Goal: Task Accomplishment & Management: Manage account settings

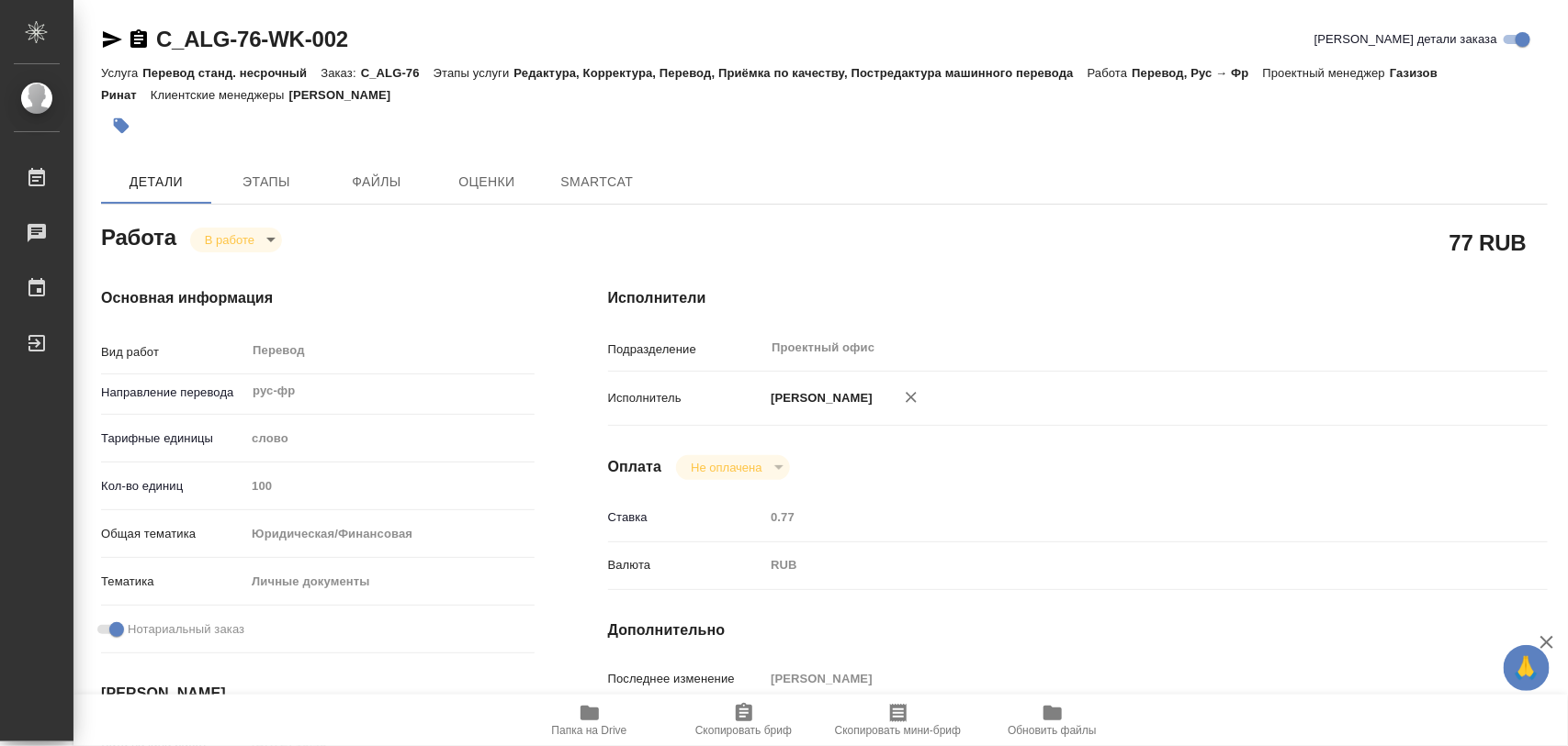
type textarea "x"
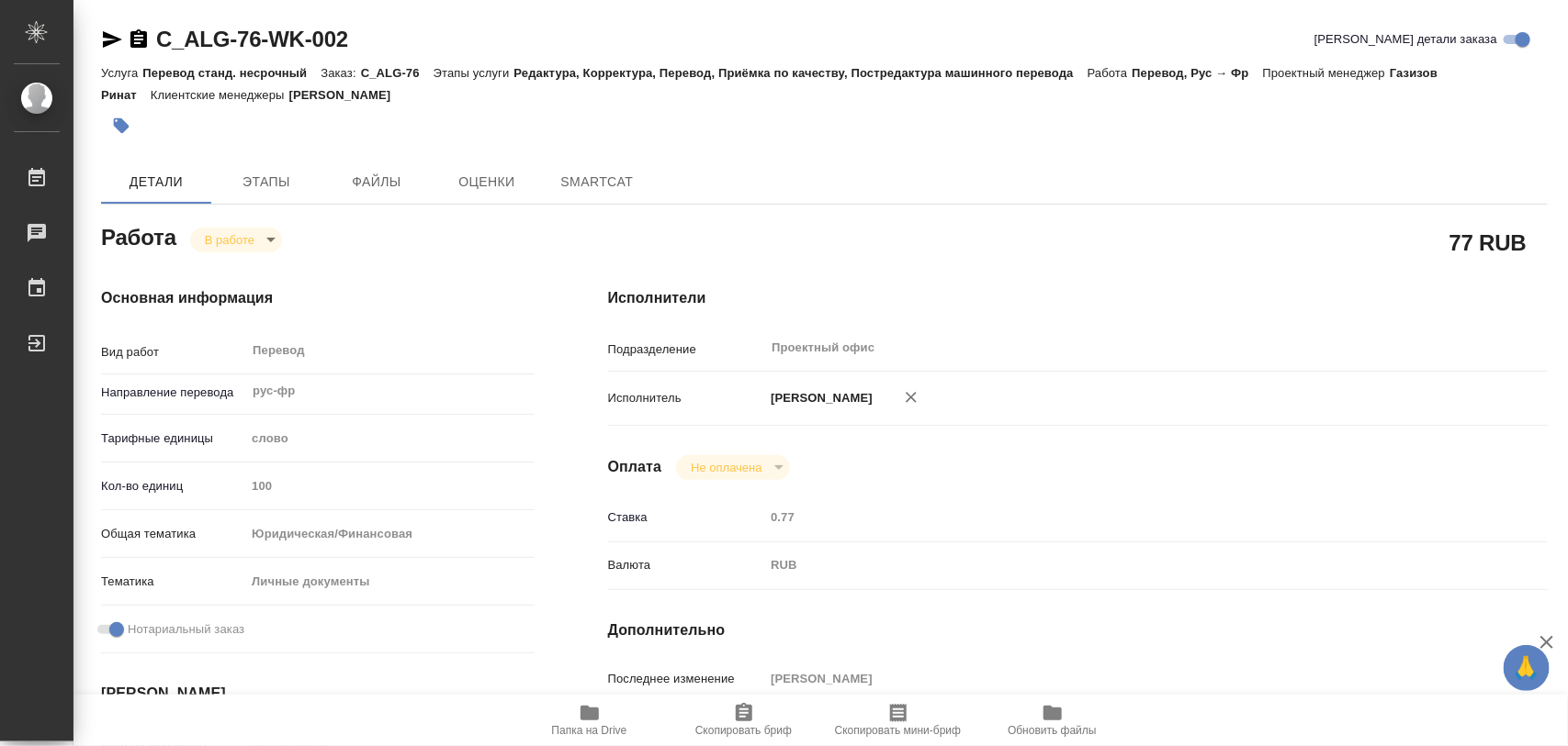
type textarea "x"
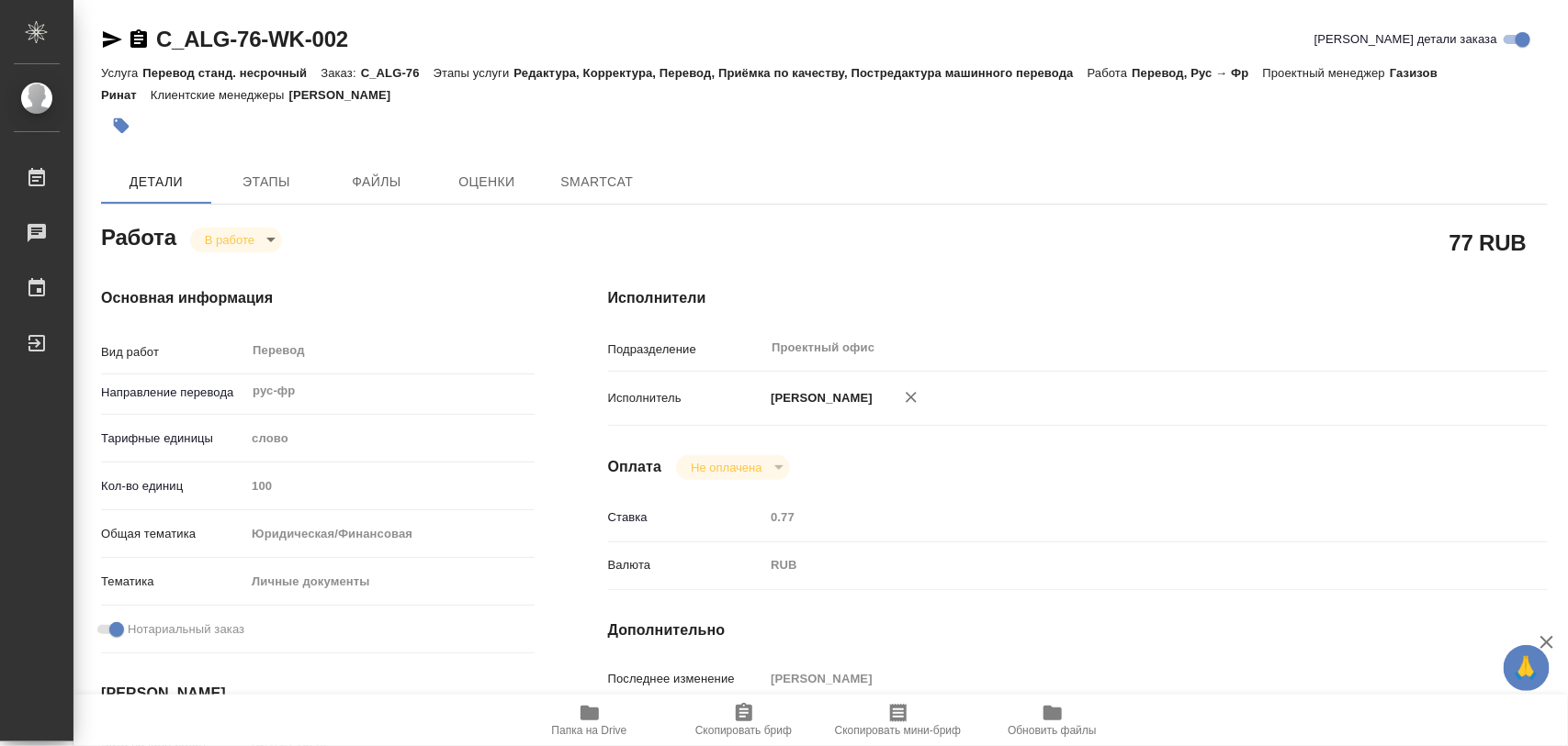
type textarea "x"
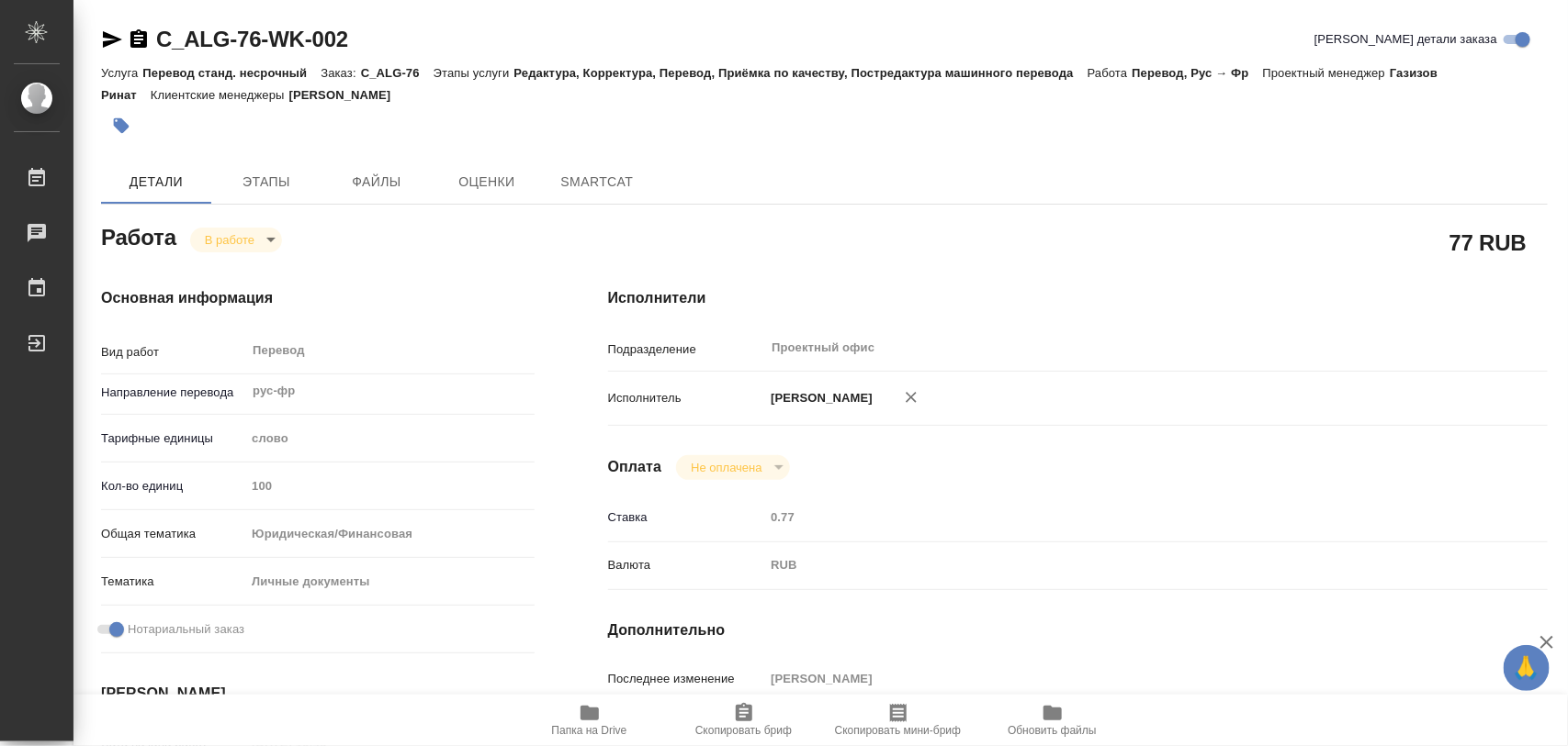
type textarea "x"
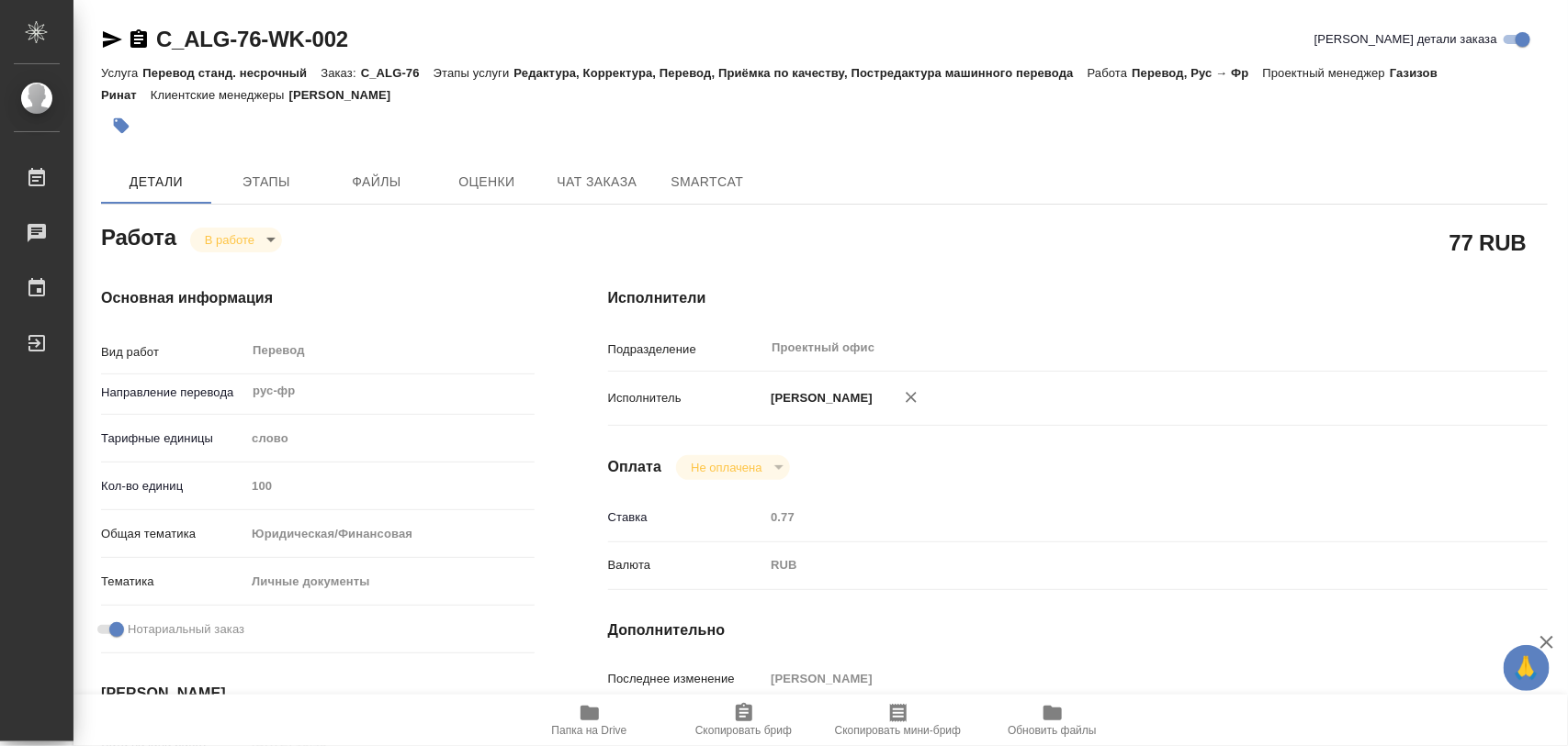
type textarea "x"
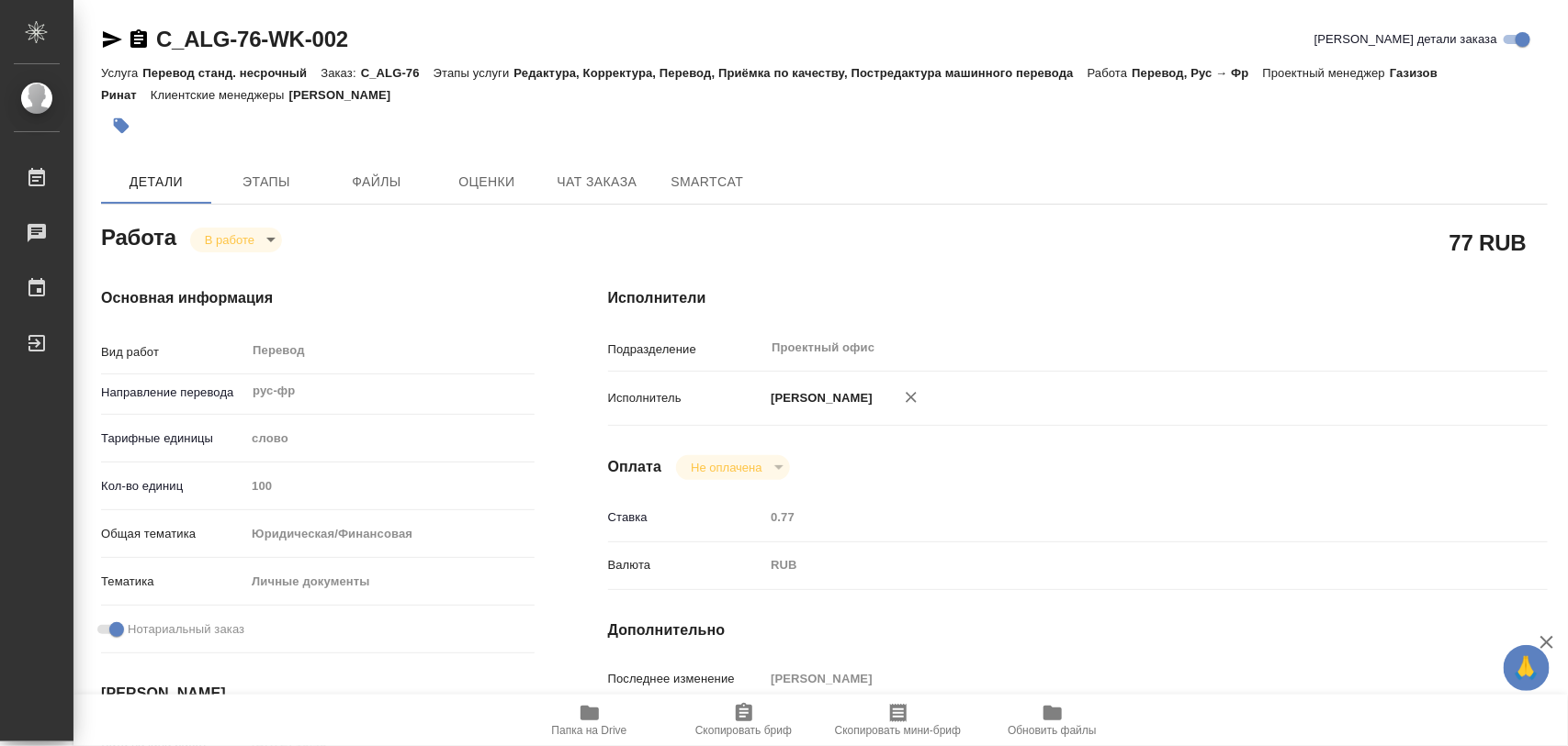
click at [599, 709] on icon "button" at bounding box center [589, 713] width 22 height 22
type textarea "x"
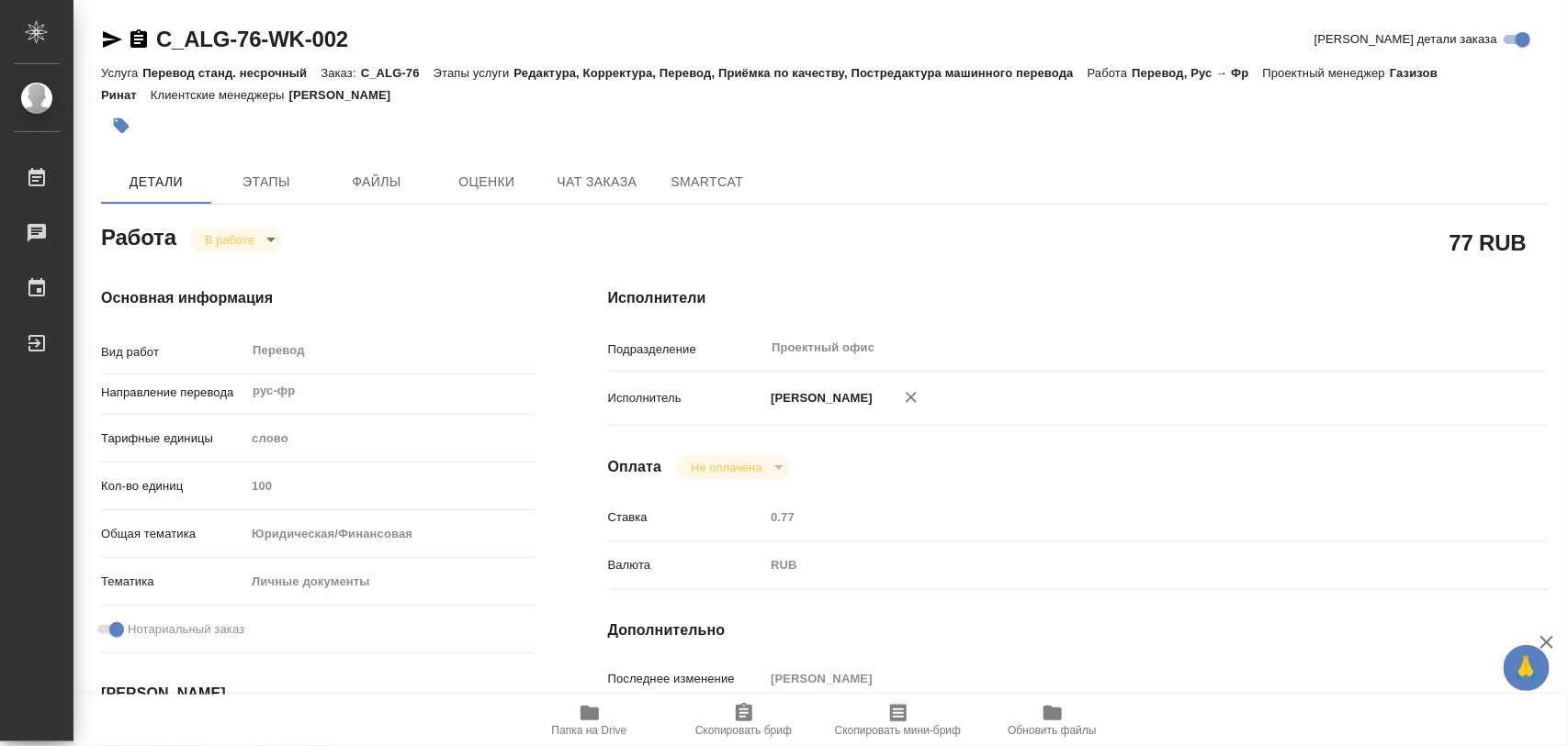
type textarea "x"
click at [271, 177] on span "Этапы" at bounding box center [266, 182] width 89 height 23
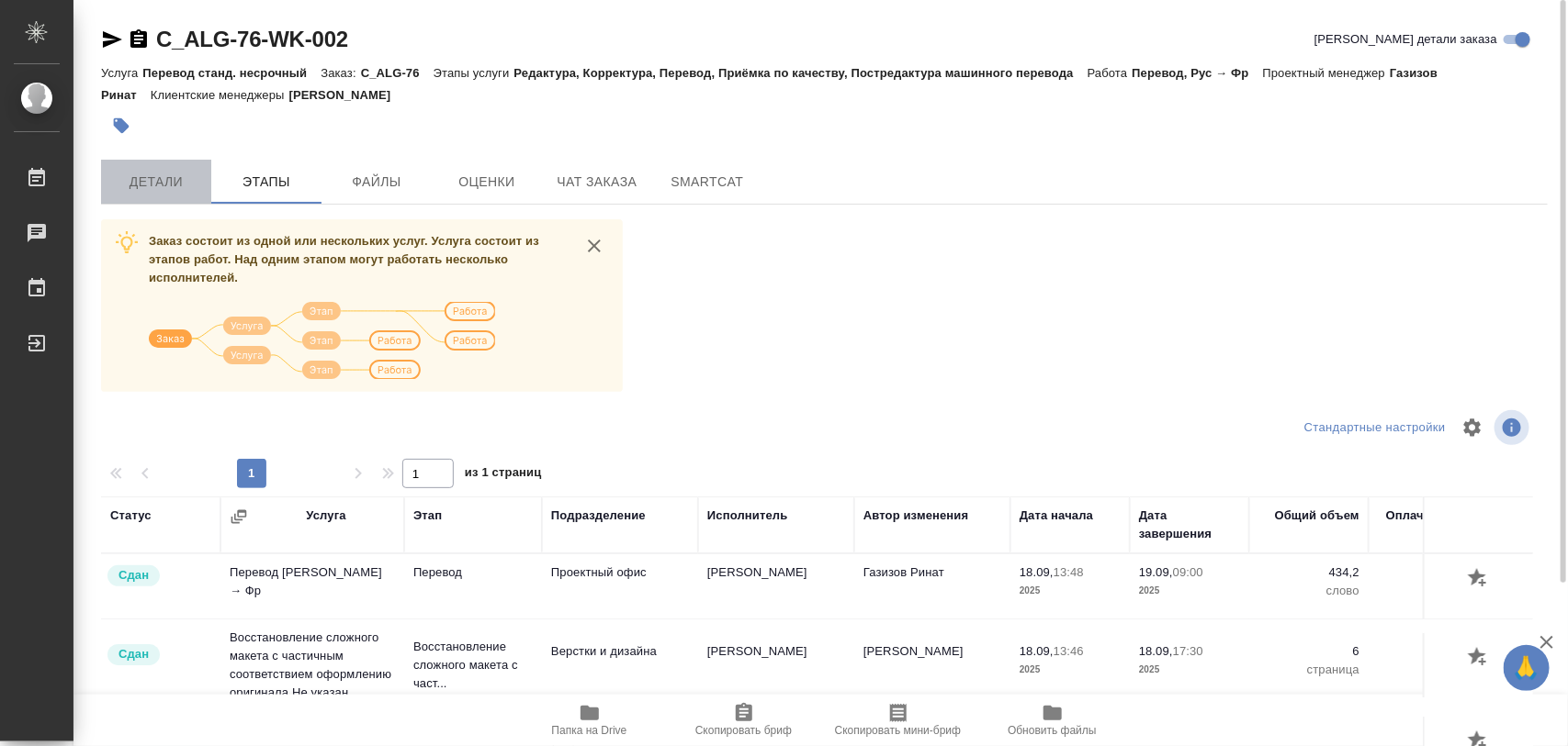
click at [173, 187] on span "Детали" at bounding box center [156, 182] width 89 height 23
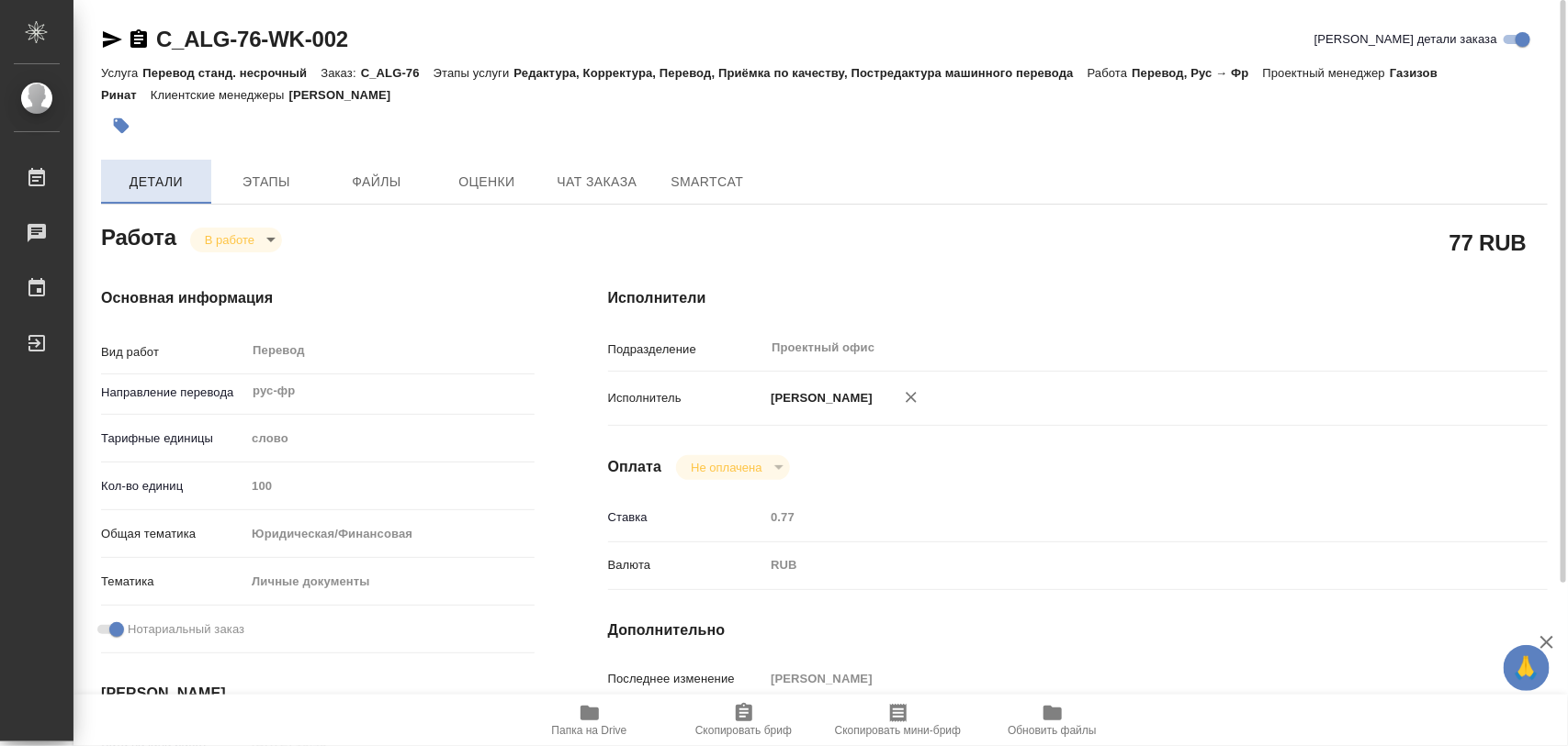
type textarea "x"
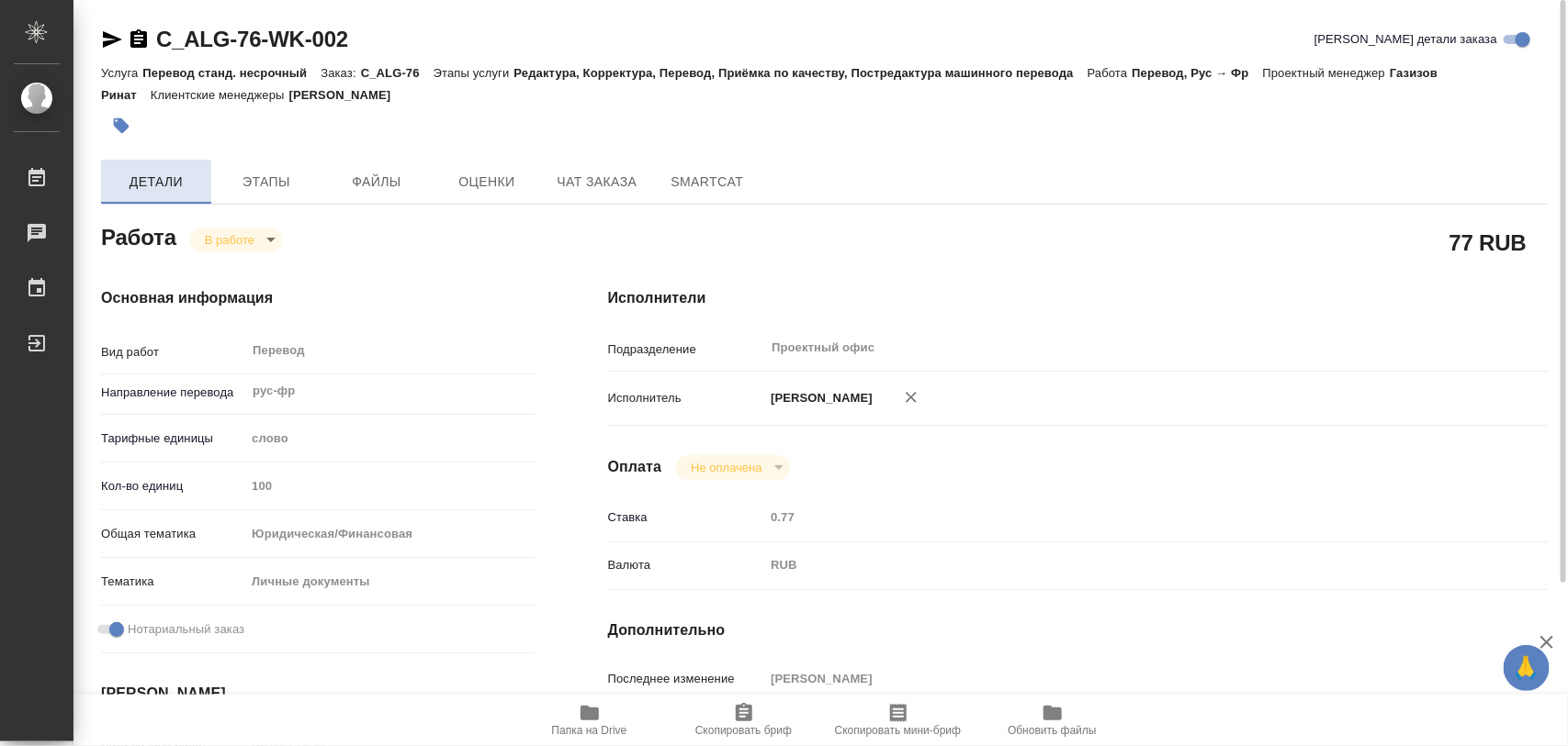
type textarea "x"
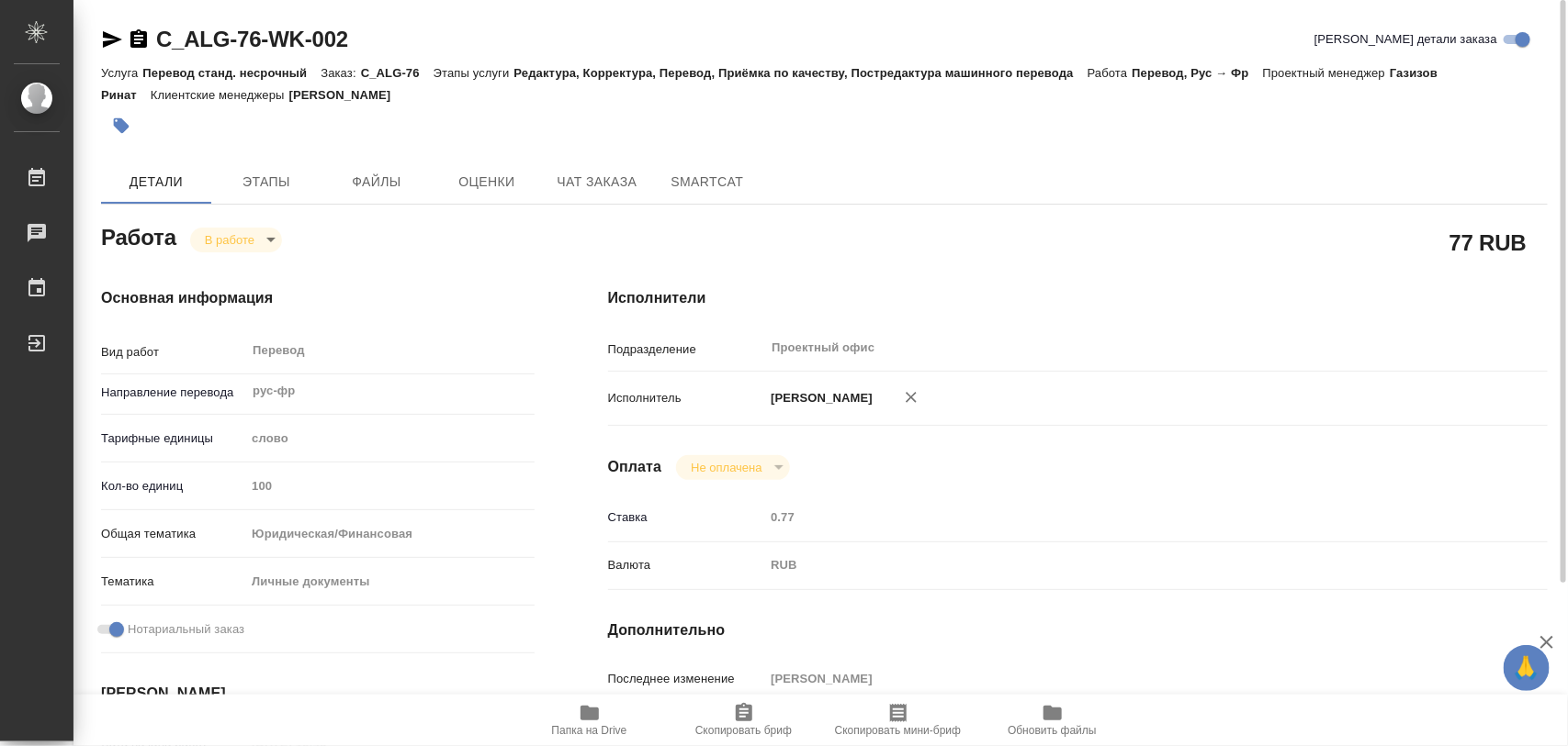
type textarea "x"
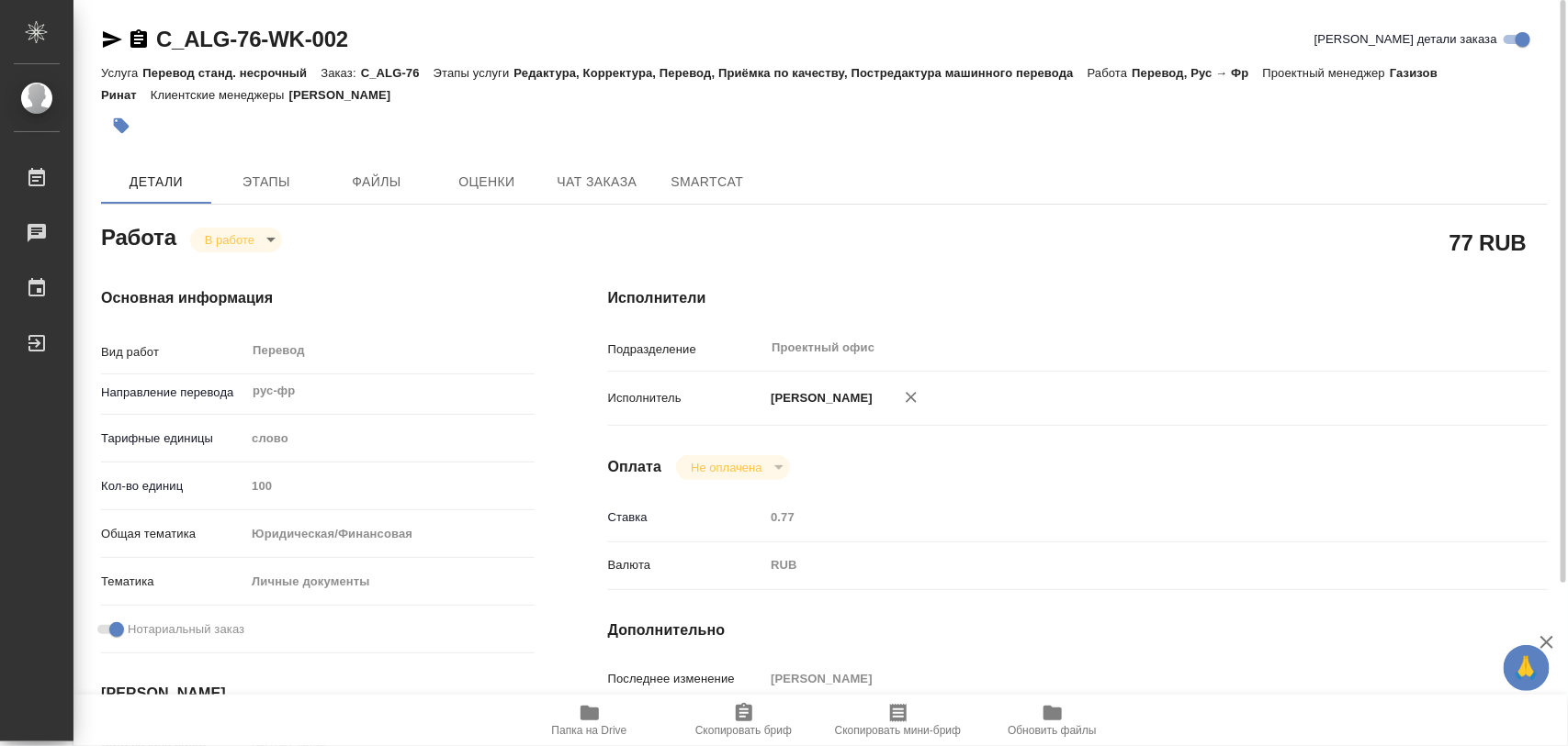
click at [581, 710] on icon "button" at bounding box center [589, 713] width 18 height 14
click at [282, 189] on span "Этапы" at bounding box center [266, 182] width 89 height 23
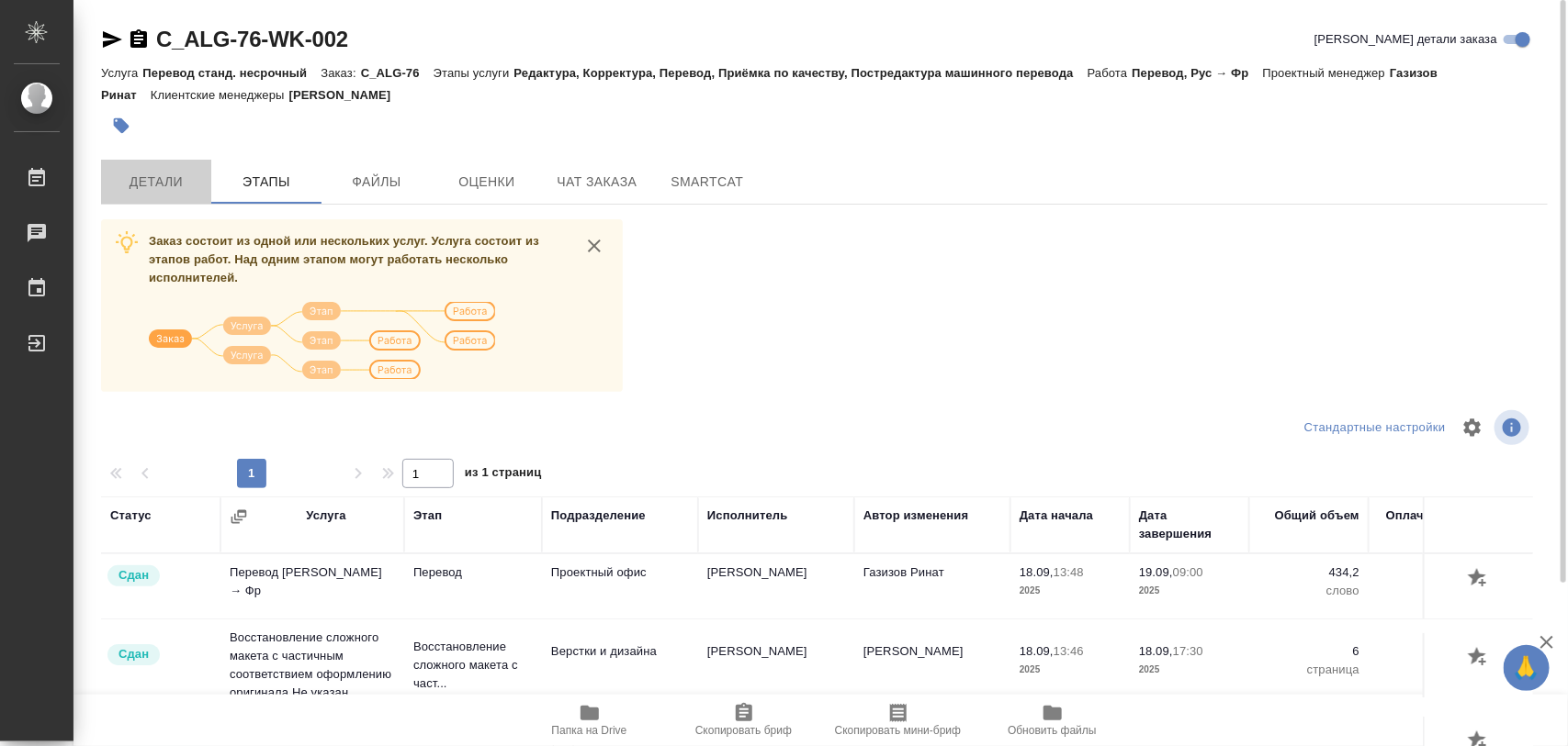
drag, startPoint x: 193, startPoint y: 177, endPoint x: 548, endPoint y: 676, distance: 612.4
click at [191, 190] on span "Детали" at bounding box center [156, 182] width 89 height 23
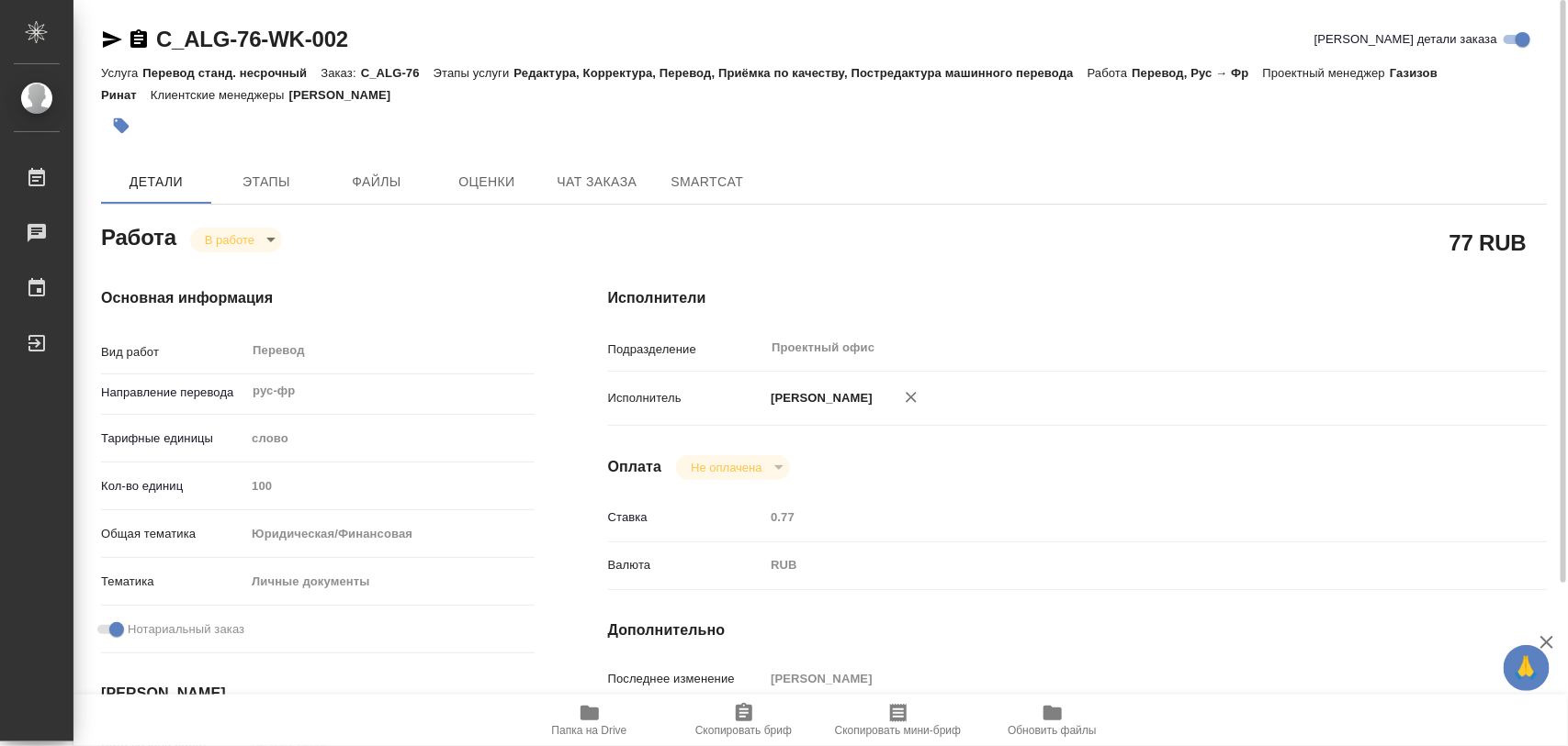
type textarea "x"
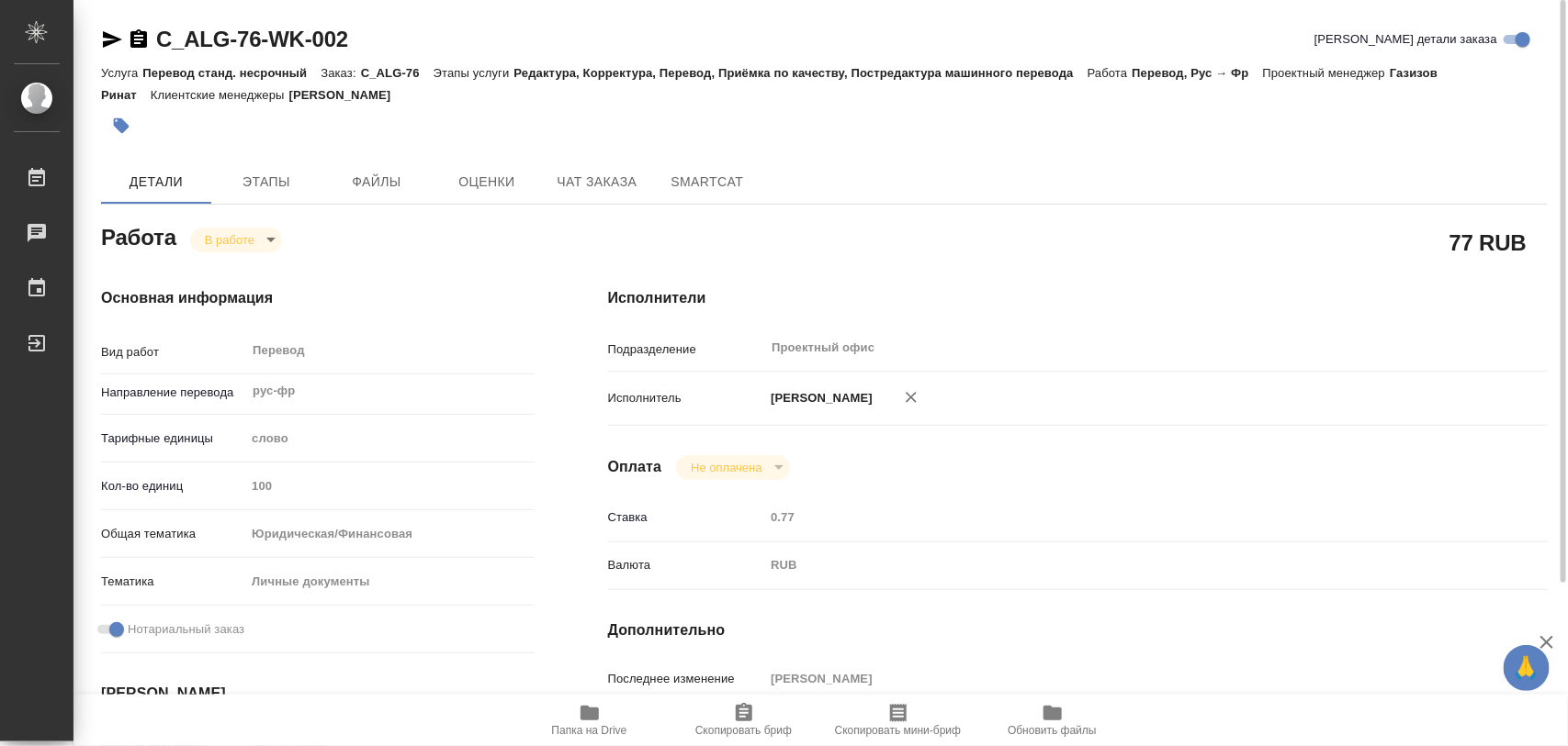
type textarea "x"
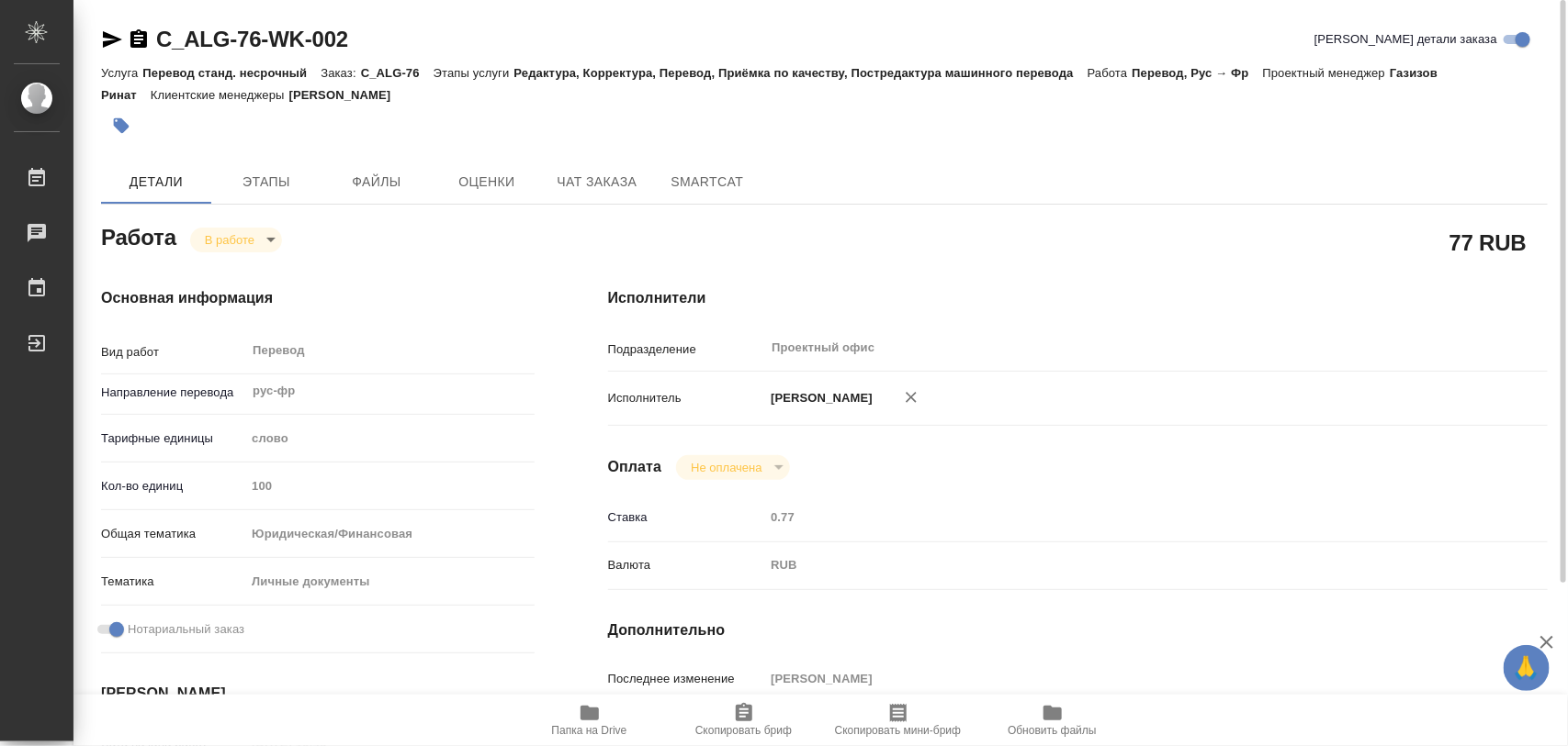
type textarea "x"
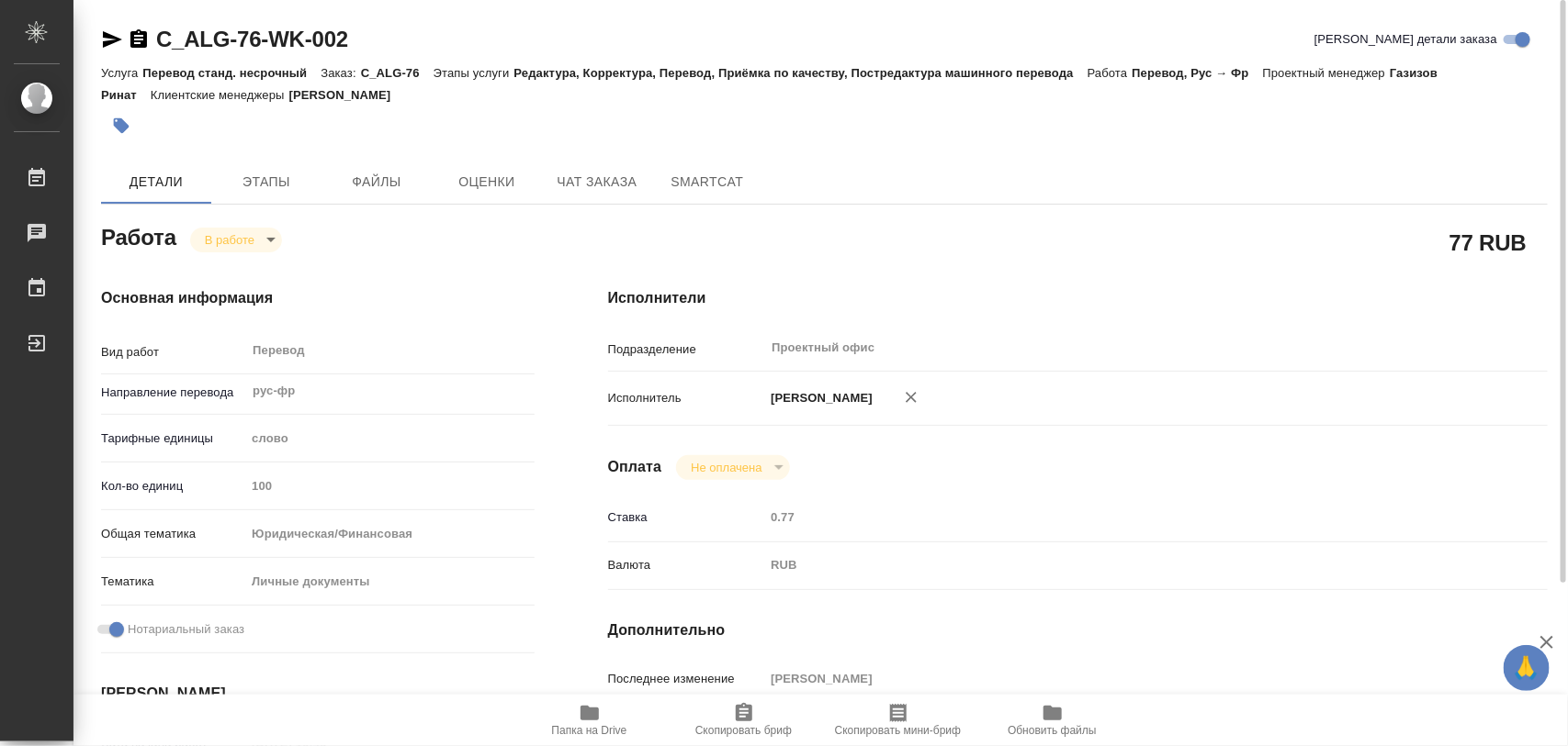
type textarea "x"
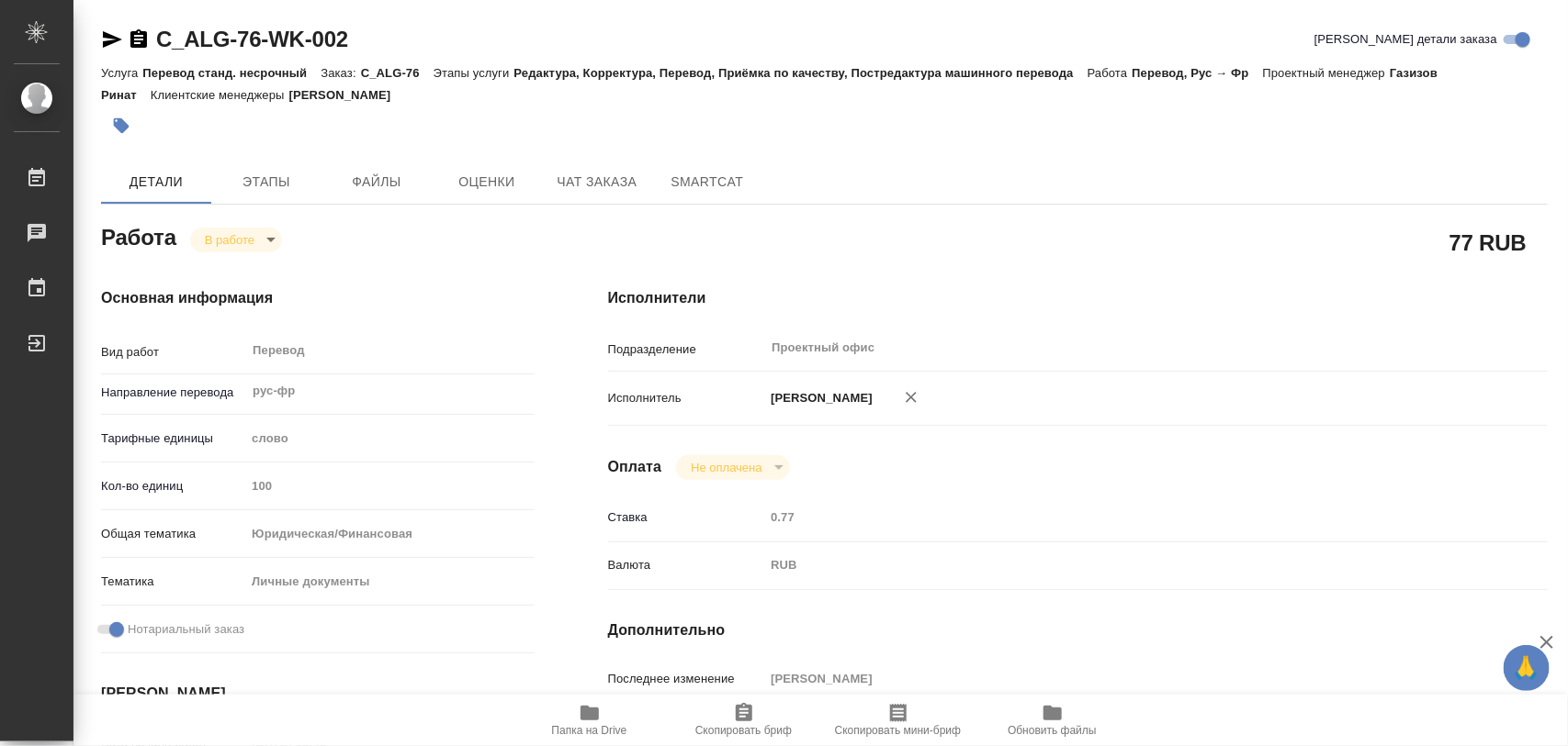
type textarea "x"
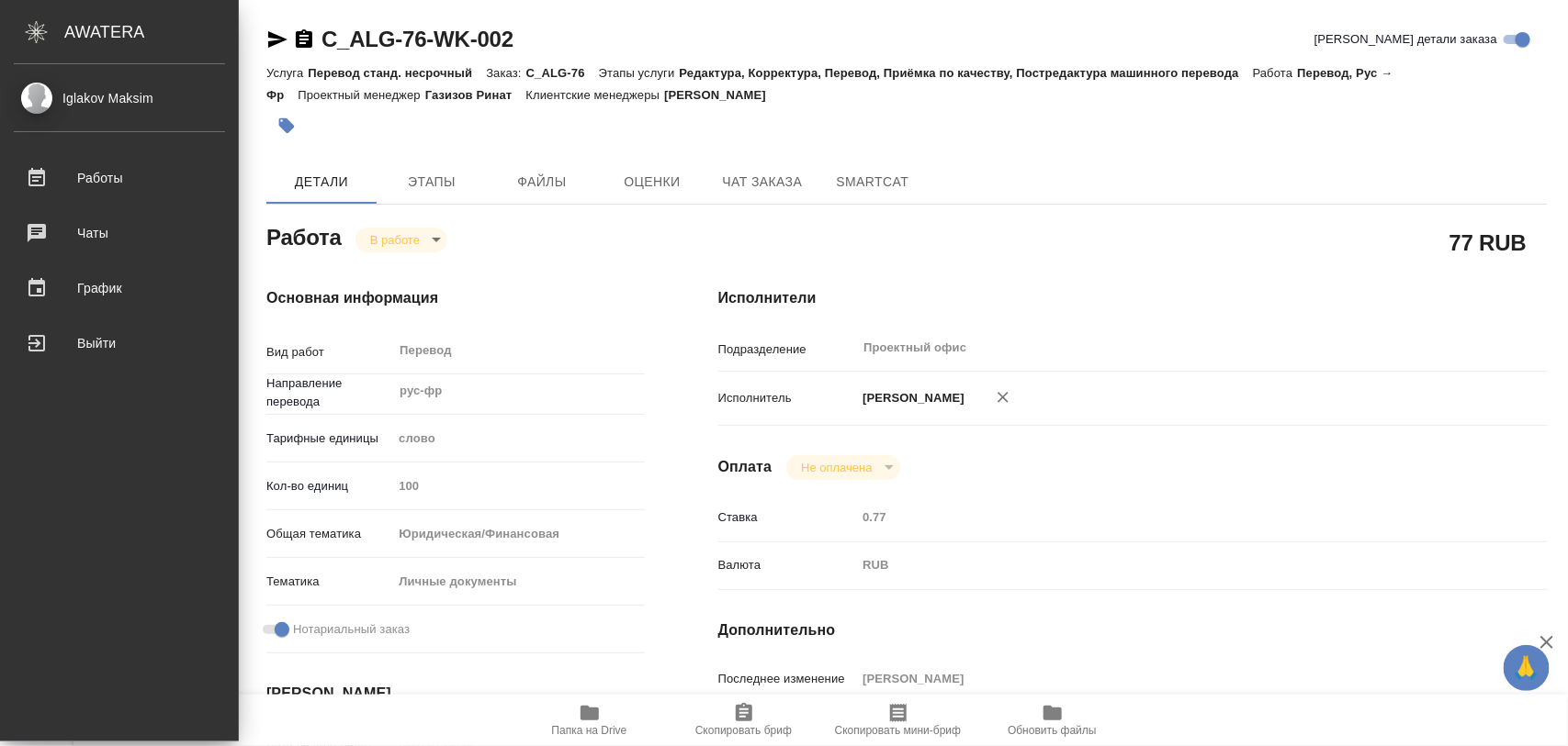
type textarea "x"
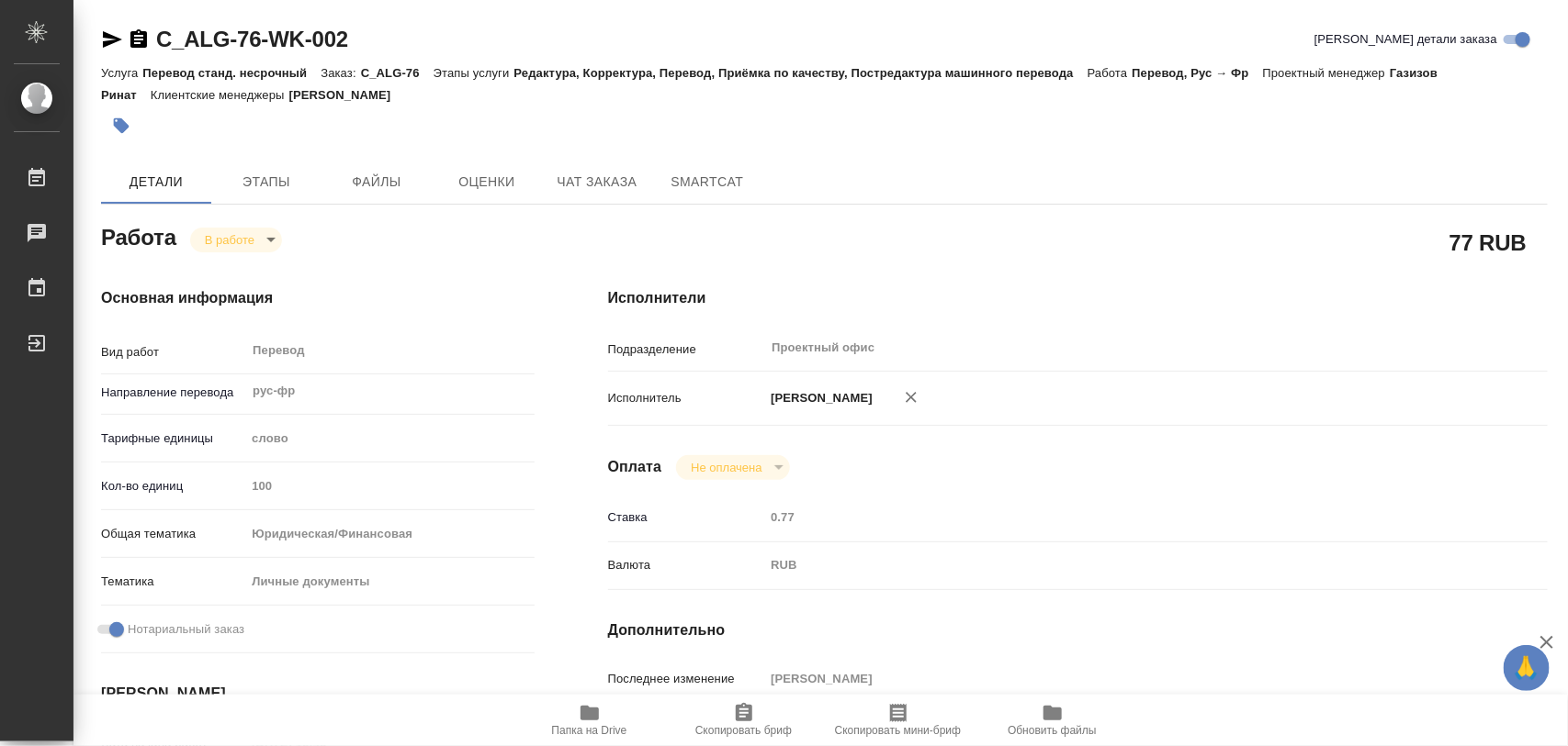
click at [119, 116] on icon "button" at bounding box center [121, 125] width 18 height 18
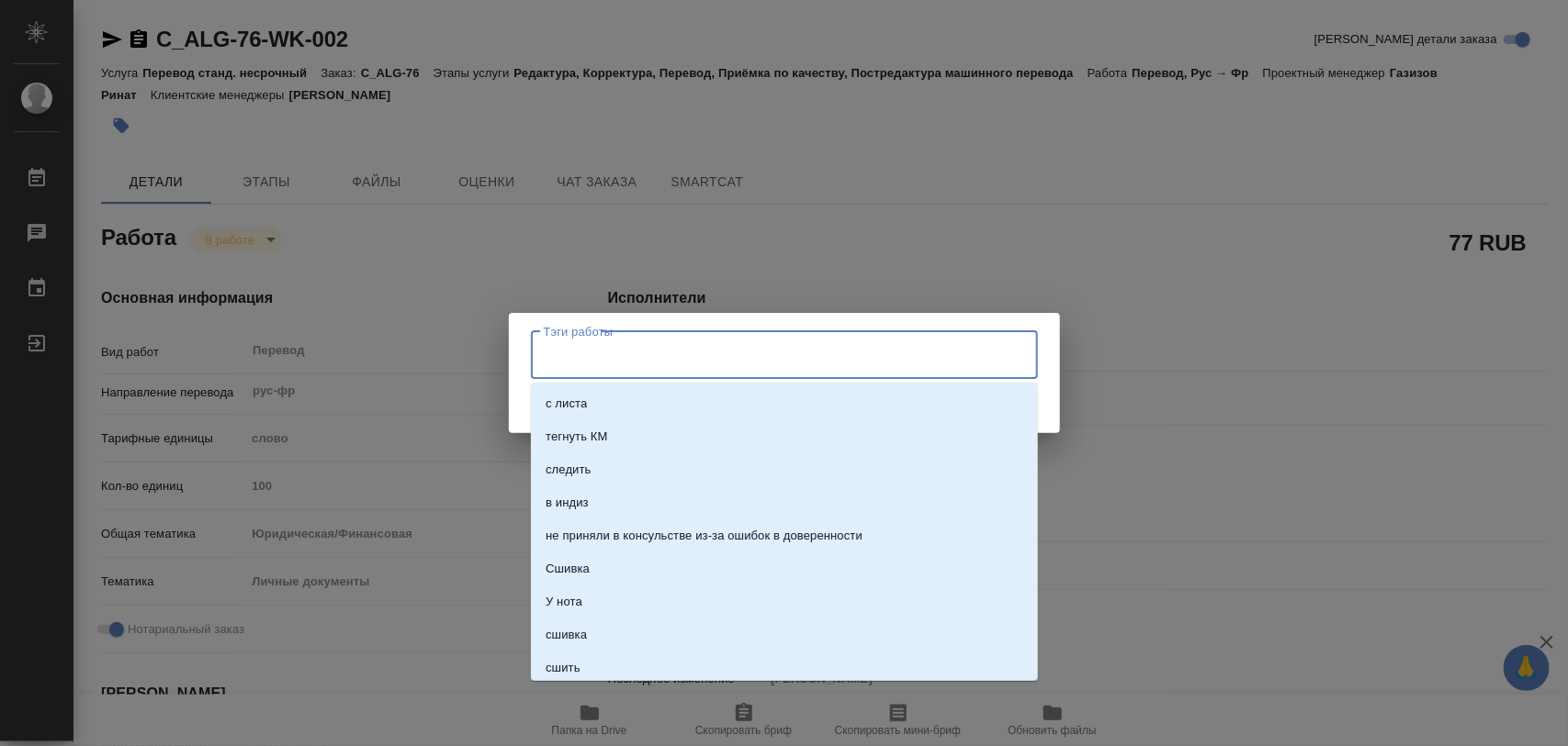
click at [672, 347] on input "Тэги работы" at bounding box center [767, 355] width 456 height 31
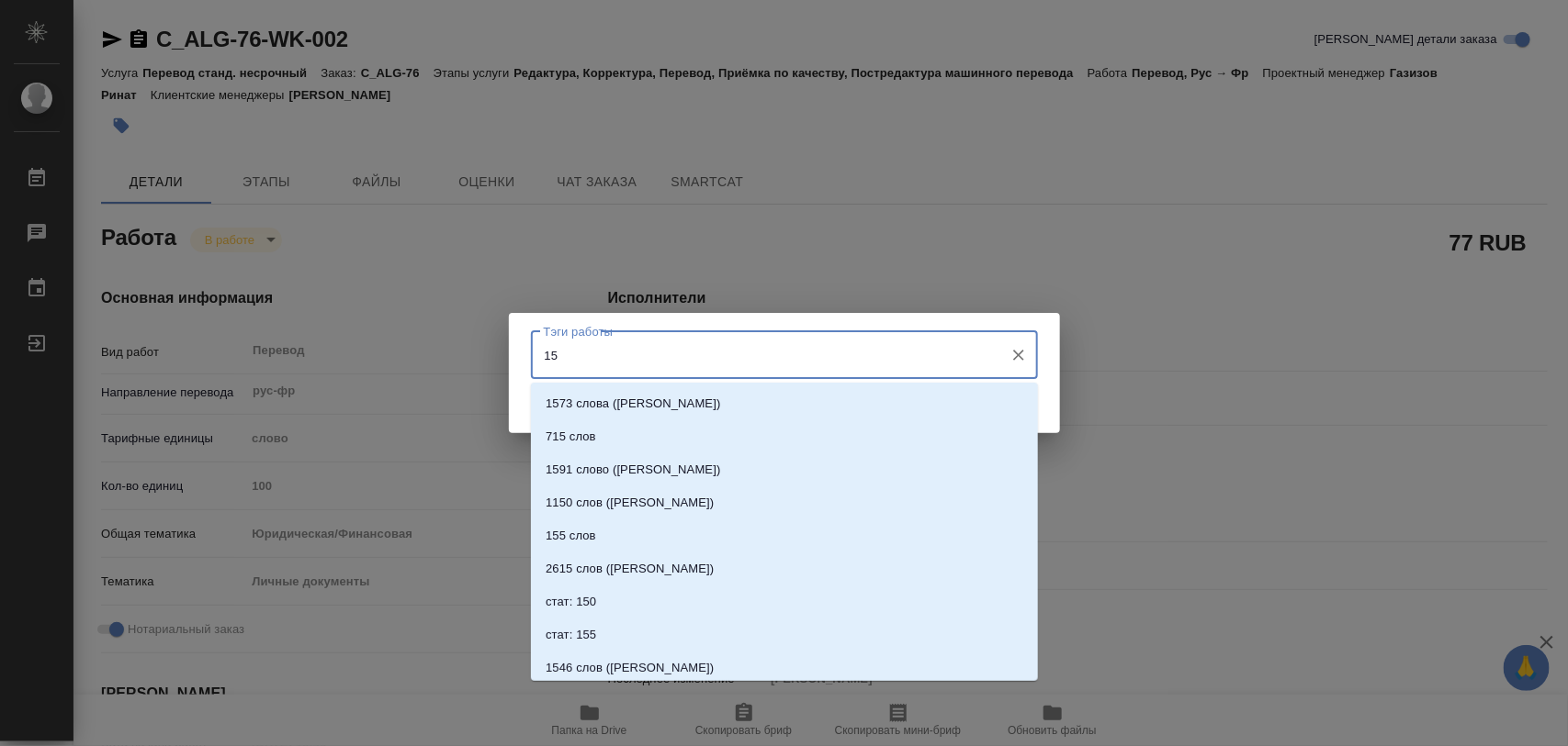
type input "150"
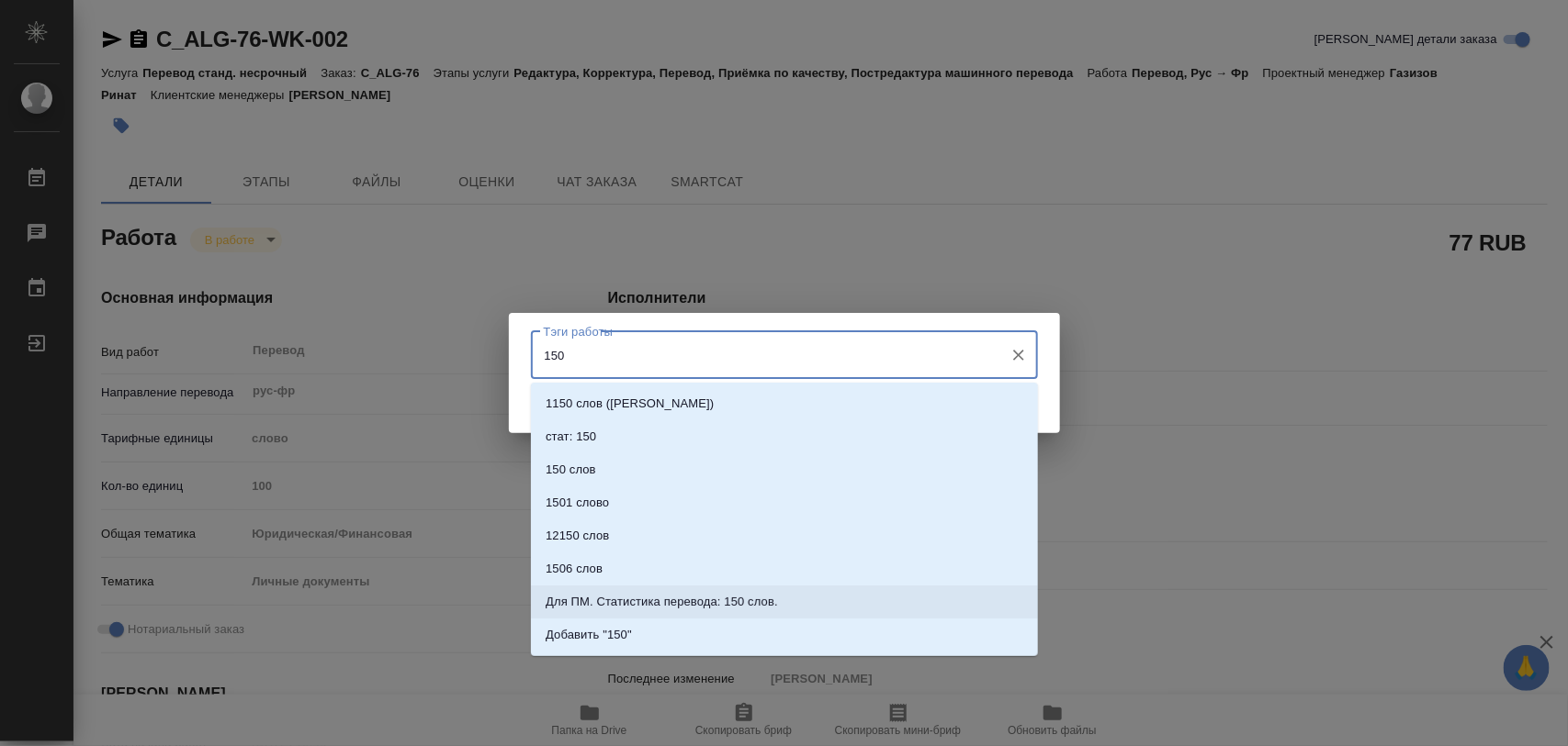
click at [727, 615] on li "Для ПМ. Статистика перевода: 150 слов." at bounding box center [784, 602] width 507 height 33
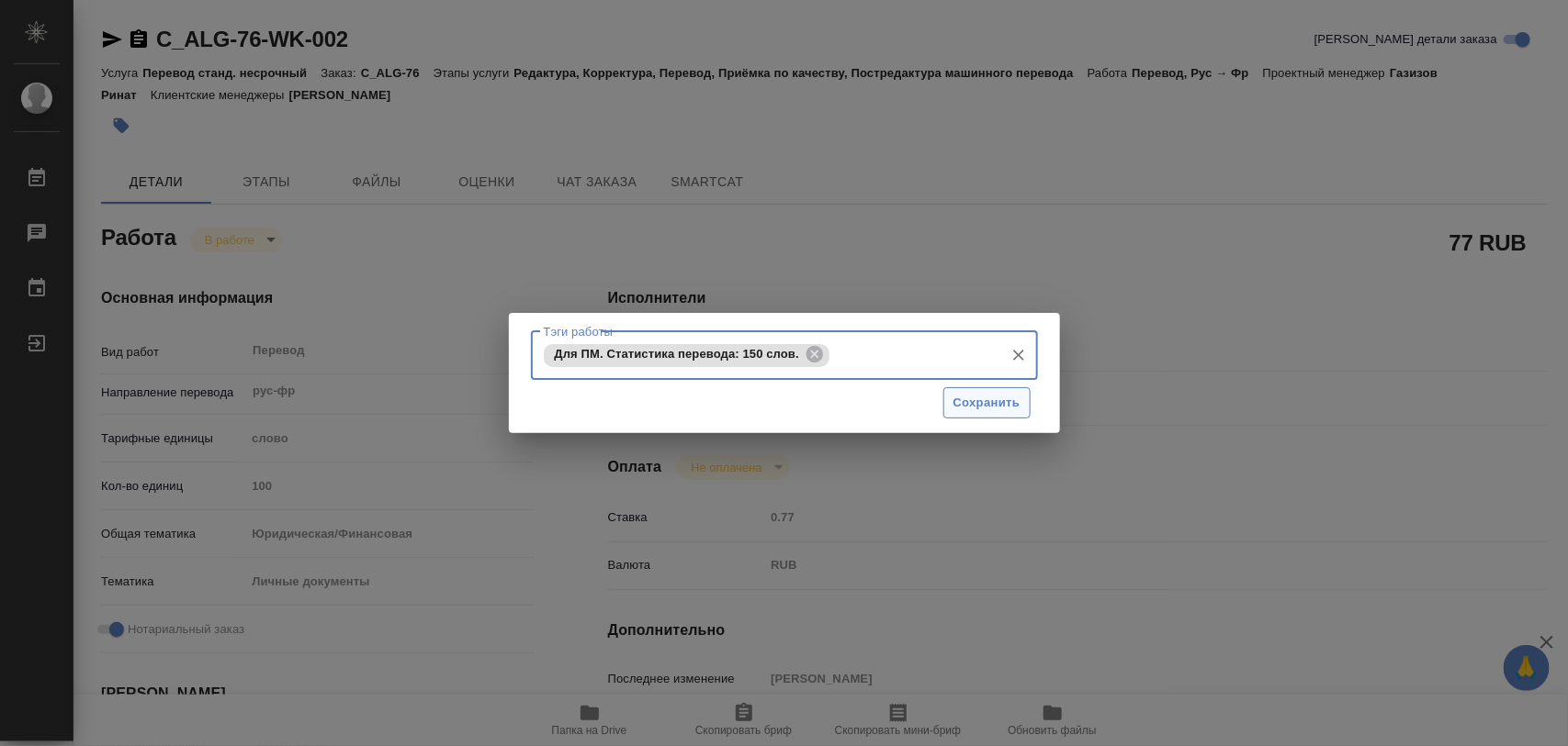
click at [983, 404] on span "Сохранить" at bounding box center [987, 403] width 67 height 21
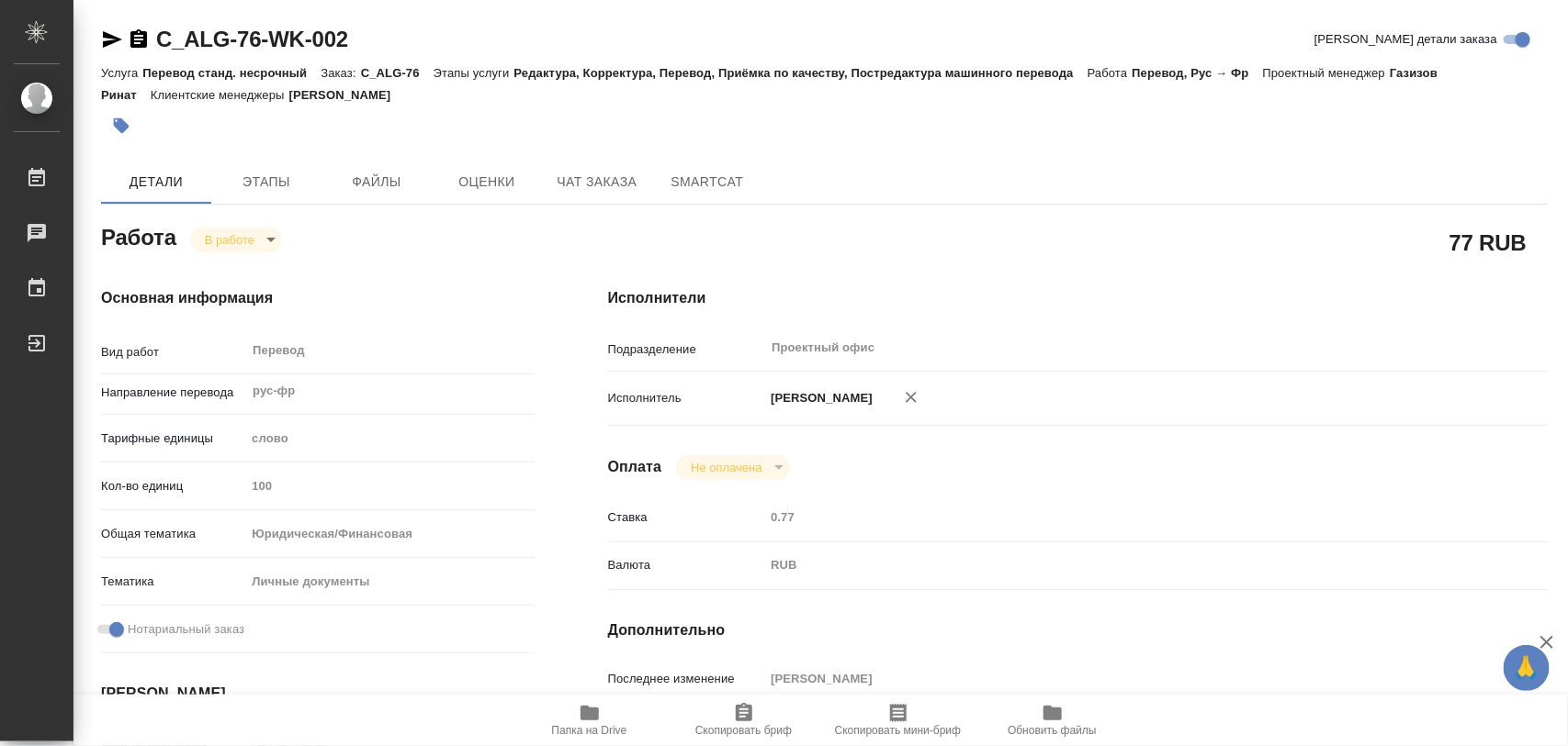
type input "inProgress"
type textarea "Перевод"
type textarea "x"
type input "рус-фр"
type input "5a8b1489cc6b4906c91bfd90"
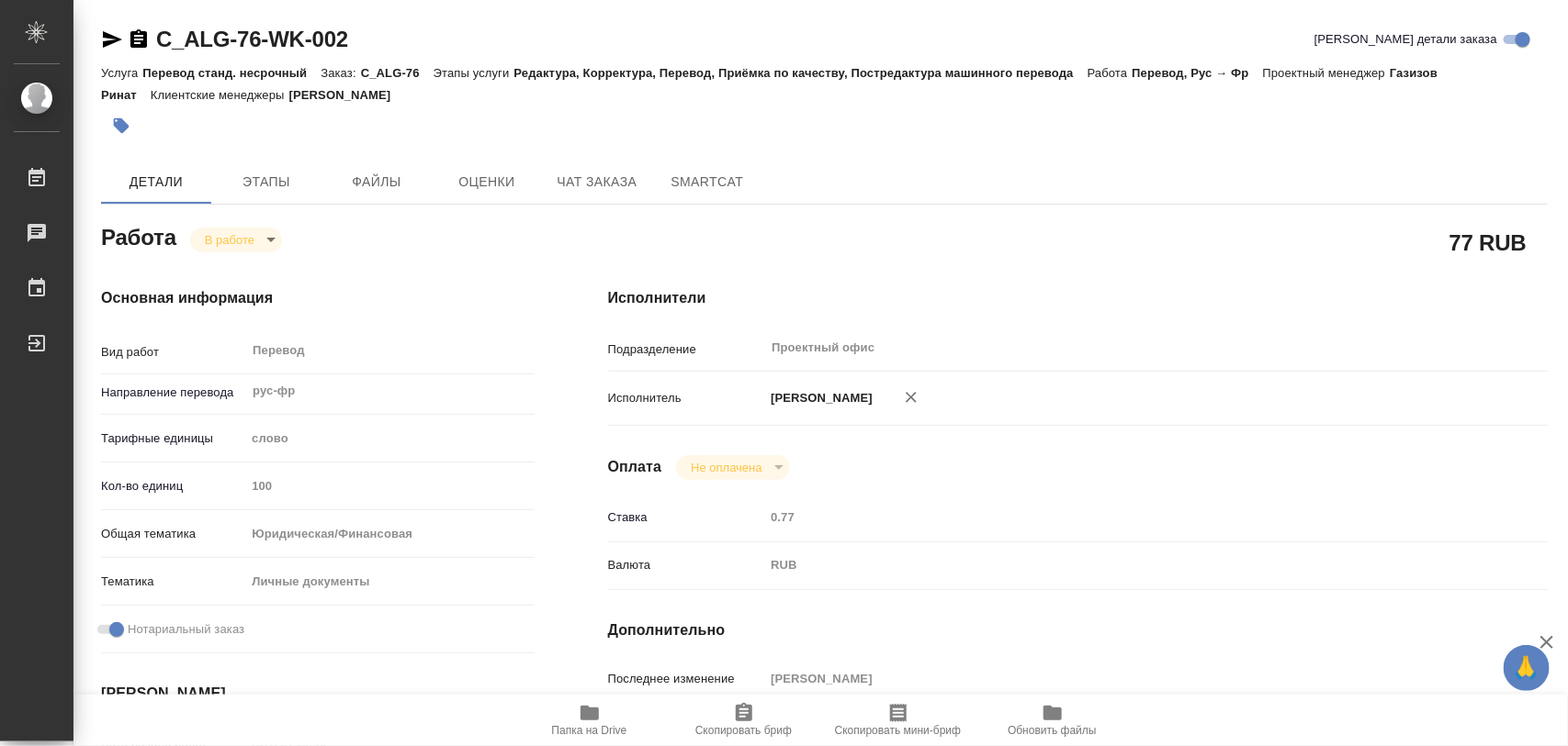
type input "100"
type input "yr-fn"
type input "5a8b8b956a9677013d343cfe"
checkbox input "true"
type input "17.09.2025 16:49"
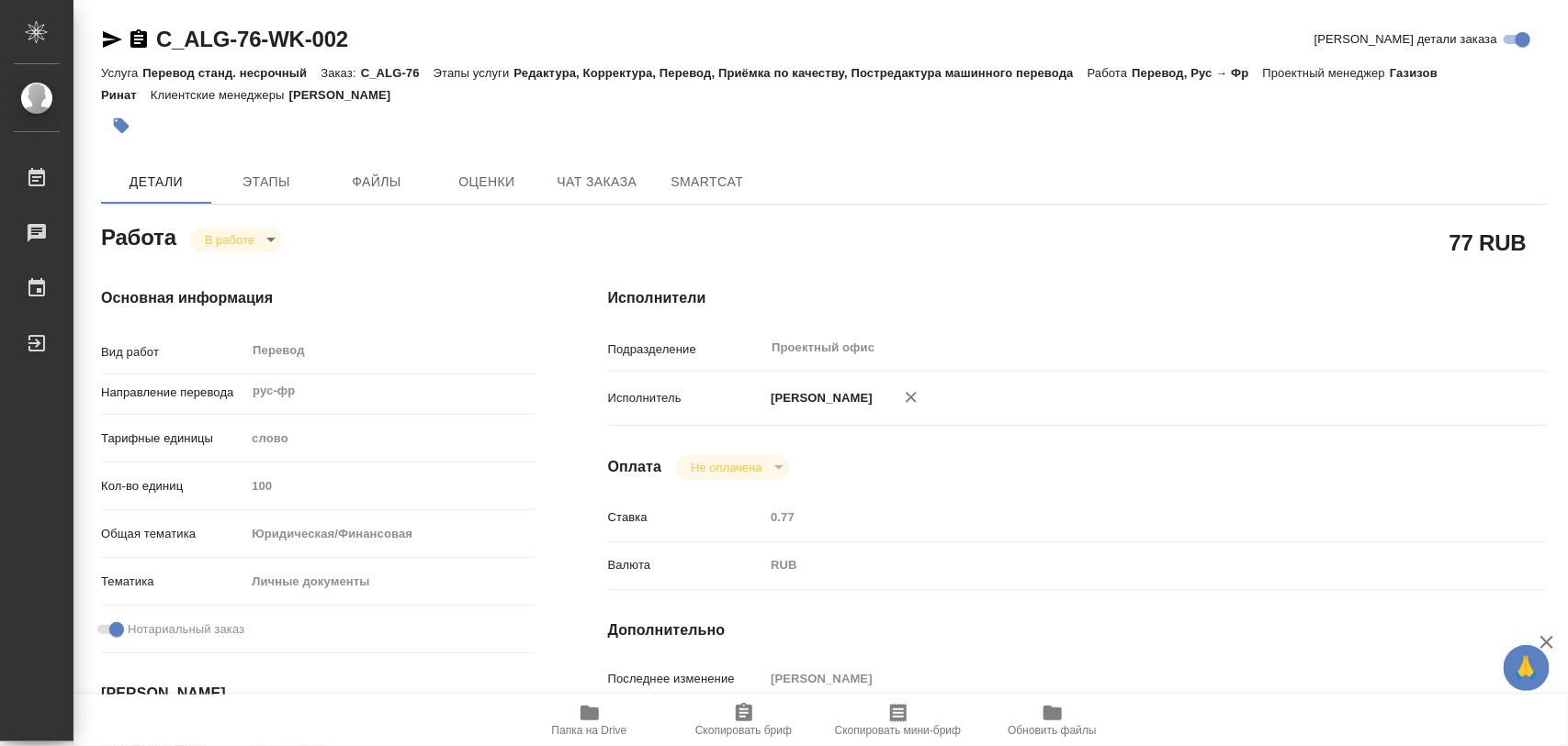
type input "18.09.2025 15:39"
type input "19.09.2025 13:00"
type input "19.09.2025 14:00"
type input "Проектный офис"
type input "notPayed"
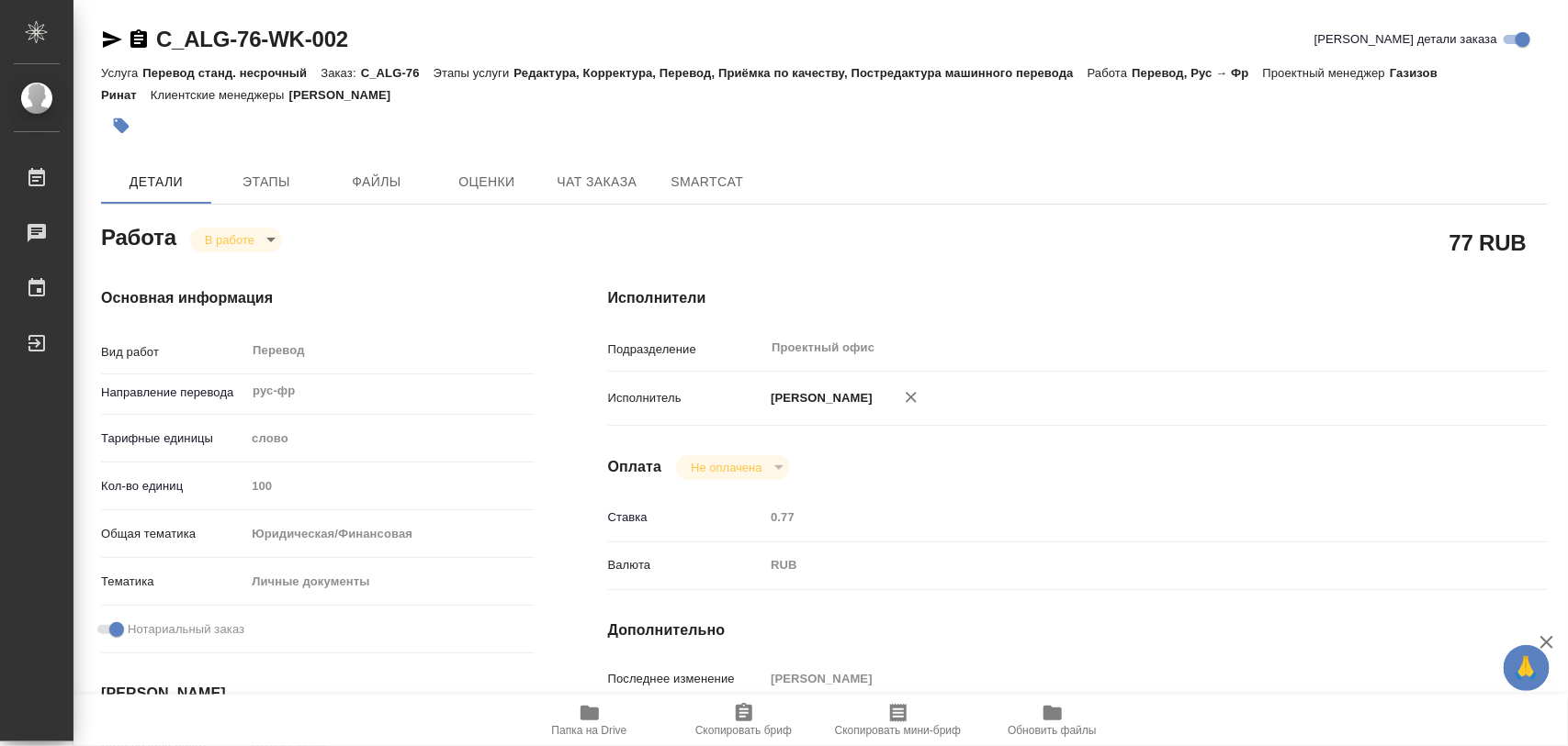
type input "0.77"
type input "RUB"
type input "[PERSON_NAME]"
type textarea "x"
type textarea "/Clients/АЛЬФА-ГРУПП/Orders/C_ALG-76/Translated/C_ALG-76-WK-002"
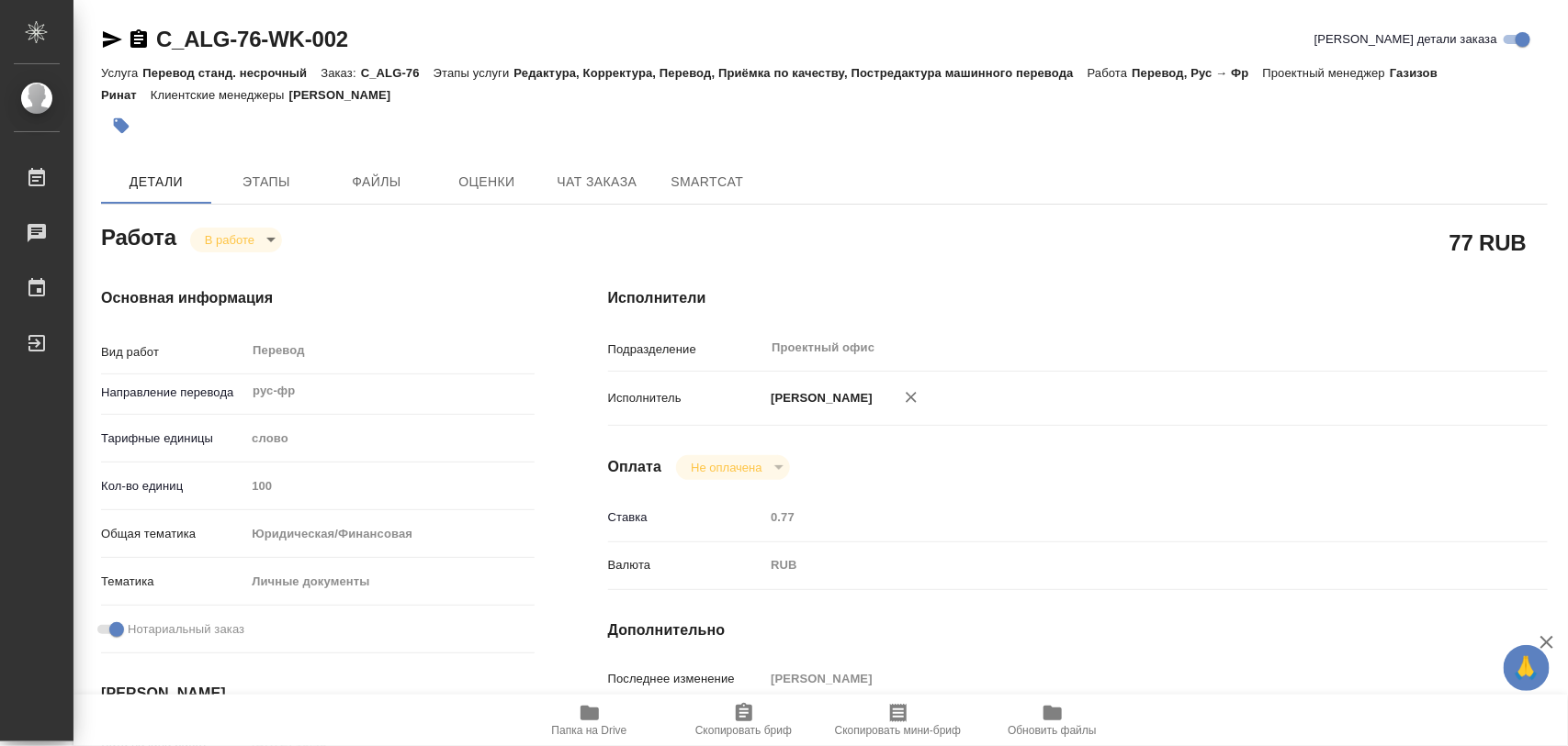
type textarea "x"
type input "C_ALG-76"
type input "Перевод станд. несрочный"
type input "Редактура, Корректура, Перевод, Приёмка по качеству, Постредактура машинного пе…"
type input "Димитриева Юлия"
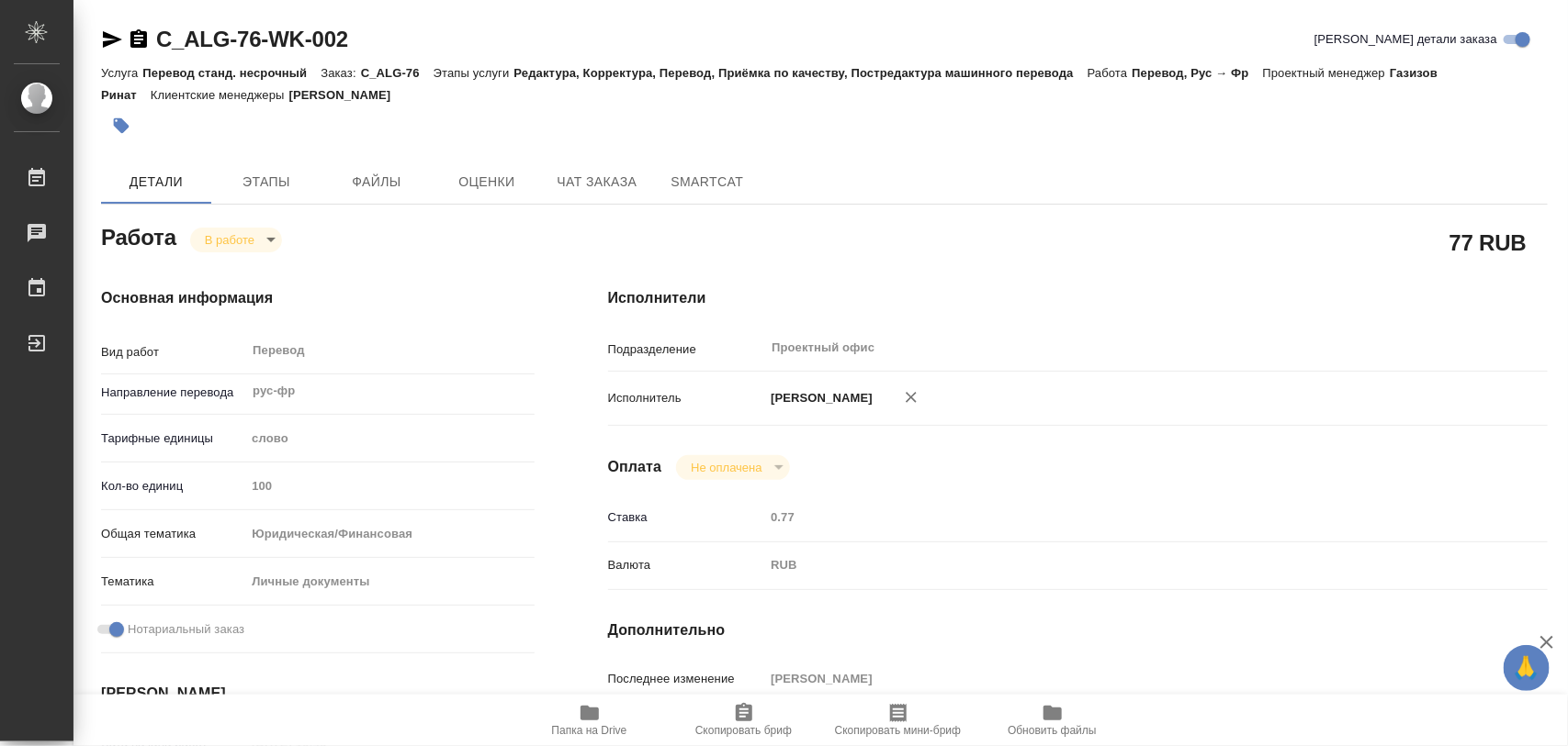
type input "Заборова Александра"
type input "/Clients/АЛЬФА-ГРУПП/Orders/C_ALG-76"
type textarea "x"
type textarea "тут не всё верстать, наверное. сор и корочки думаю не надо файл МИНИСТЕРСТВО ПР…"
type textarea "x"
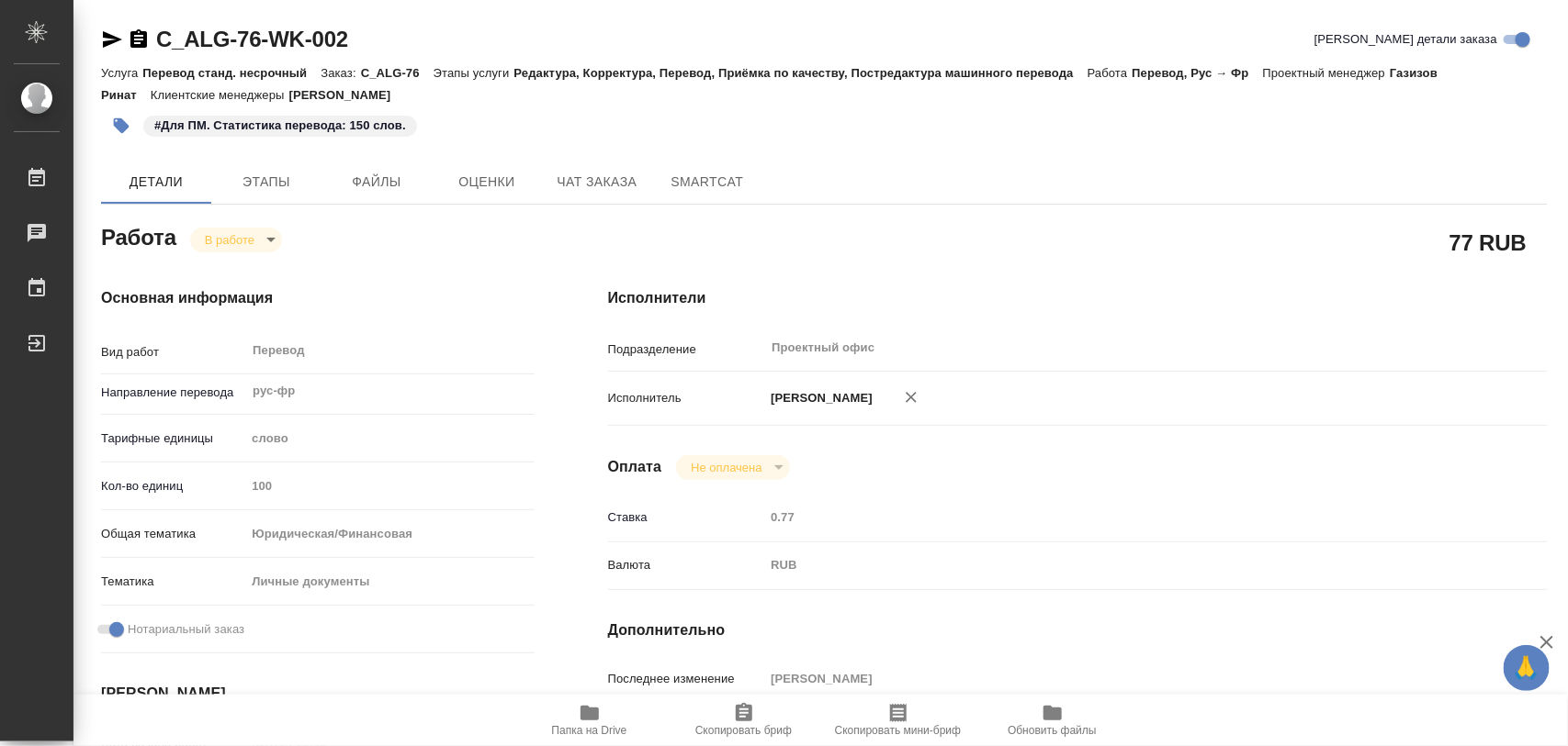
type textarea "x"
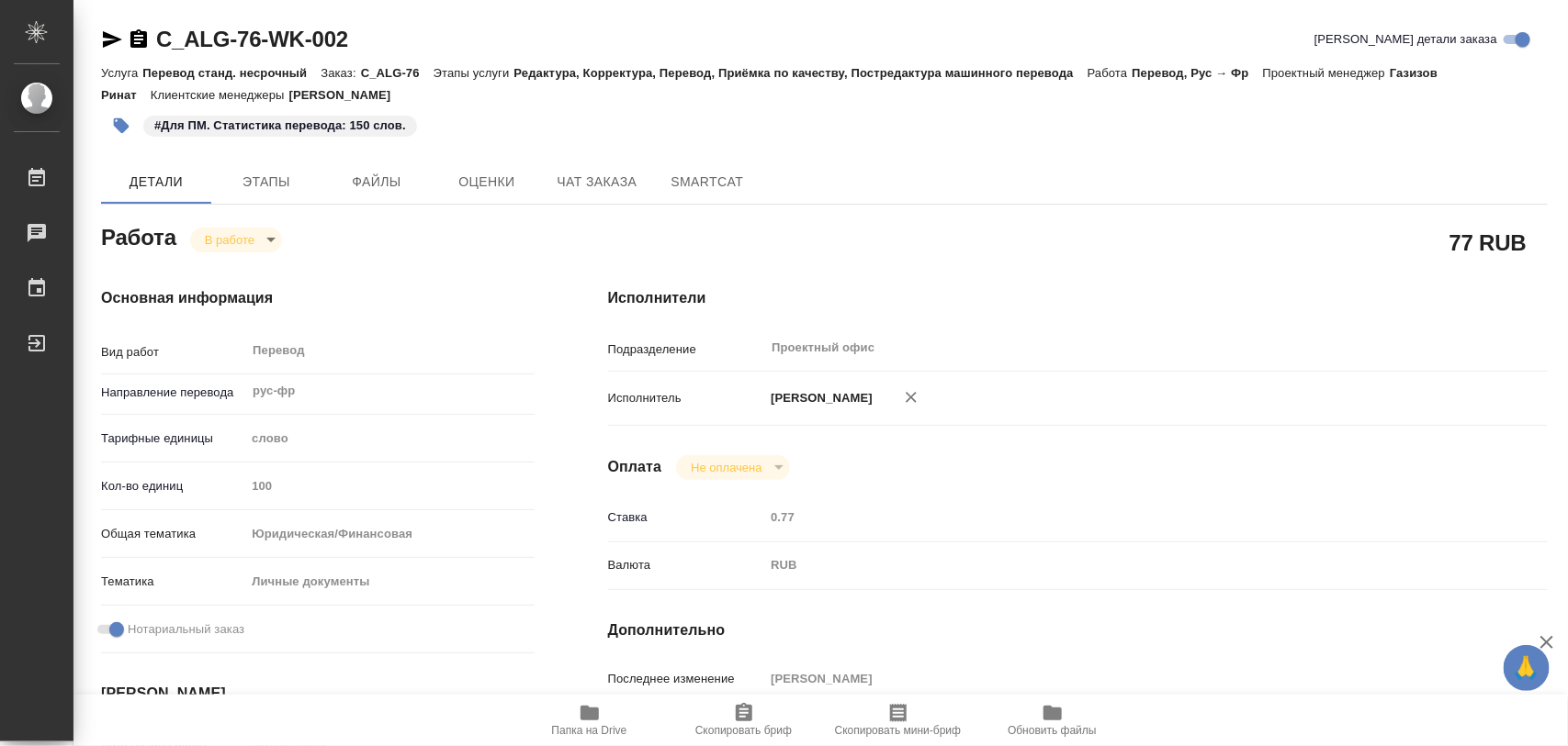
type textarea "x"
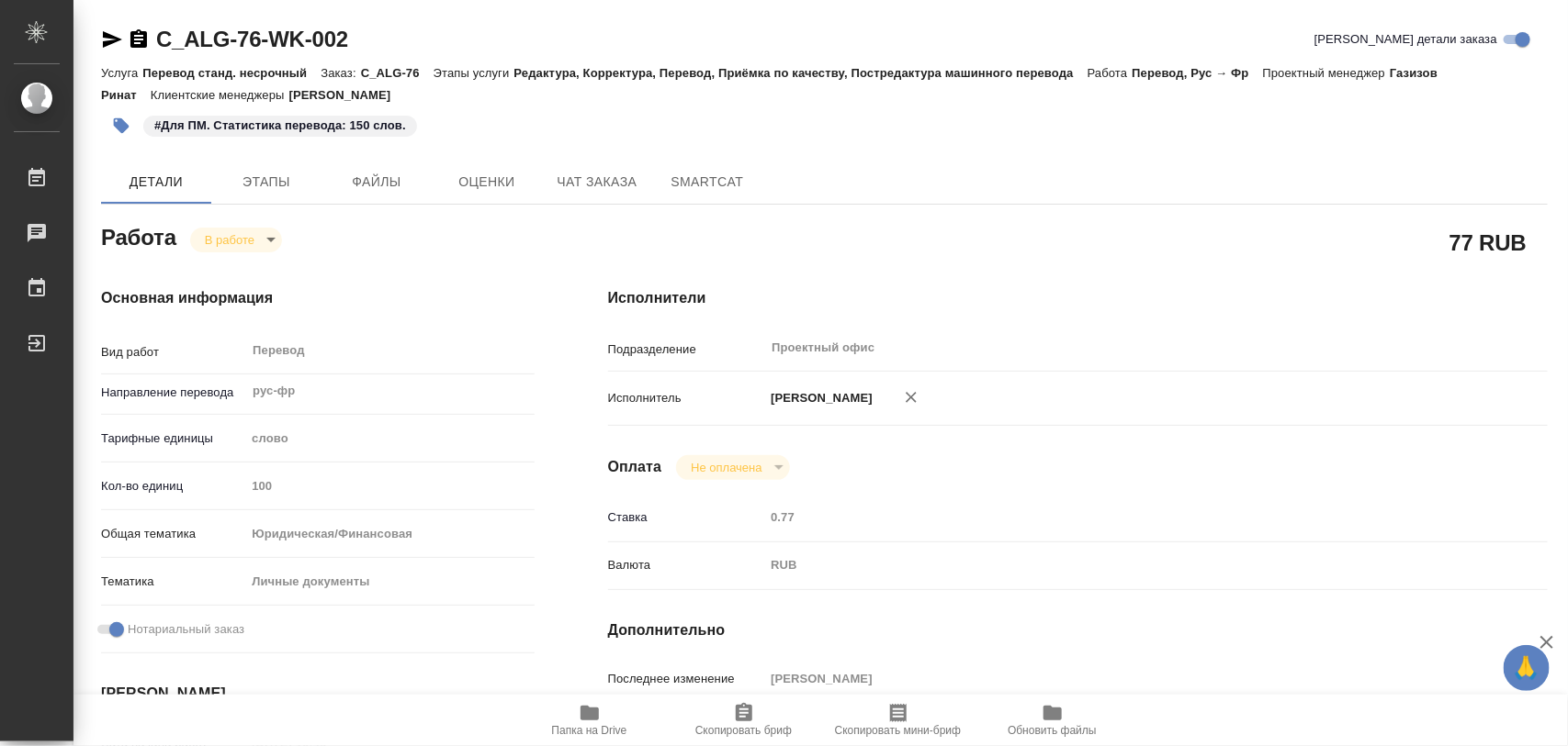
click at [275, 241] on body "🙏 .cls-1 fill:#fff; AWATERA Iglakov Maksim Работы 0 Чаты График Выйти C_ALG-76-…" at bounding box center [784, 373] width 1568 height 746
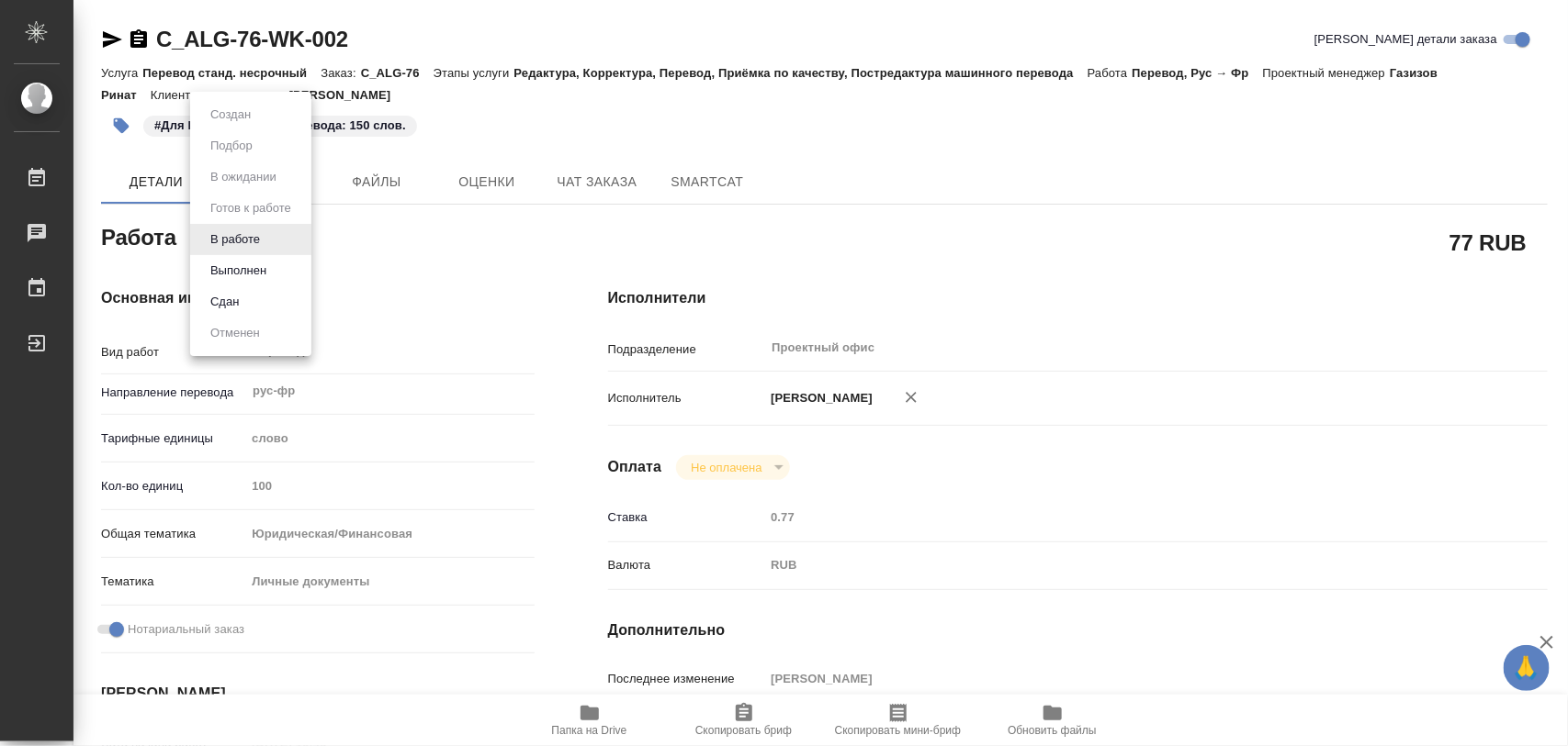
type textarea "x"
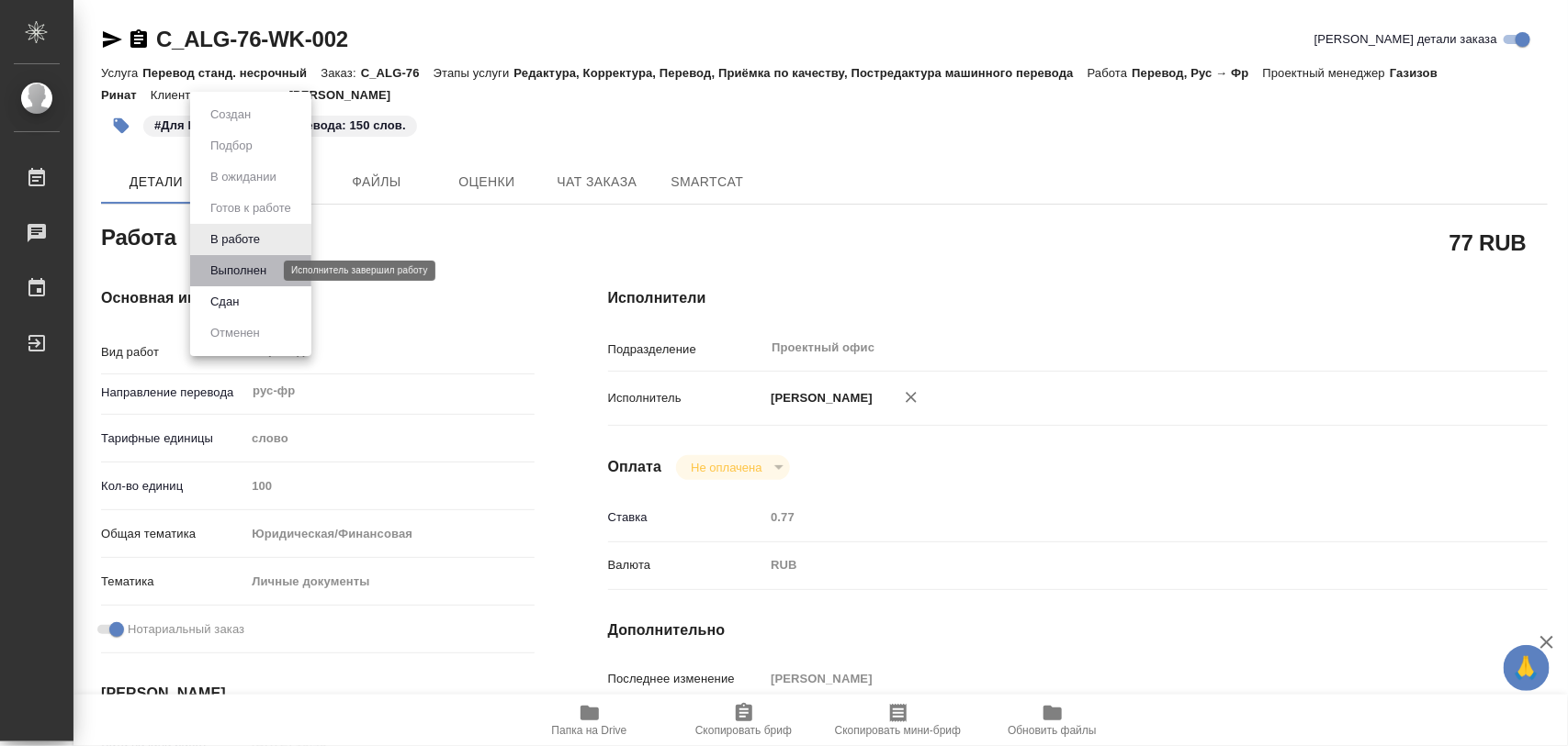
click at [255, 272] on button "Выполнен" at bounding box center [238, 271] width 67 height 20
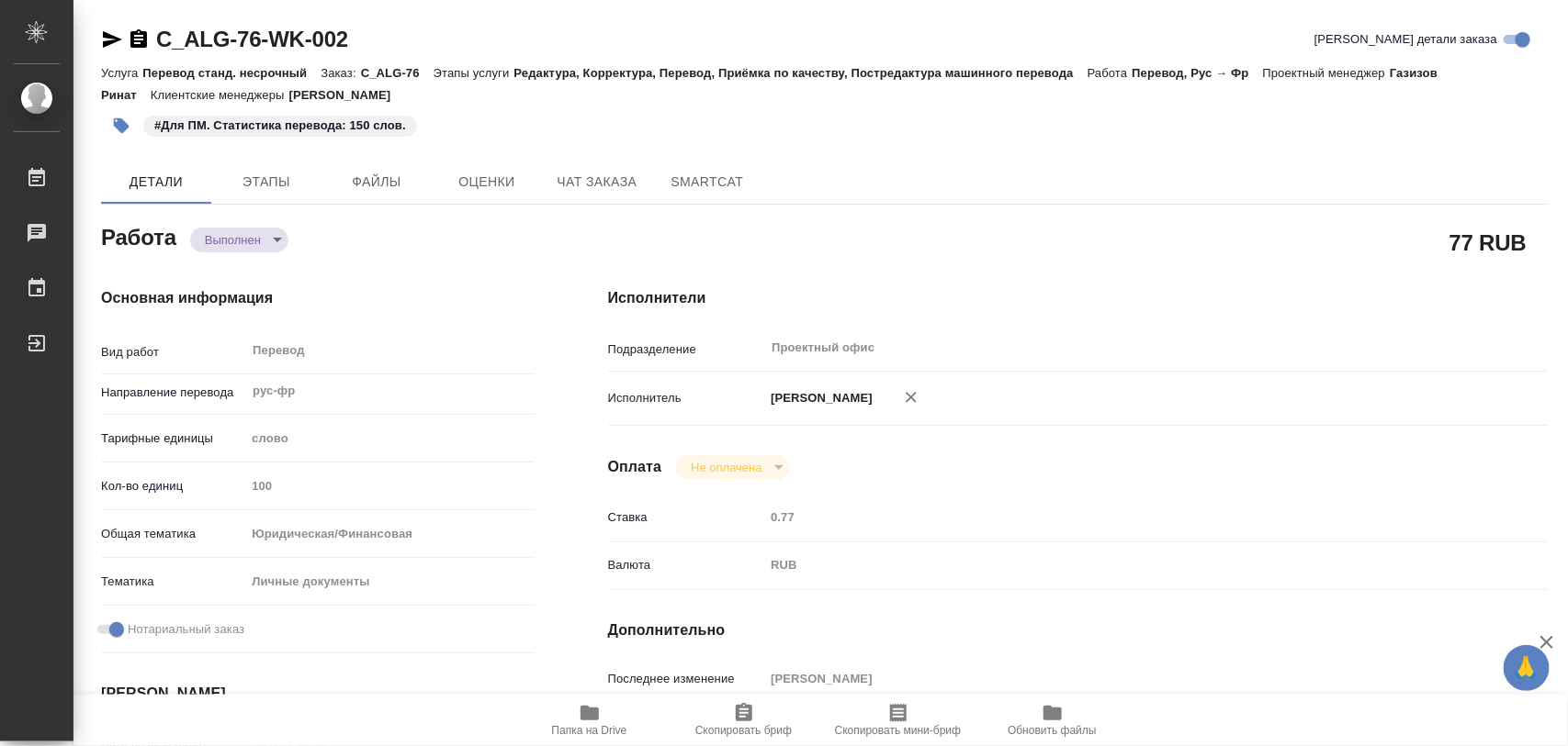
type textarea "x"
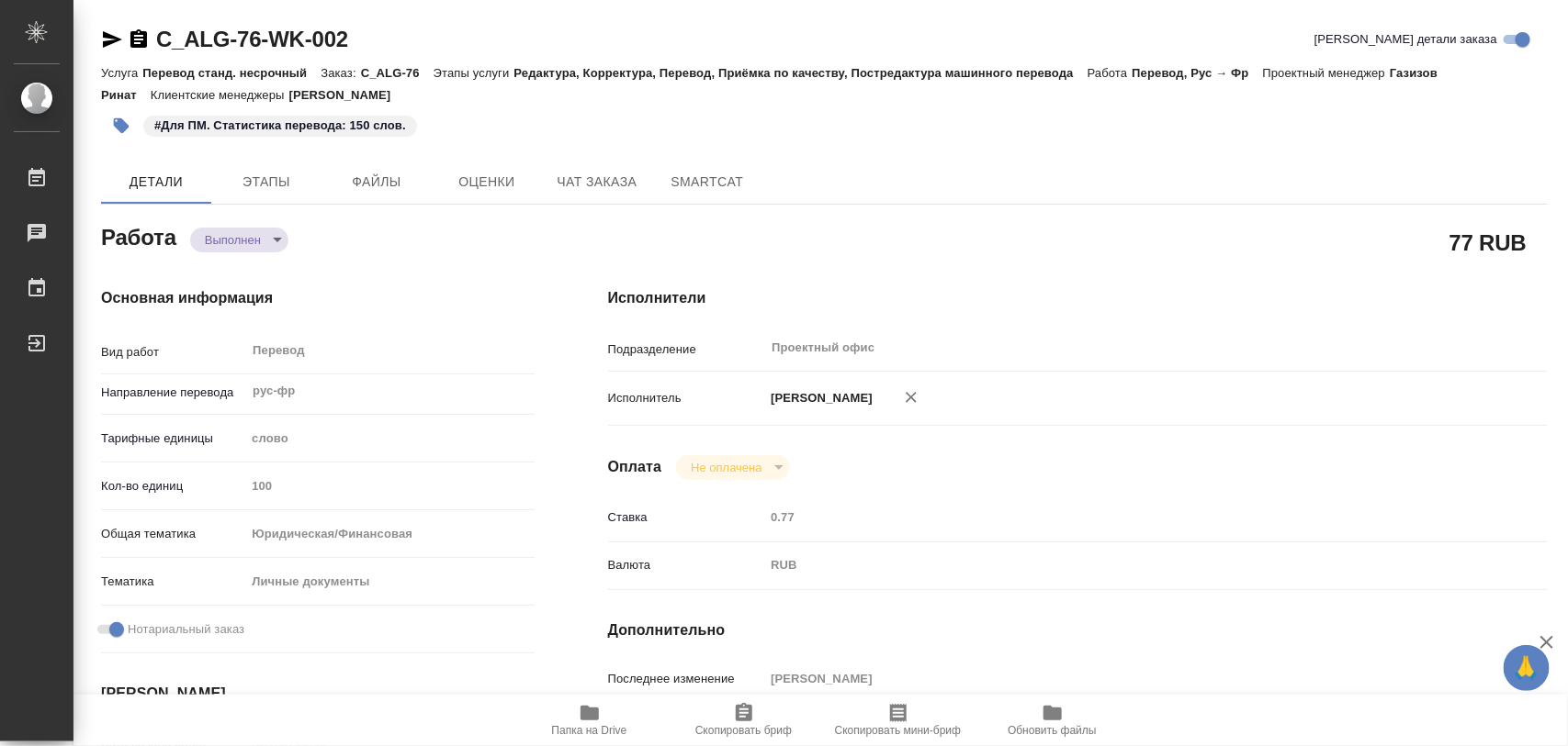
type textarea "x"
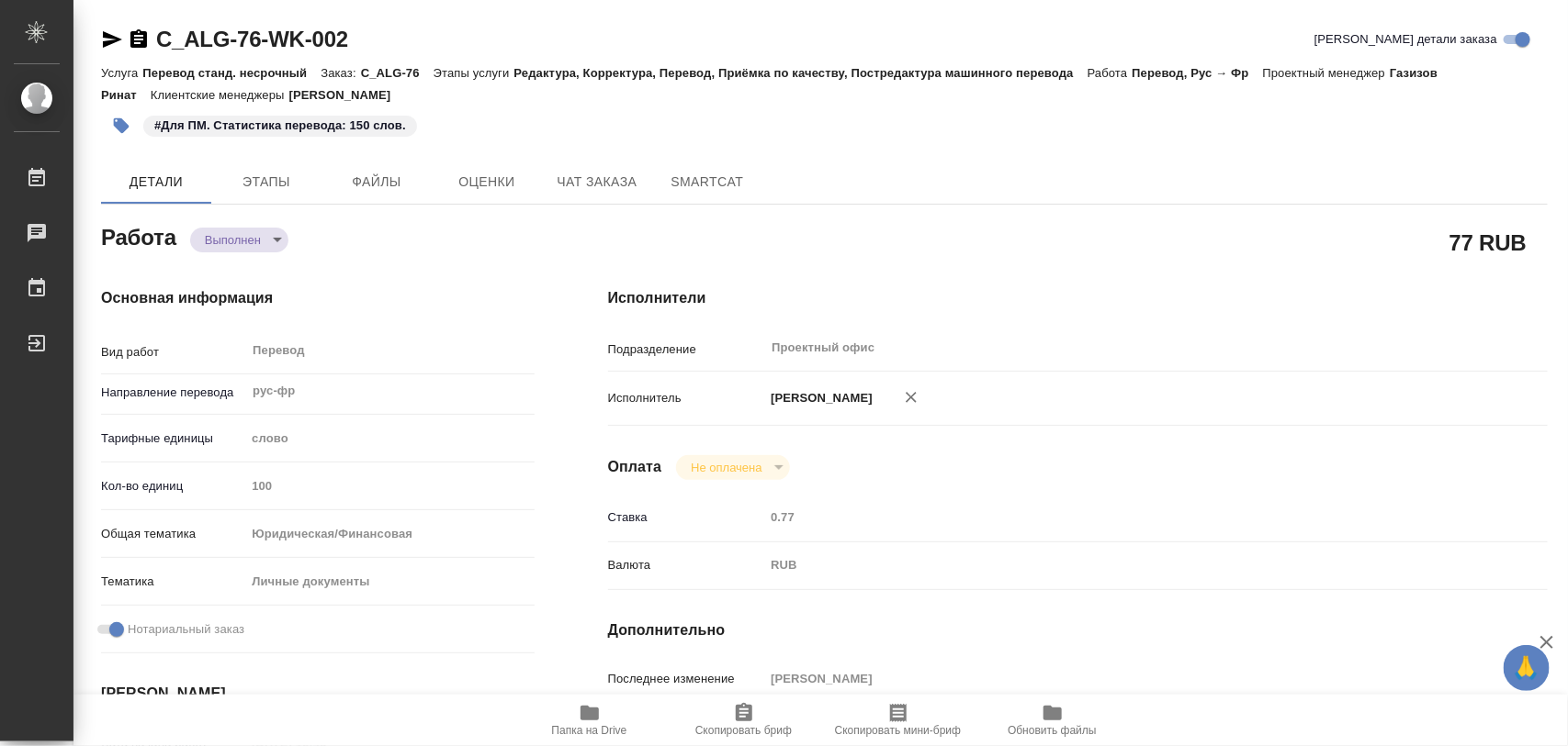
type textarea "x"
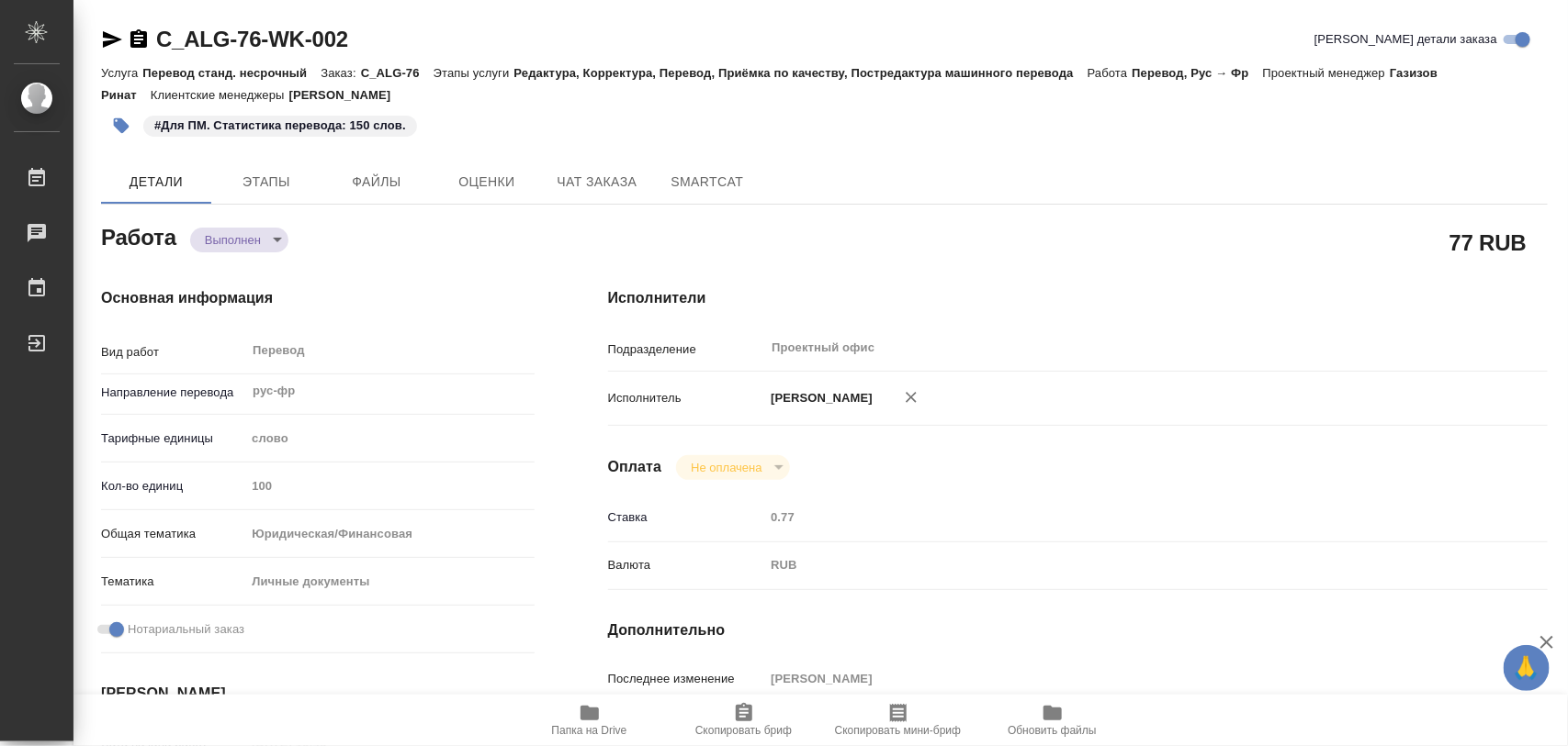
type textarea "x"
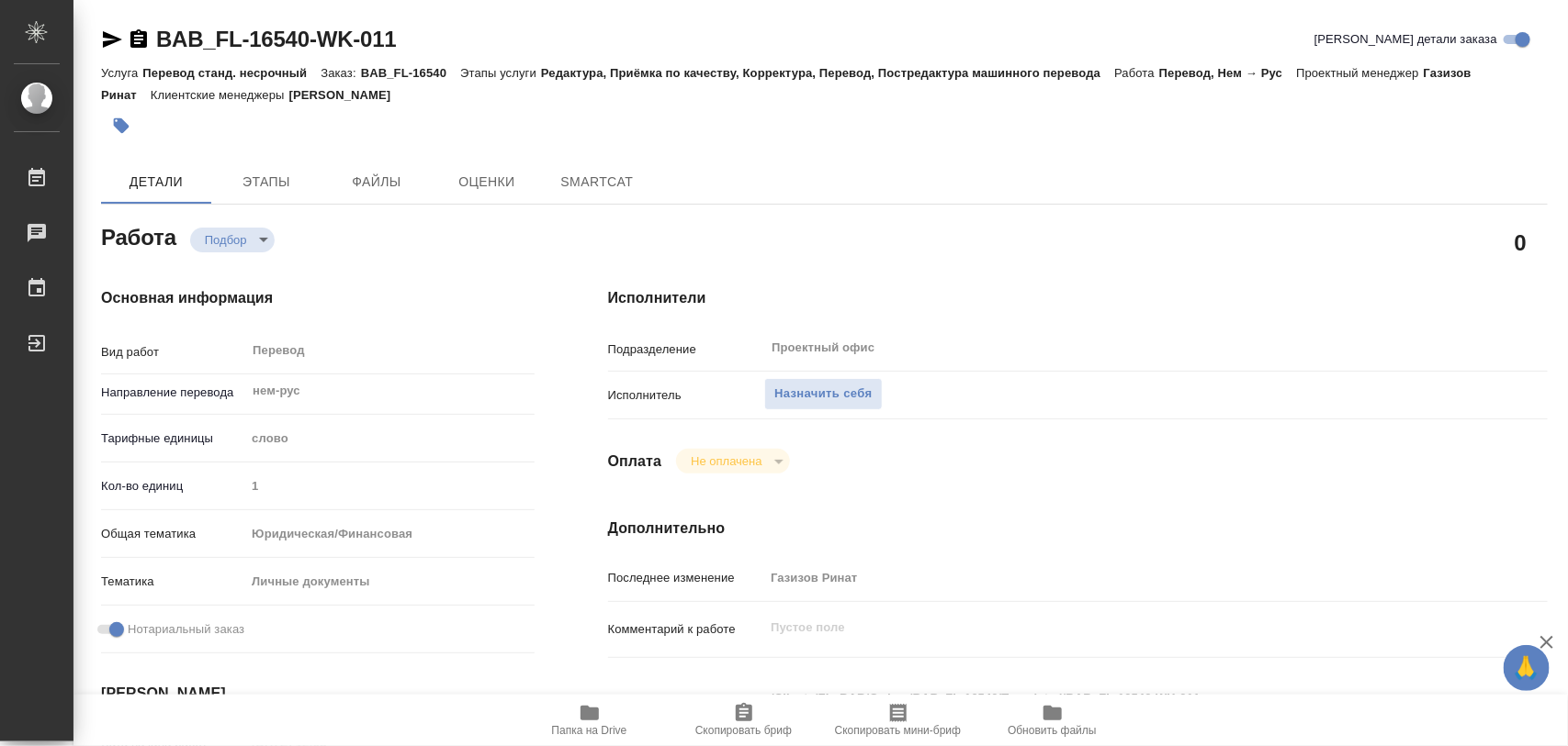
type textarea "x"
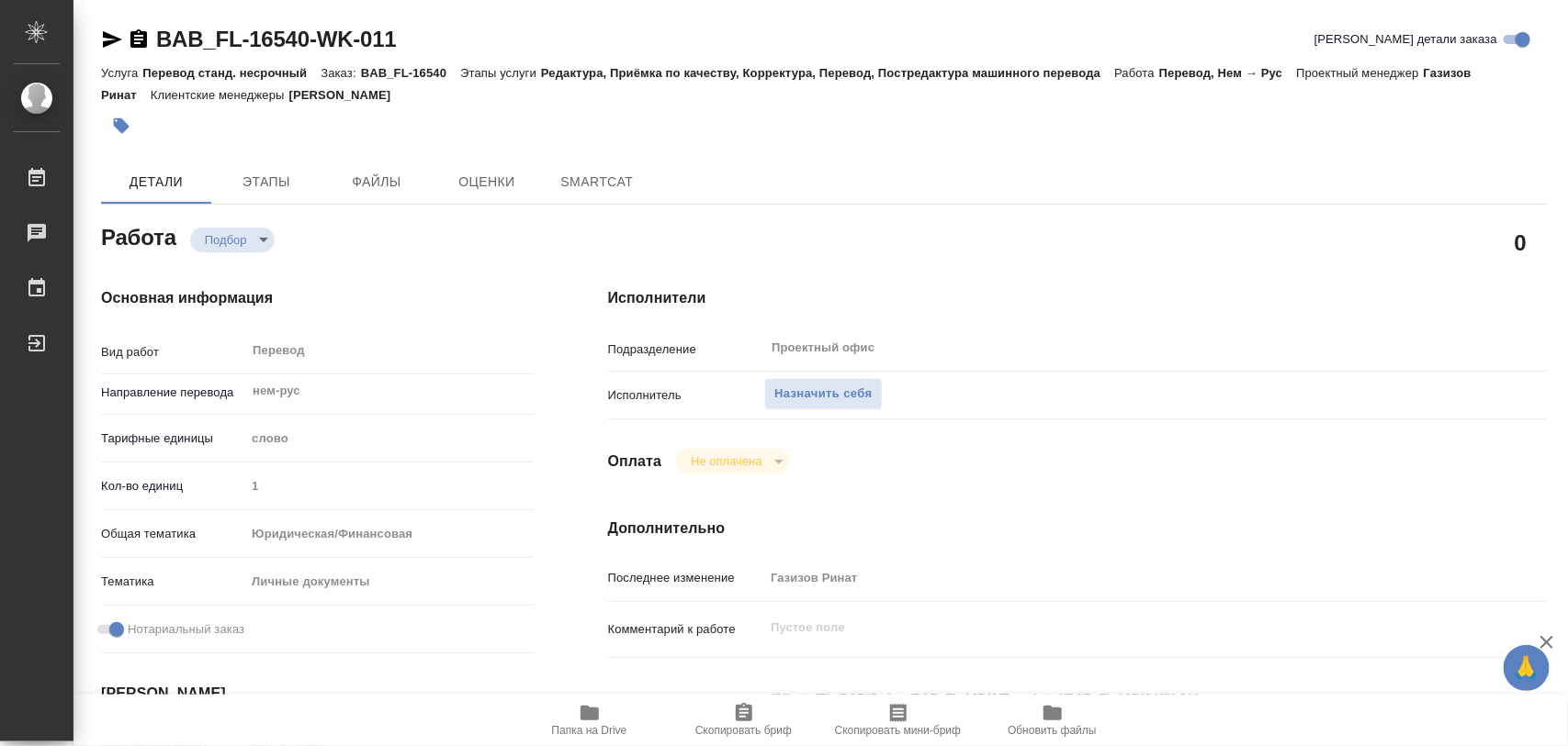
type textarea "x"
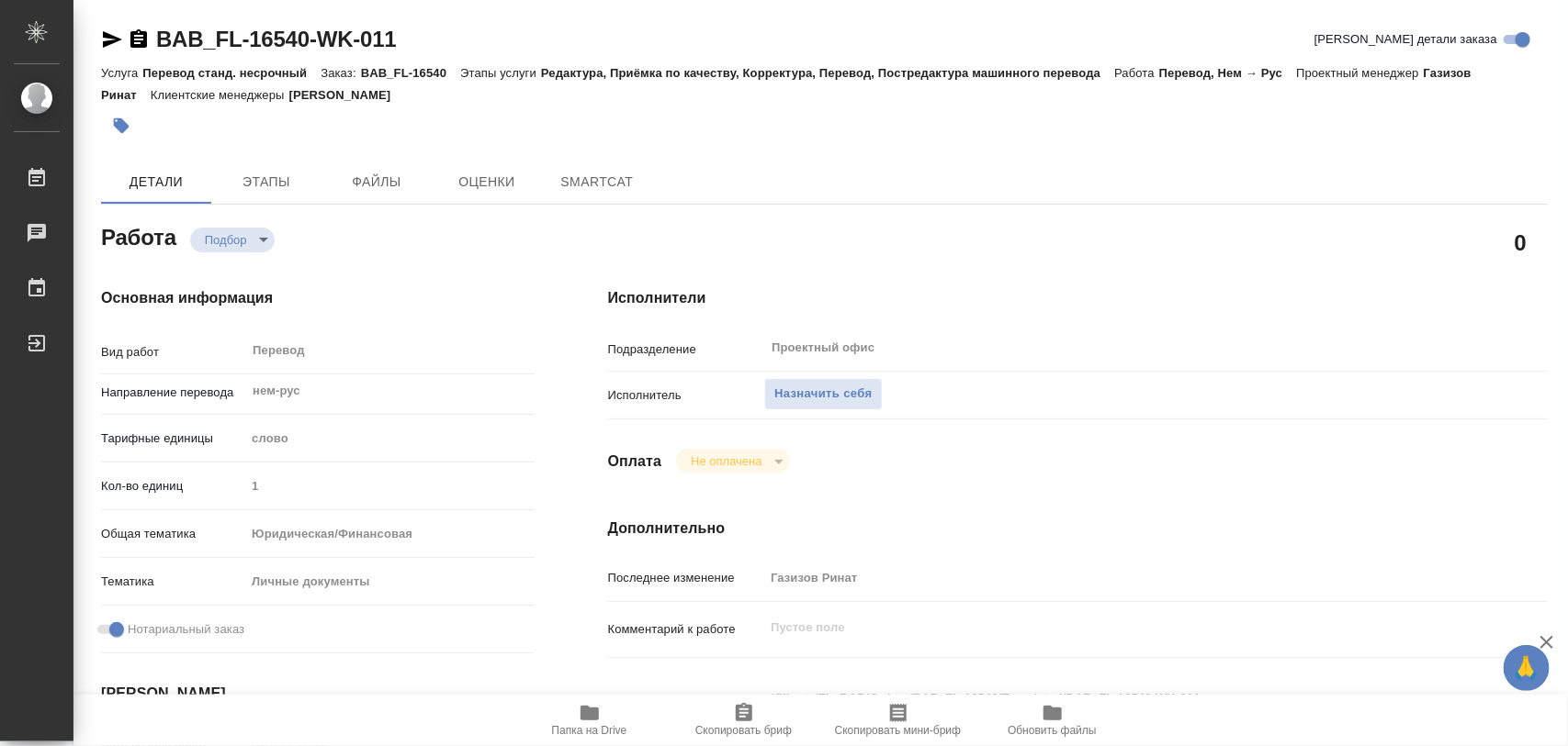
type textarea "x"
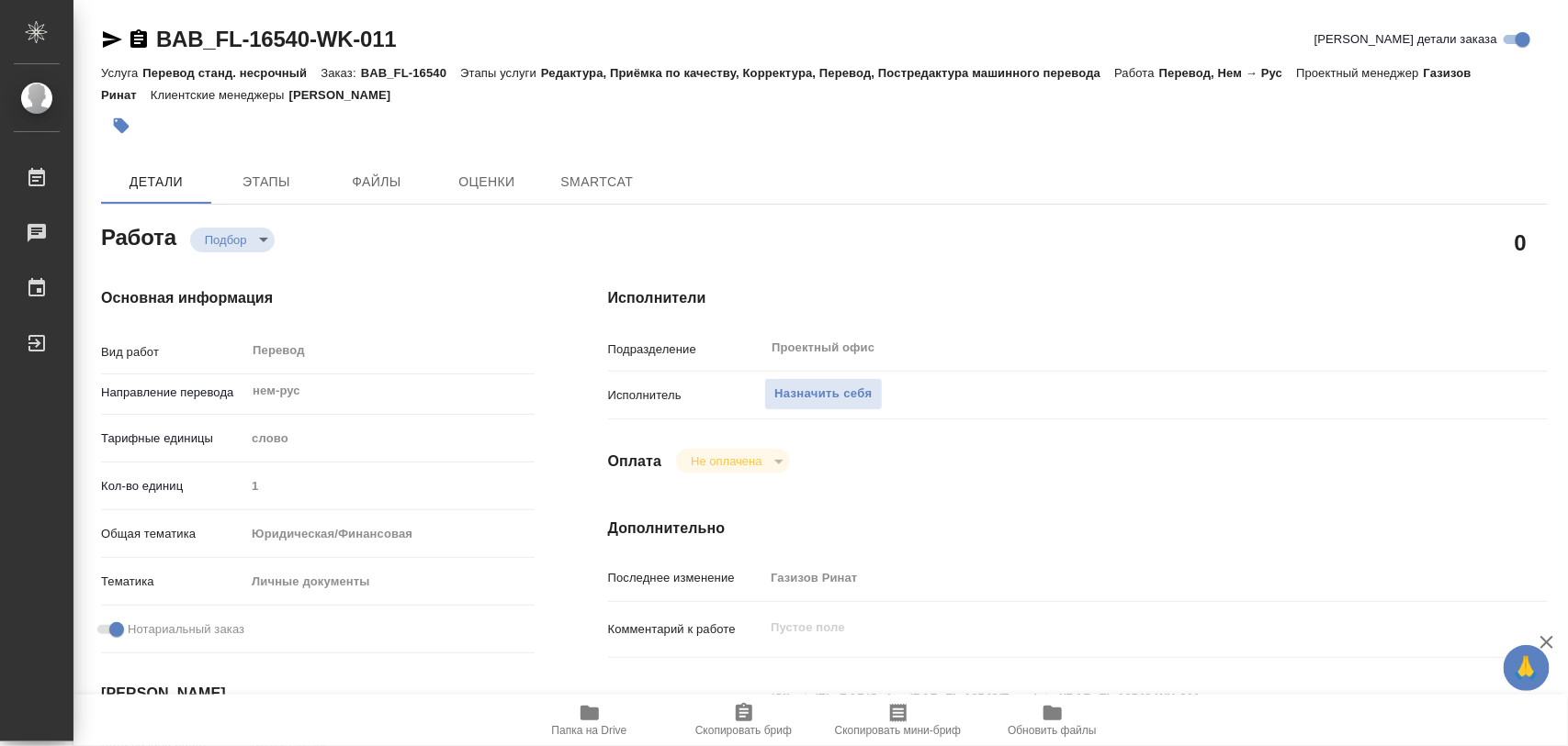
type textarea "x"
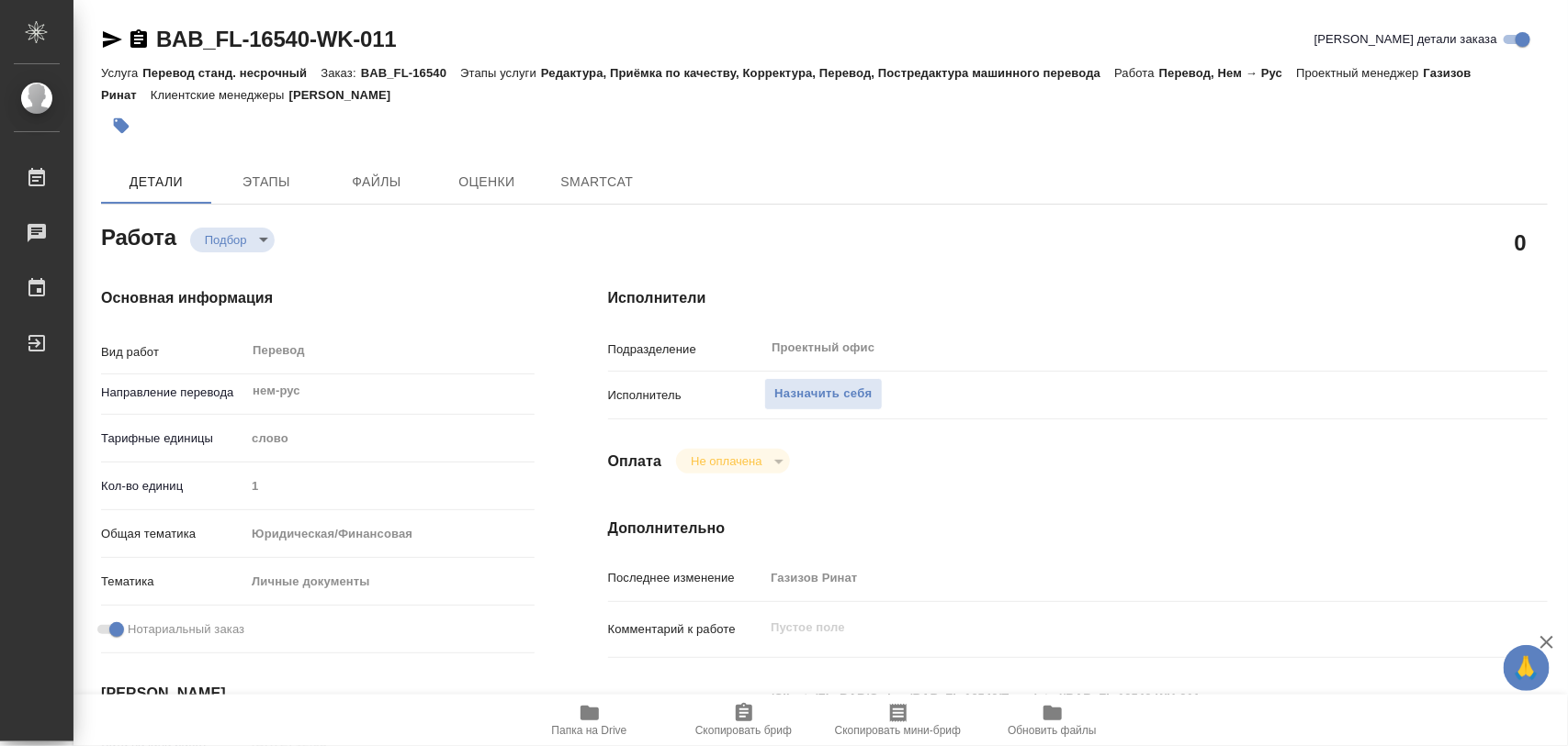
type textarea "x"
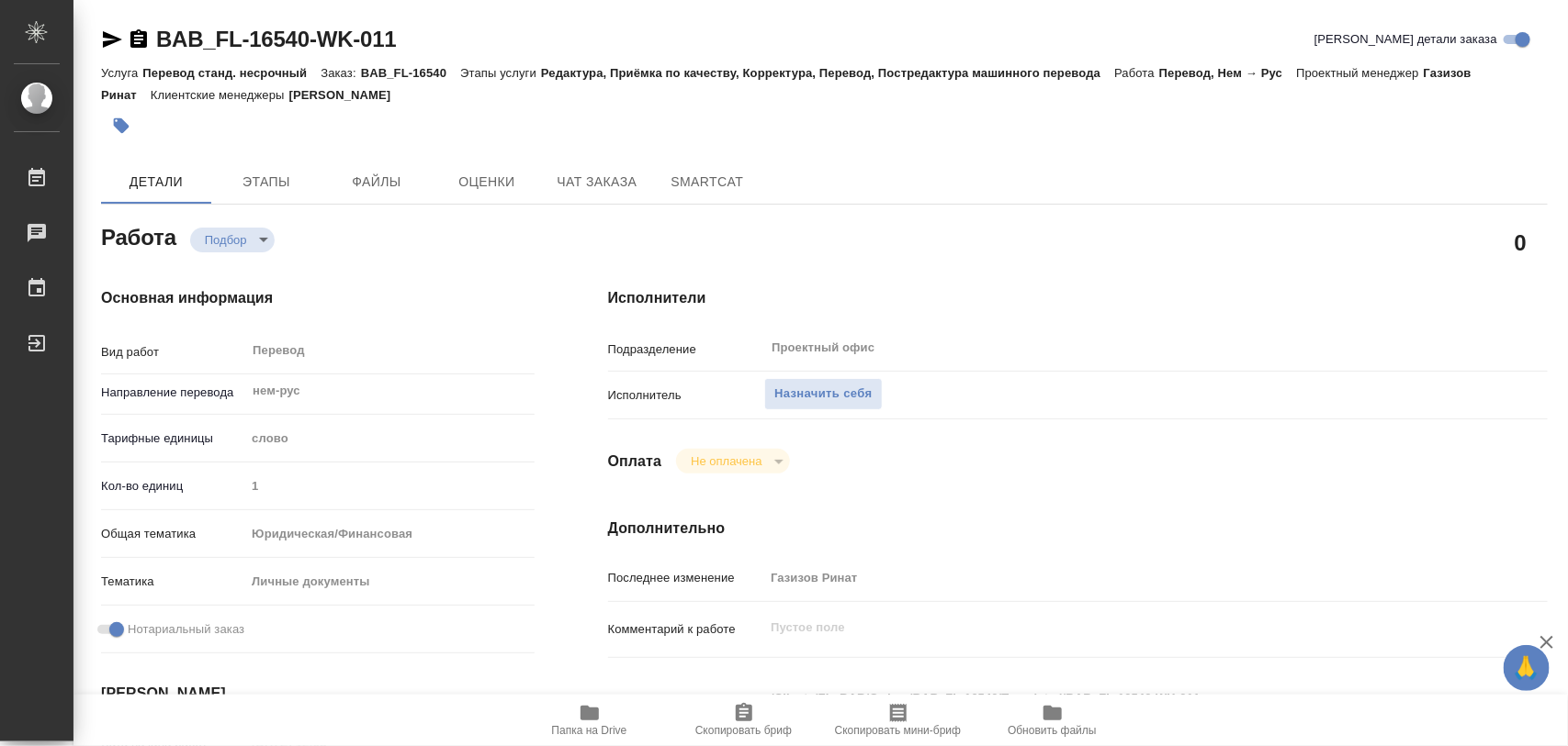
scroll to position [230, 0]
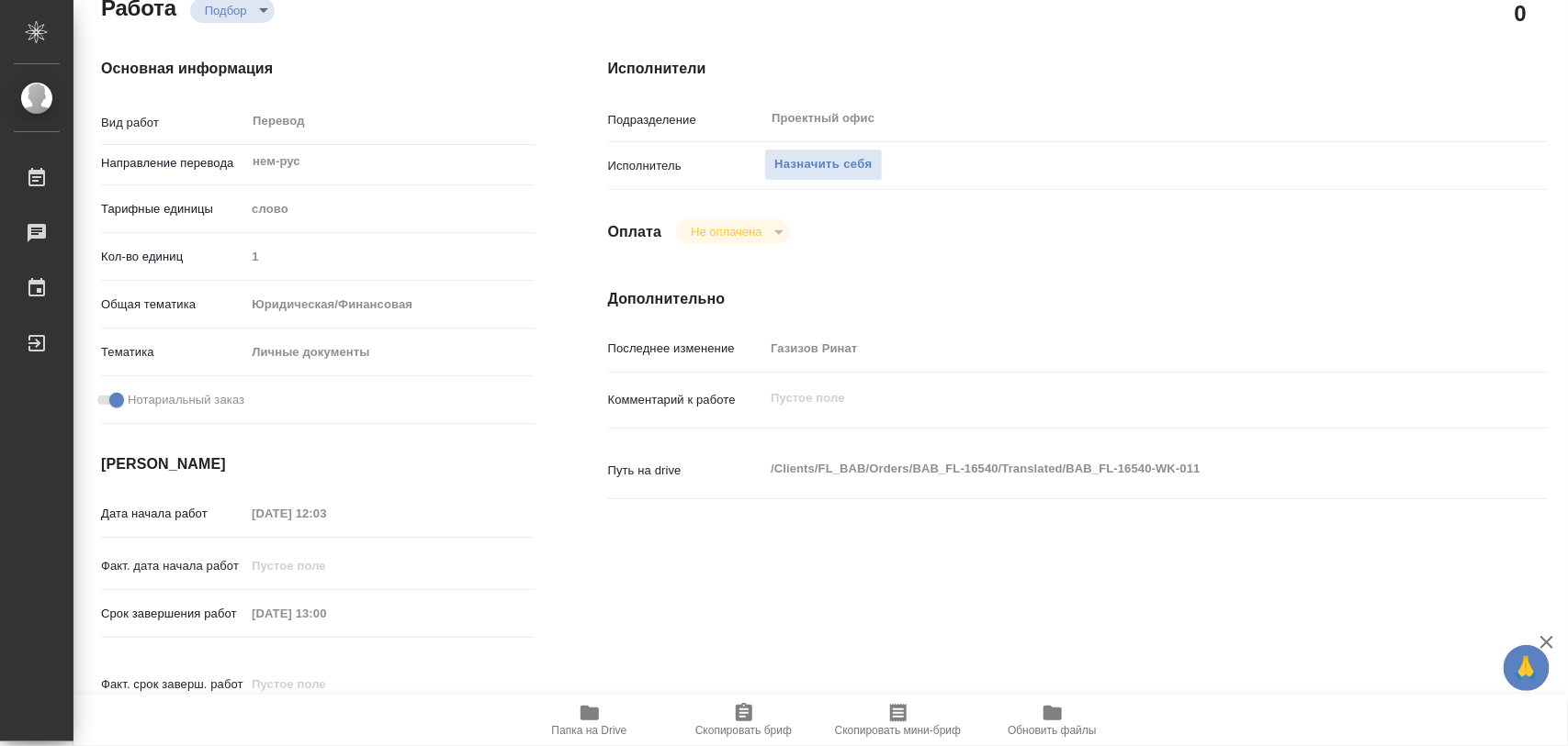
type textarea "x"
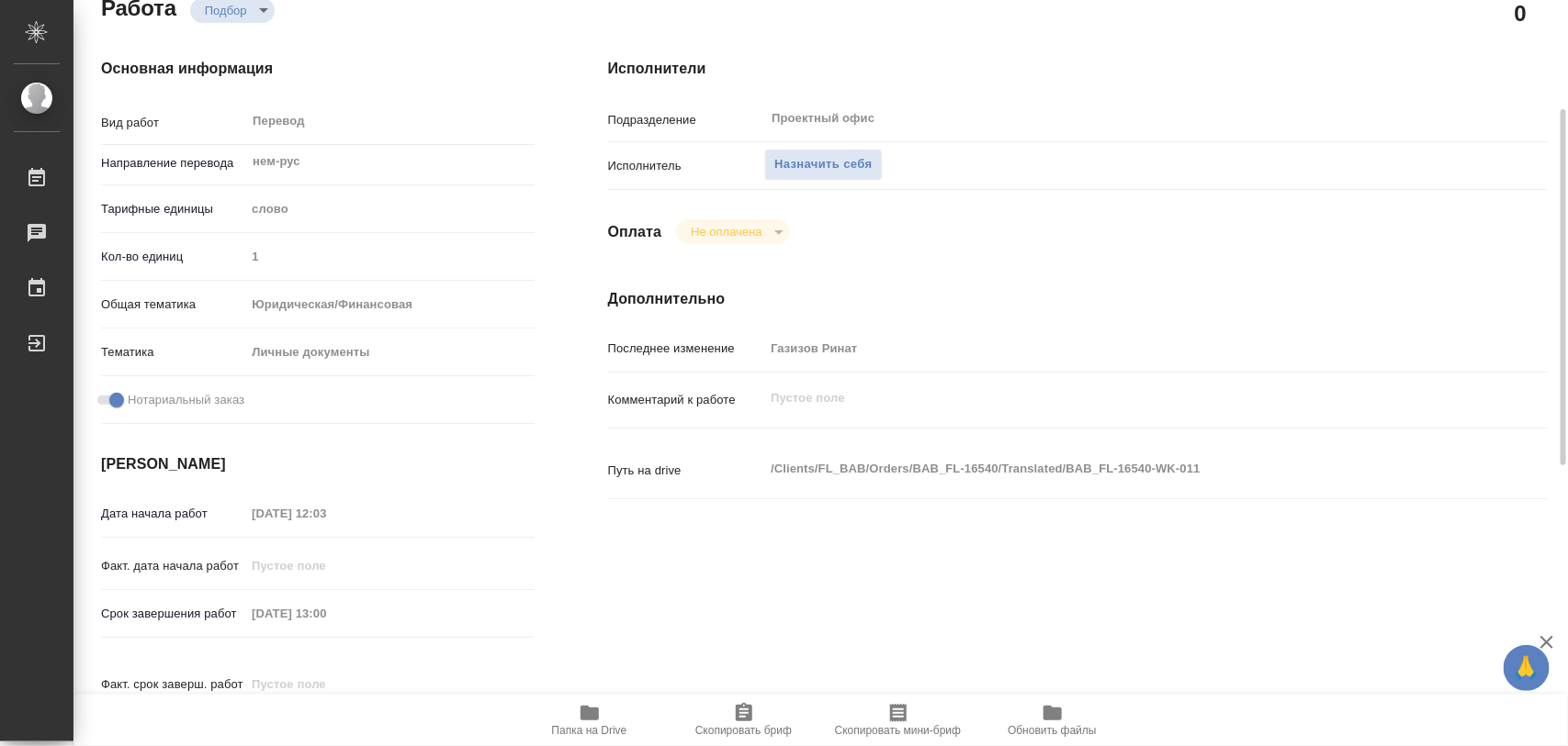
type textarea "x"
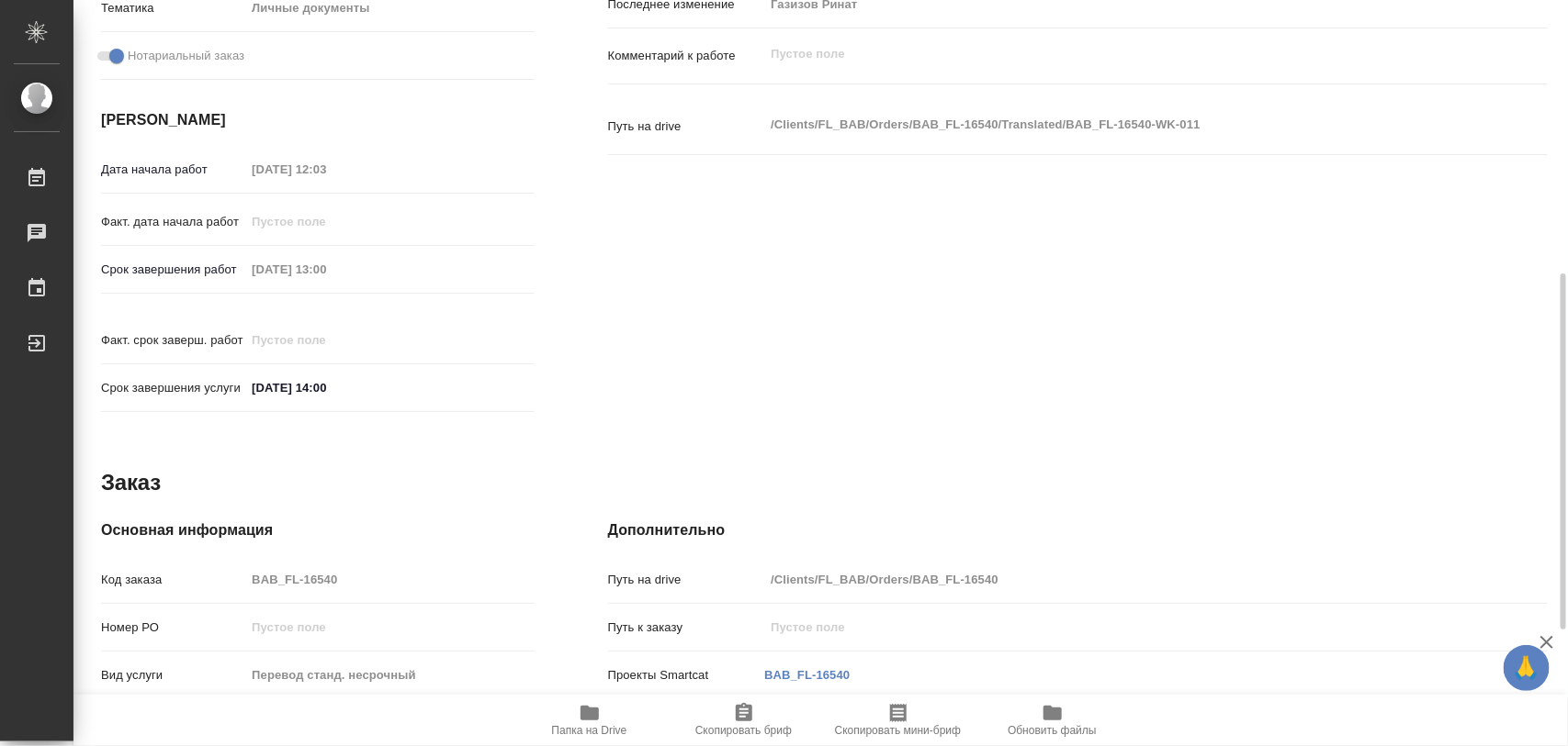
scroll to position [689, 0]
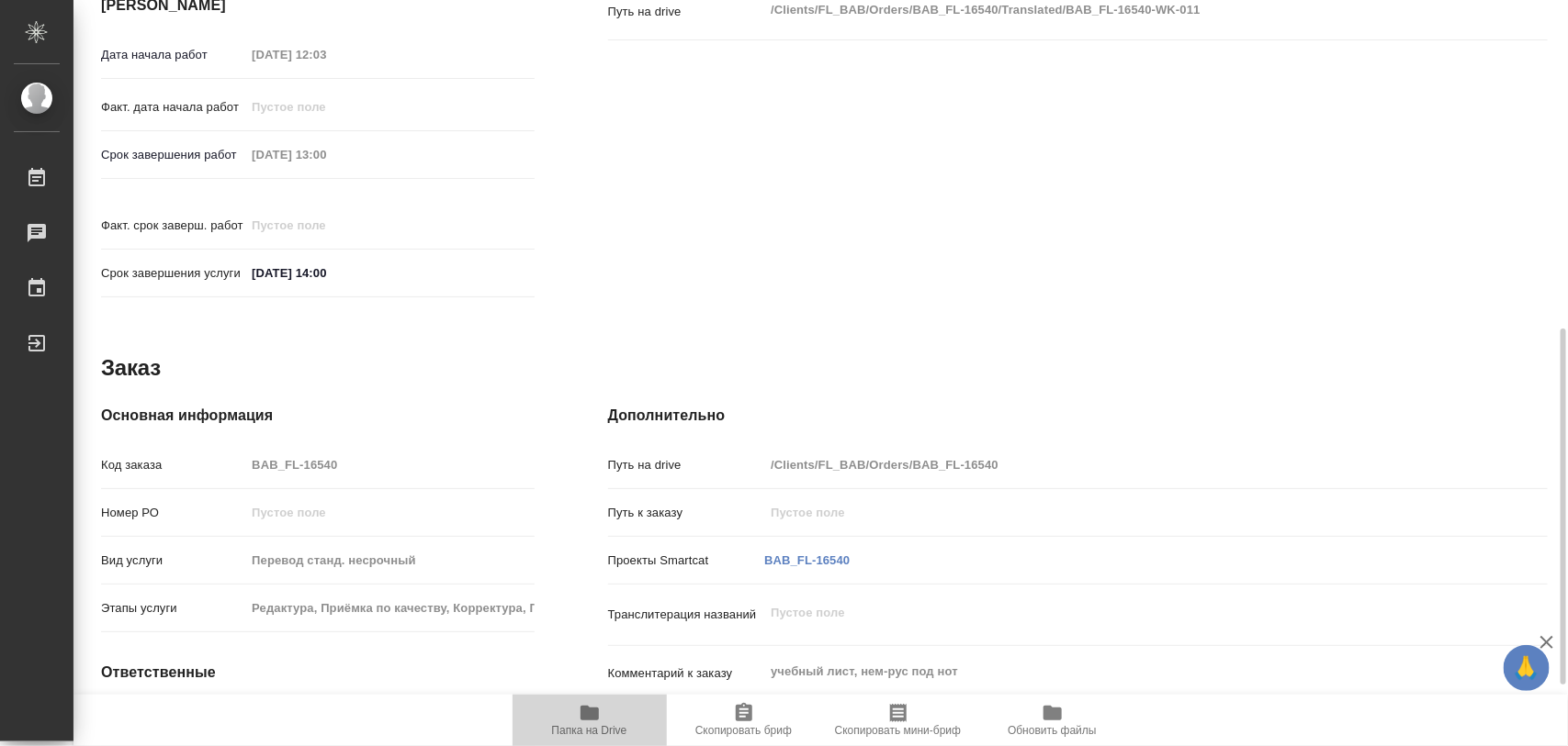
click at [585, 703] on icon "button" at bounding box center [589, 713] width 22 height 22
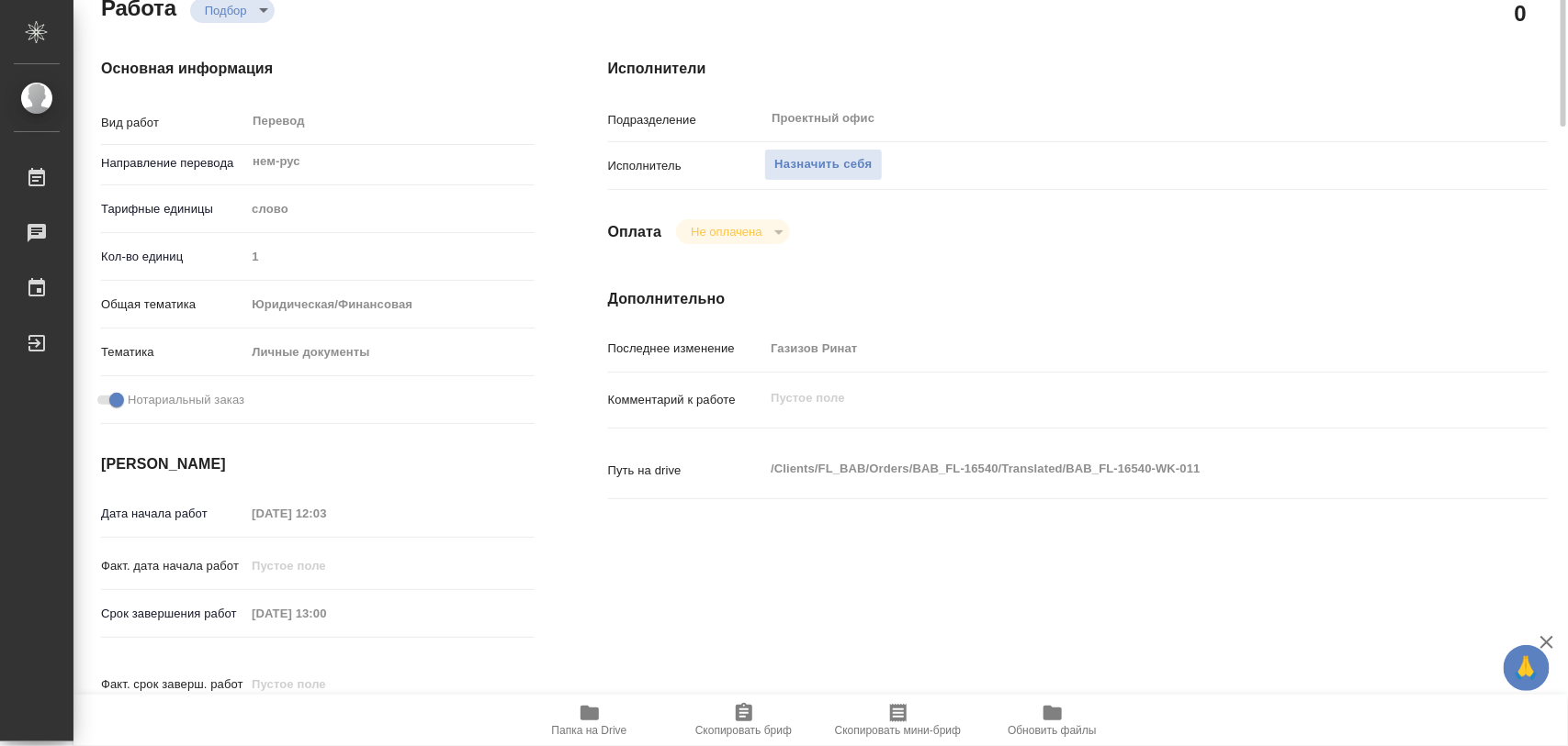
scroll to position [0, 0]
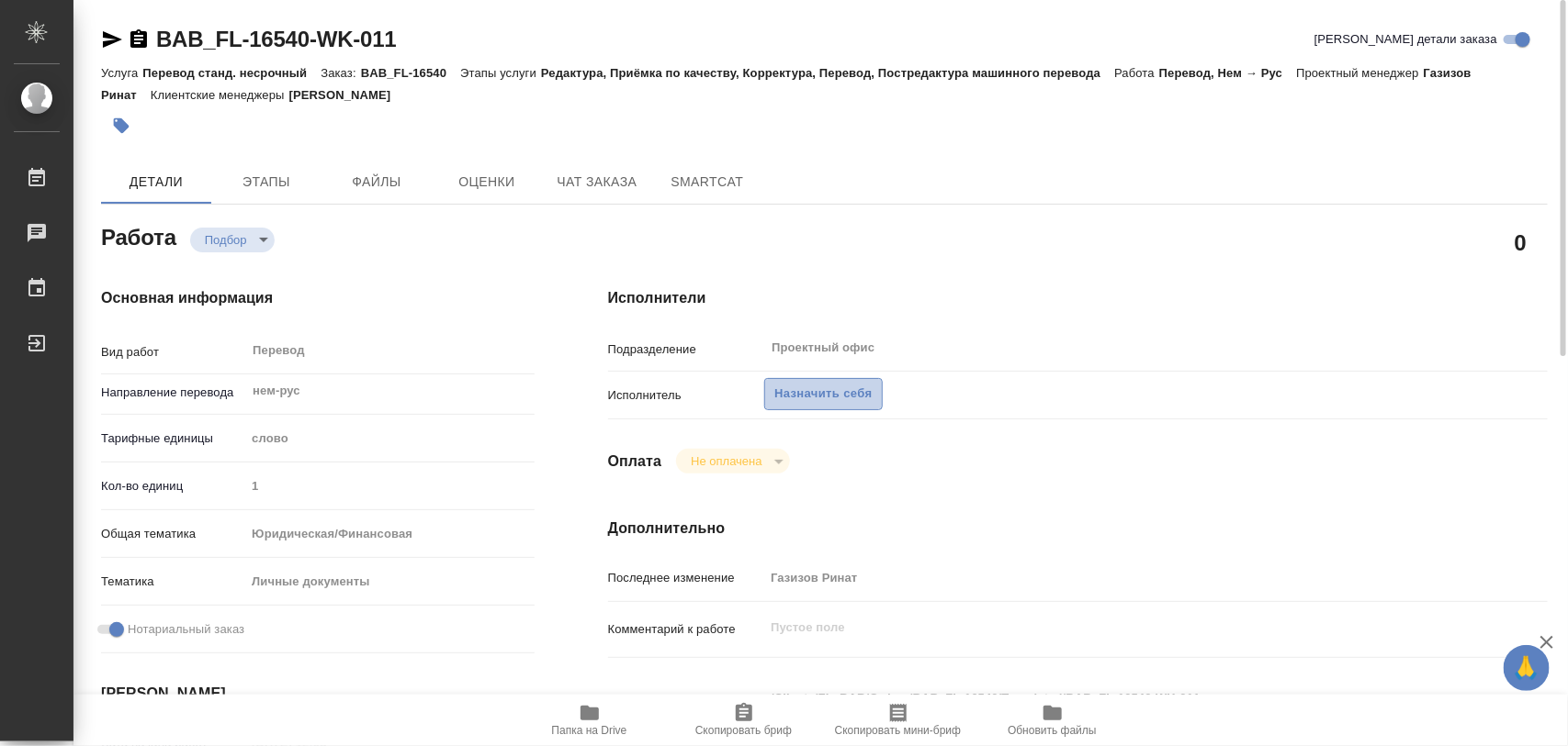
click at [850, 396] on span "Назначить себя" at bounding box center [823, 394] width 97 height 21
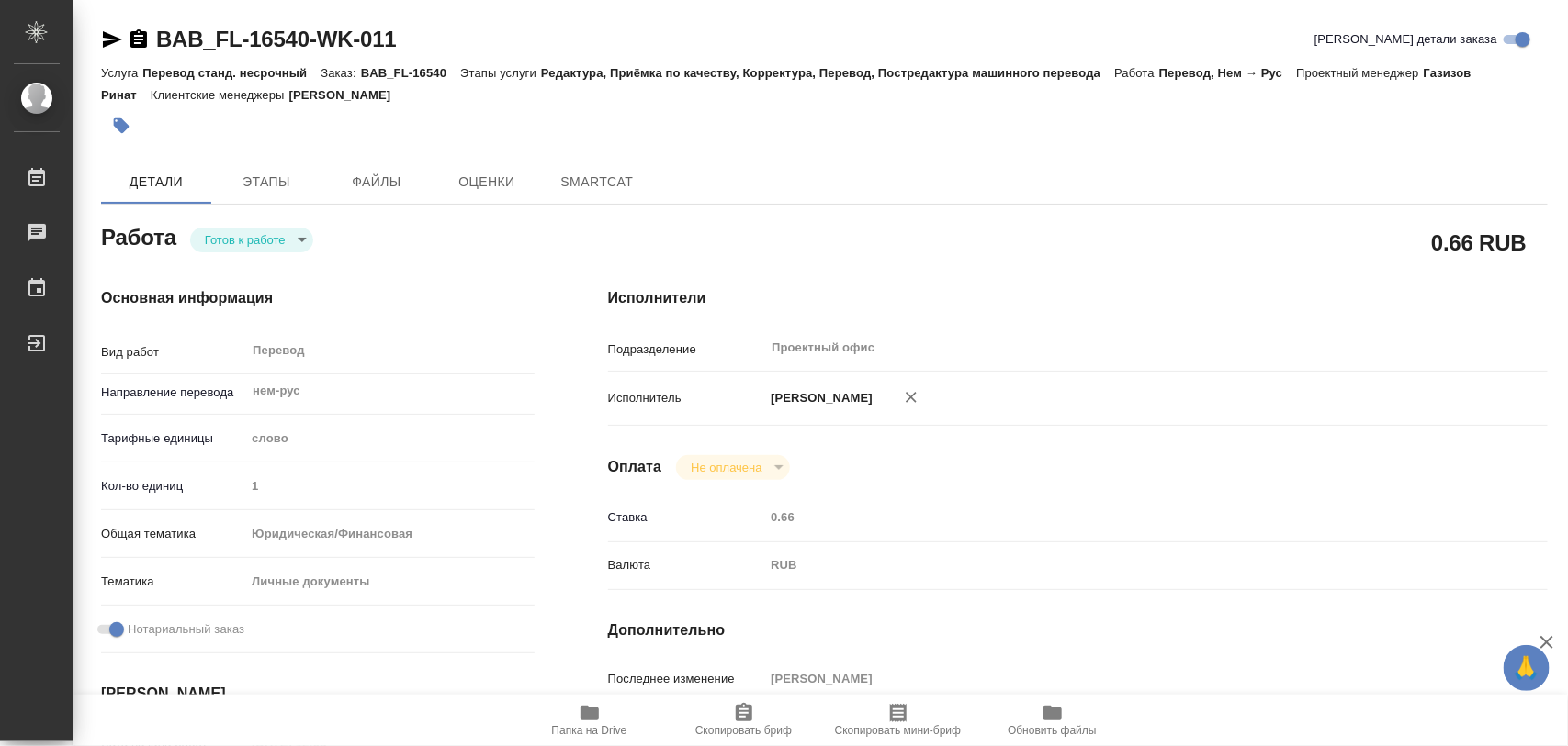
type textarea "x"
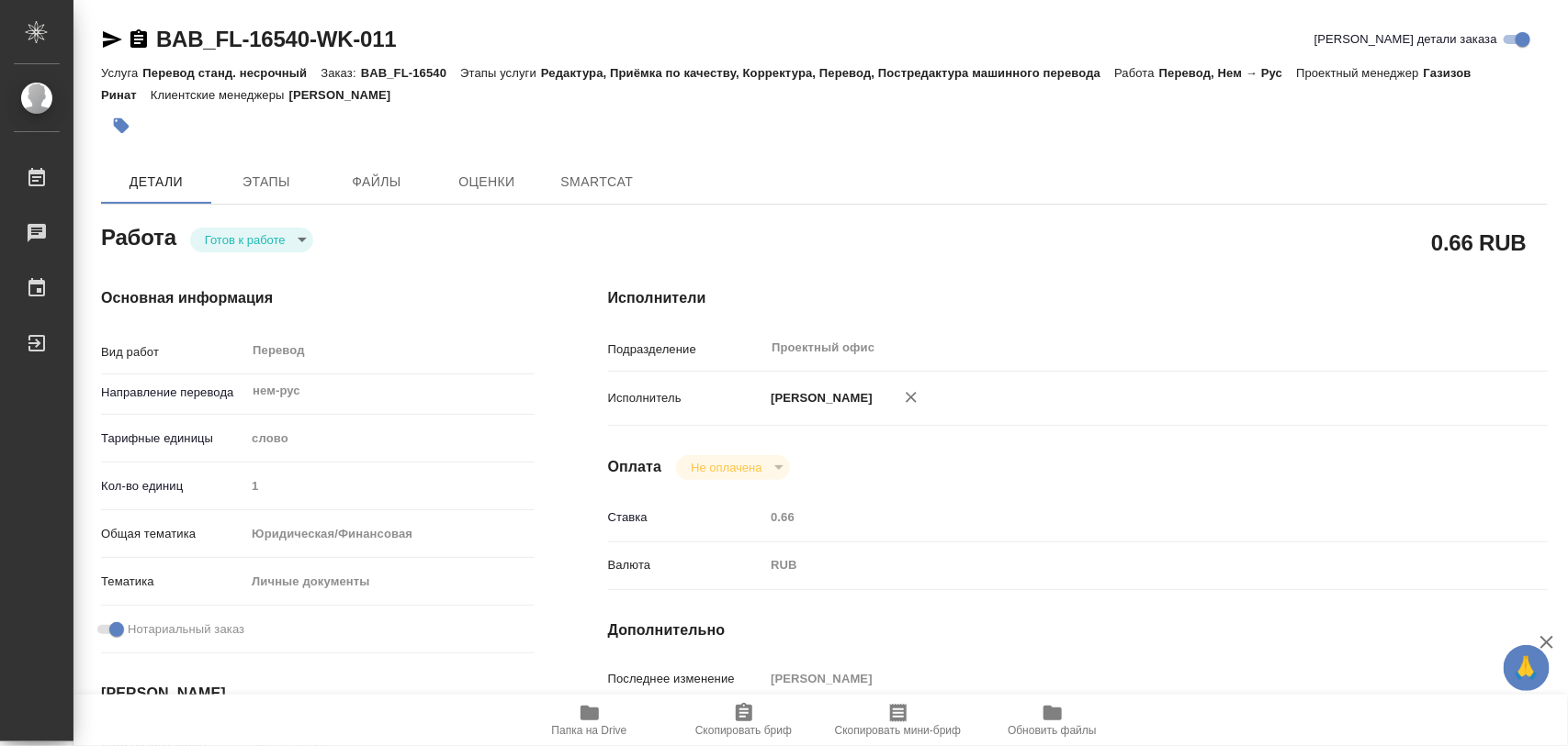
type textarea "x"
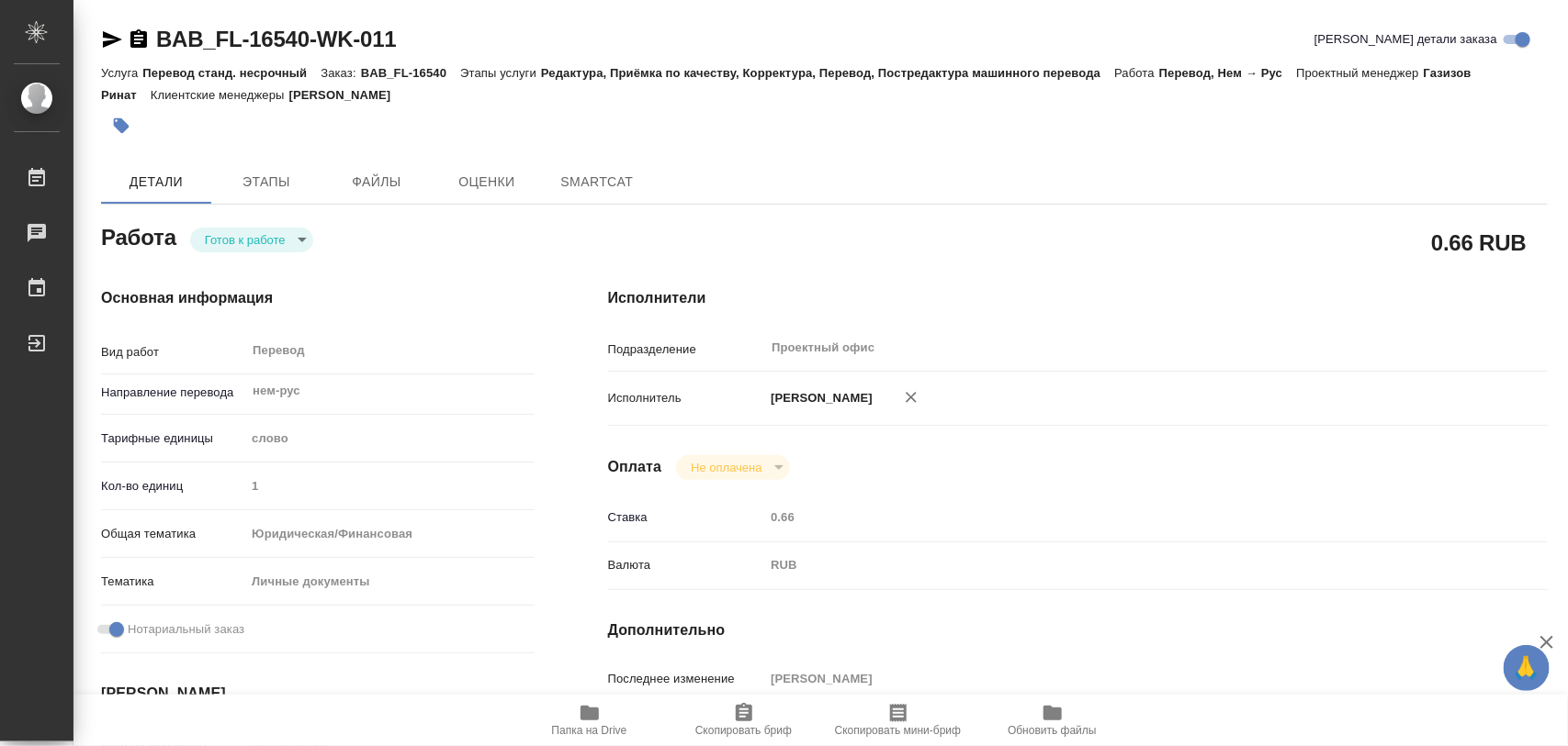
type textarea "x"
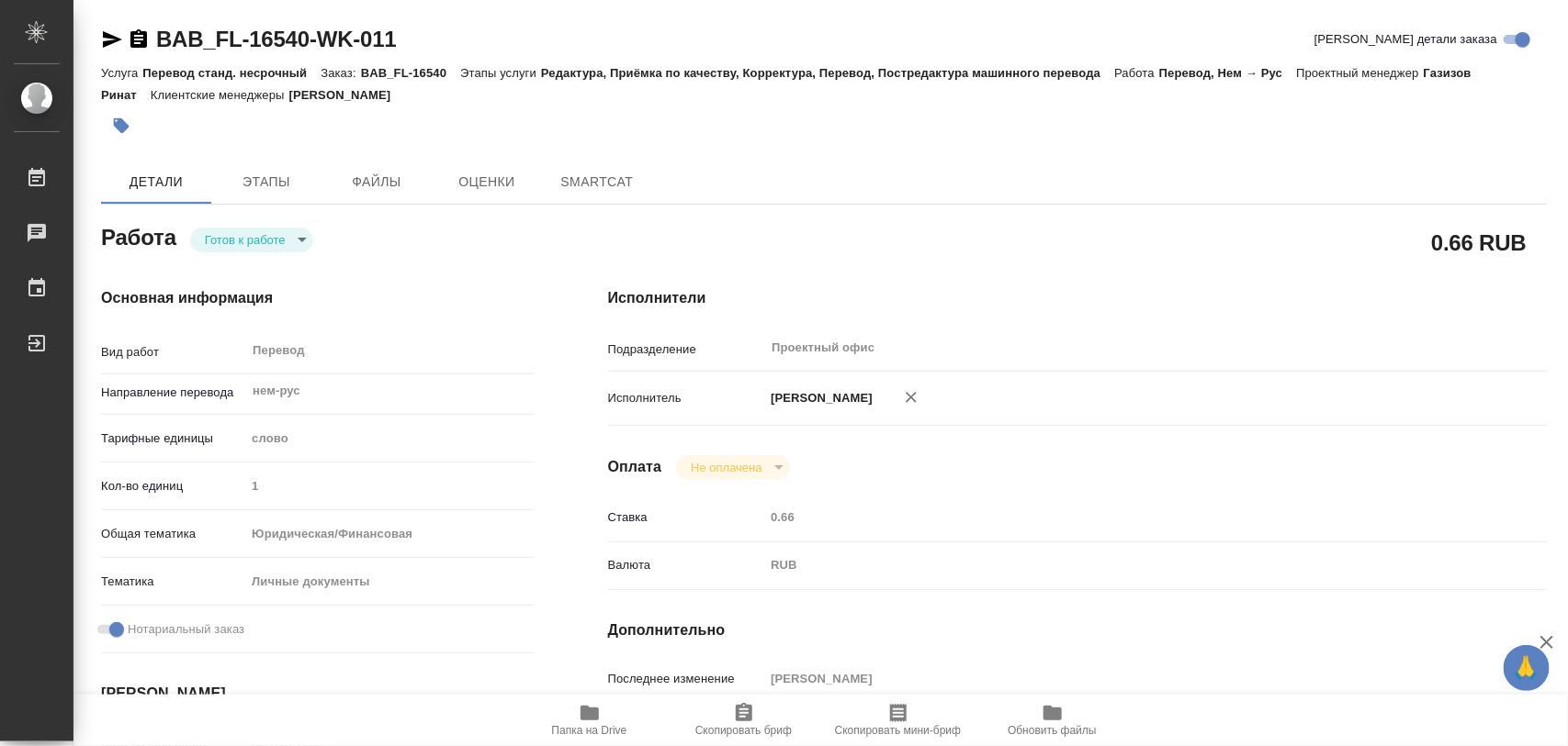
type textarea "x"
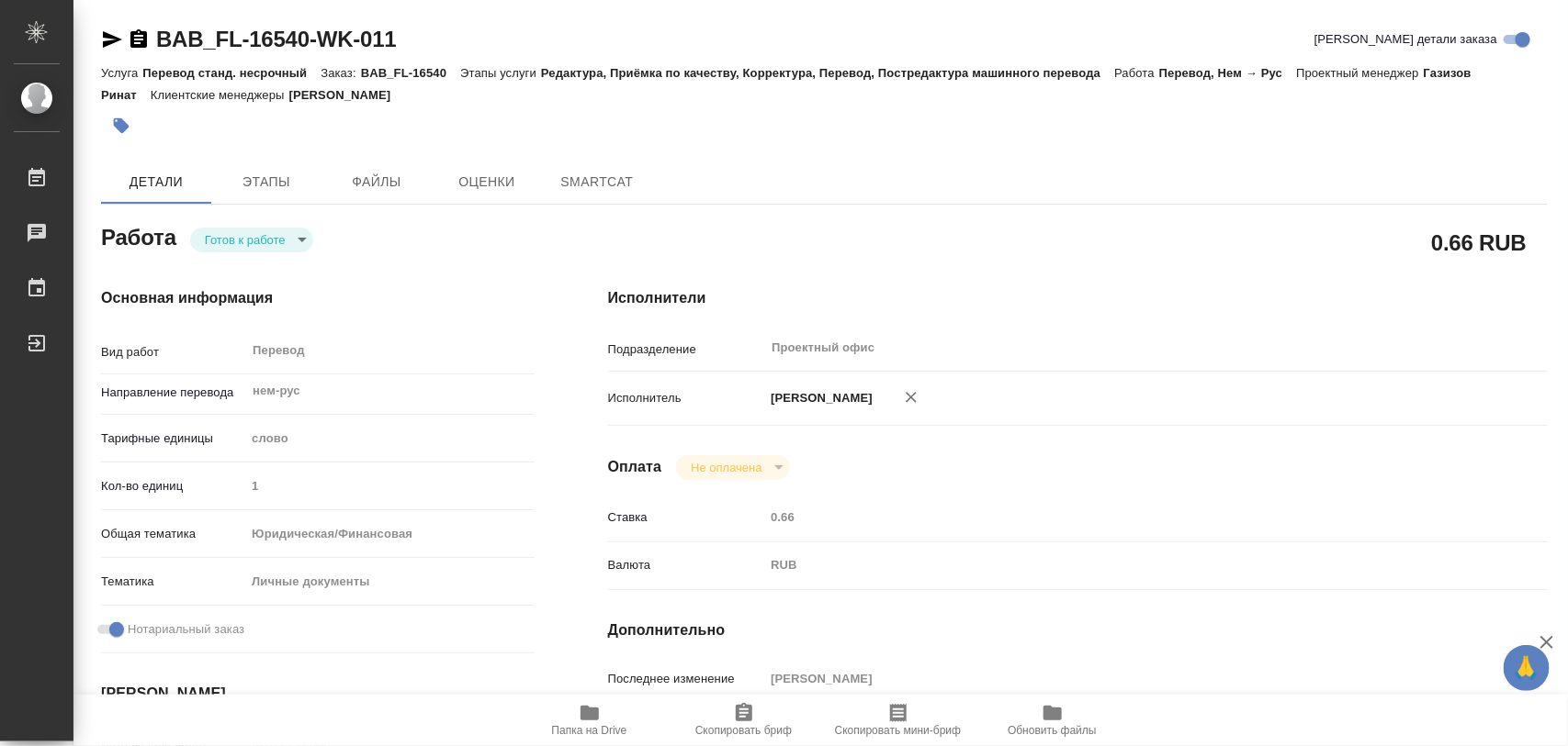
type textarea "x"
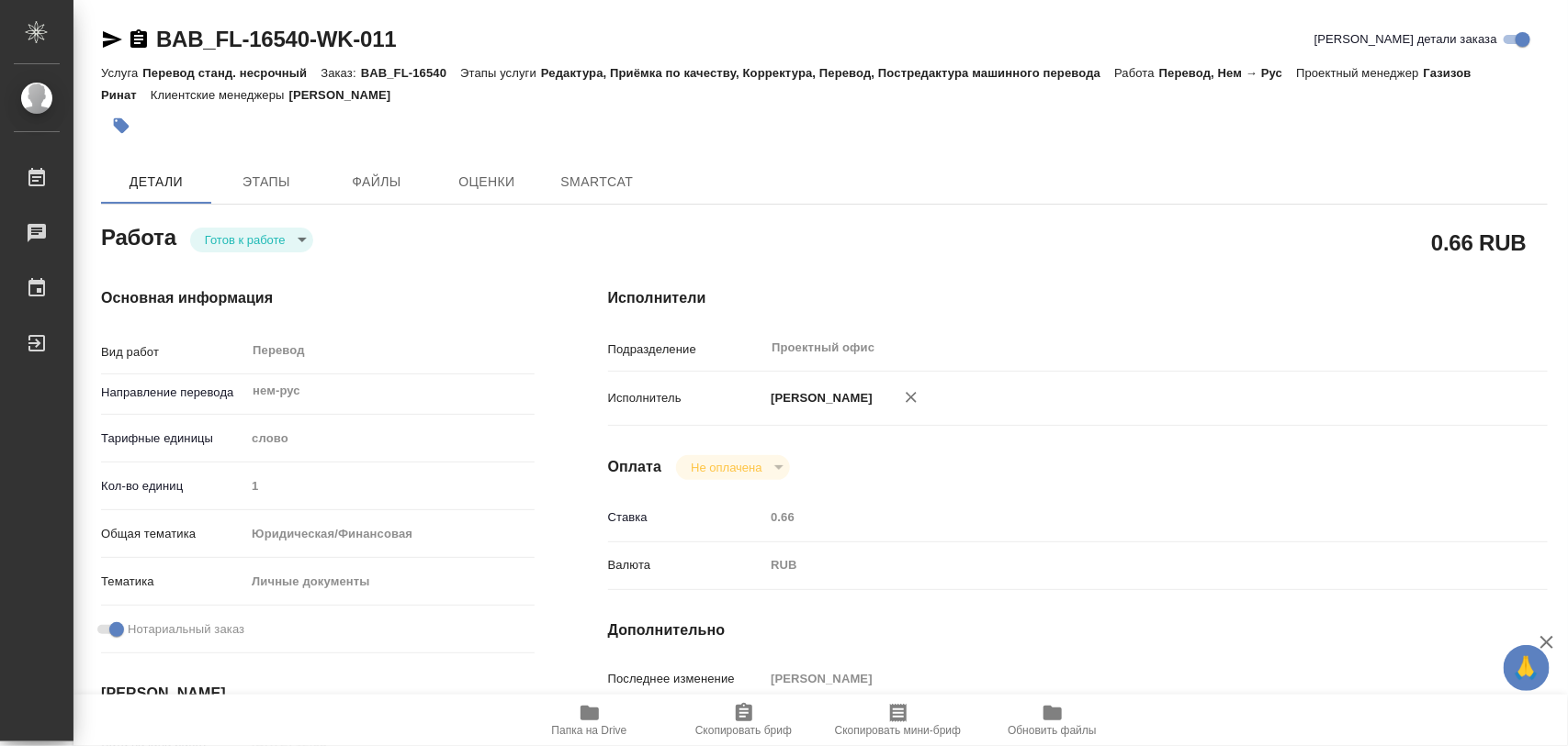
type textarea "x"
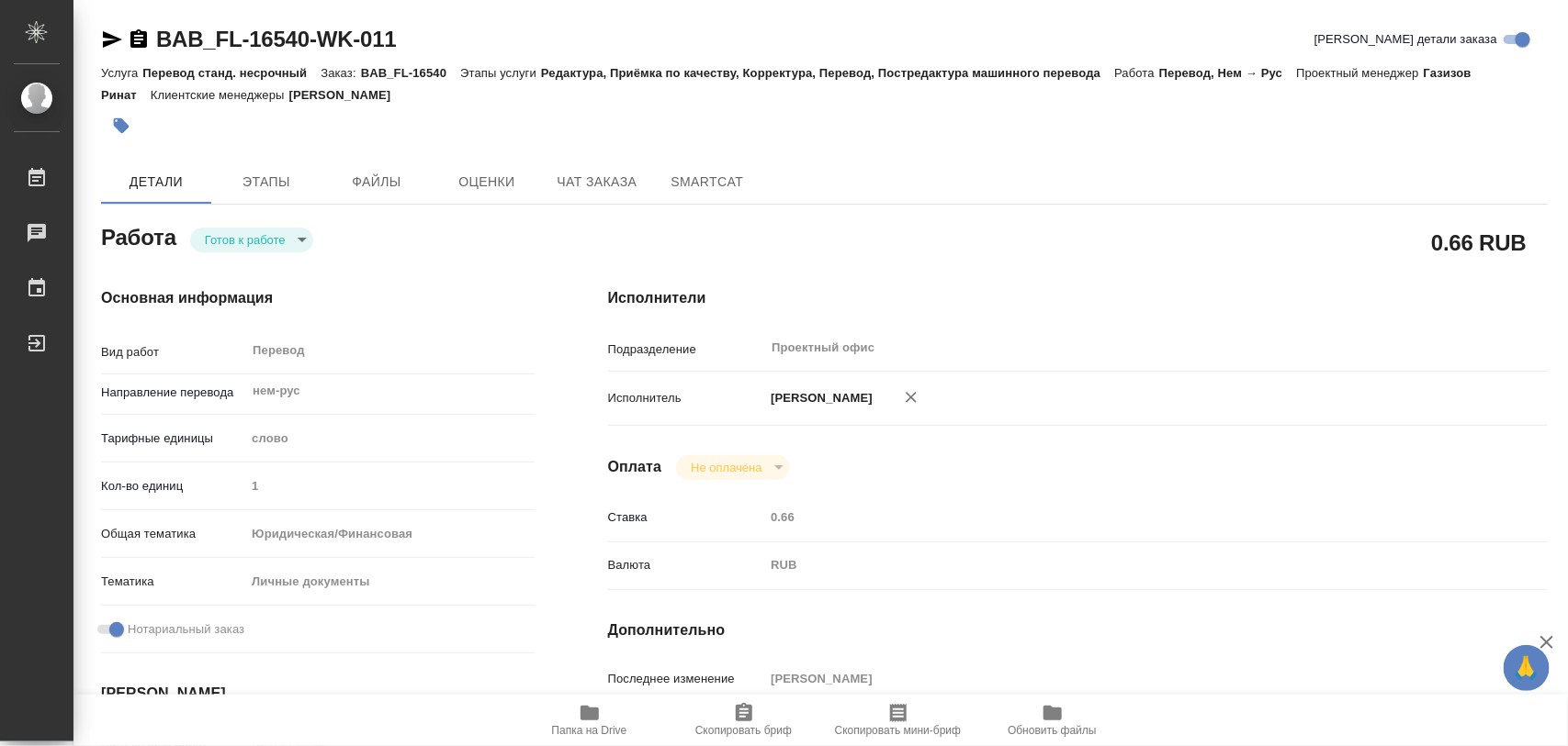
type textarea "x"
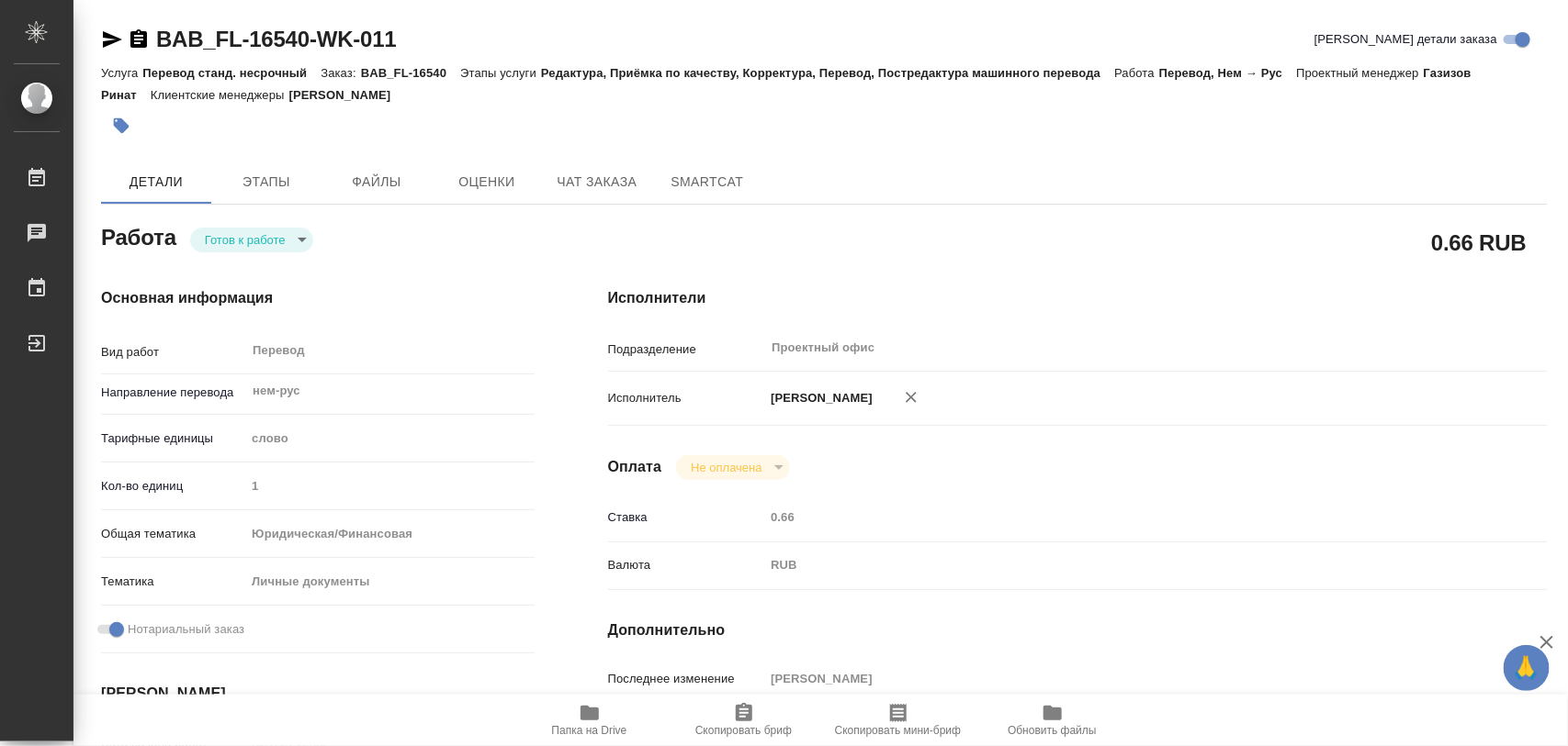
type textarea "x"
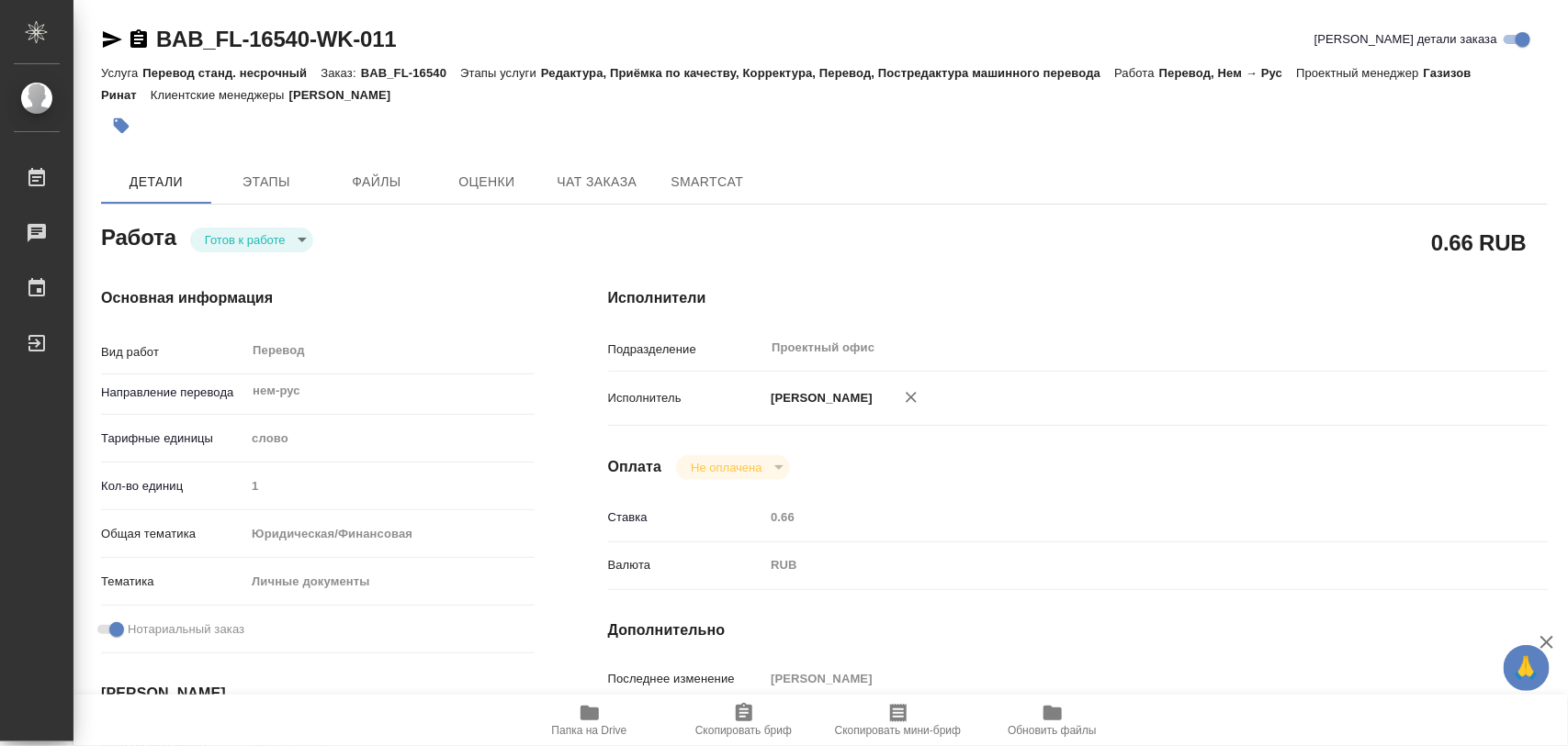
click at [301, 232] on body "🙏 .cls-1 fill:#fff; AWATERA Iglakov Maksim Работы Чаты График Выйти BAB_FL-1654…" at bounding box center [784, 373] width 1568 height 746
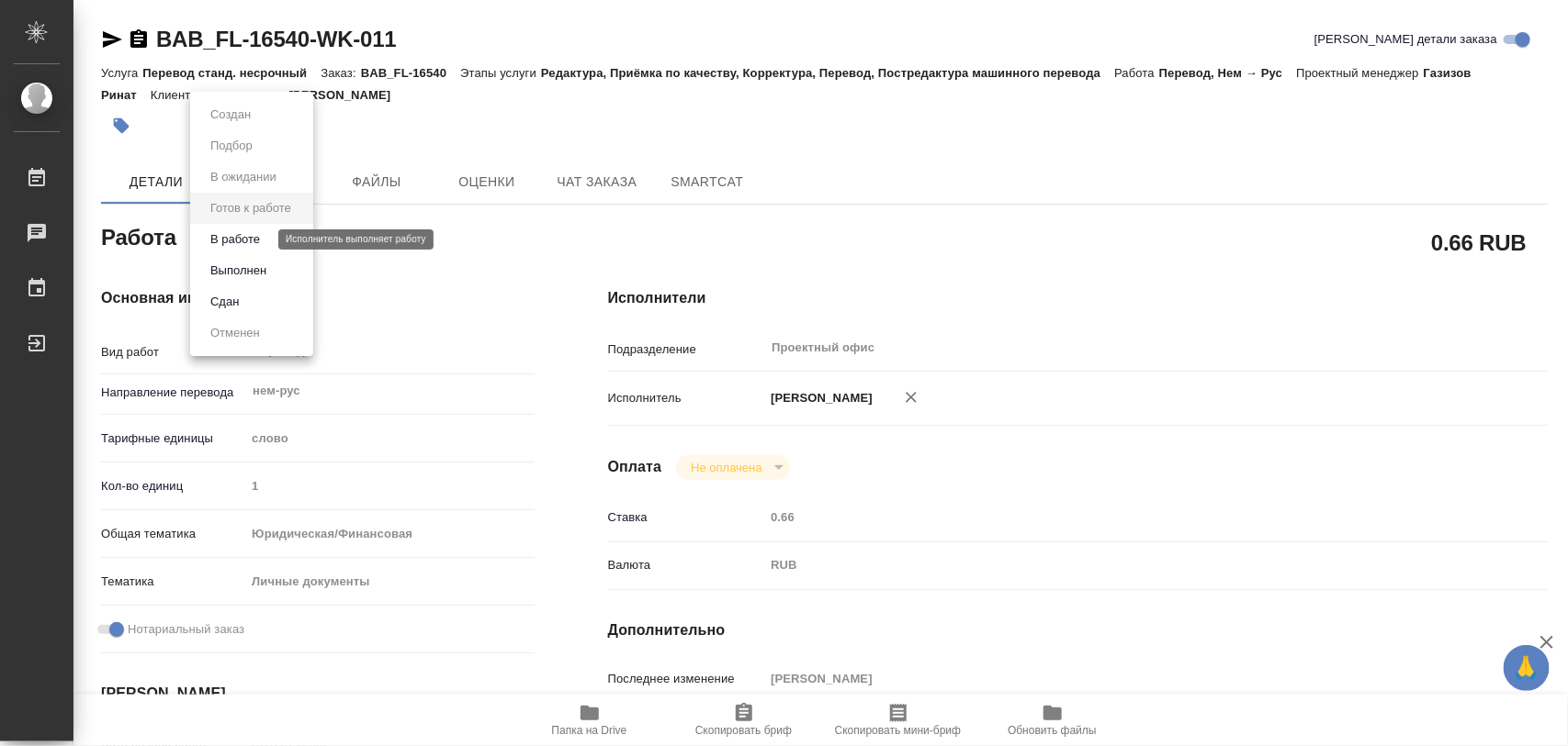
click at [244, 248] on button "В работе" at bounding box center [235, 239] width 61 height 20
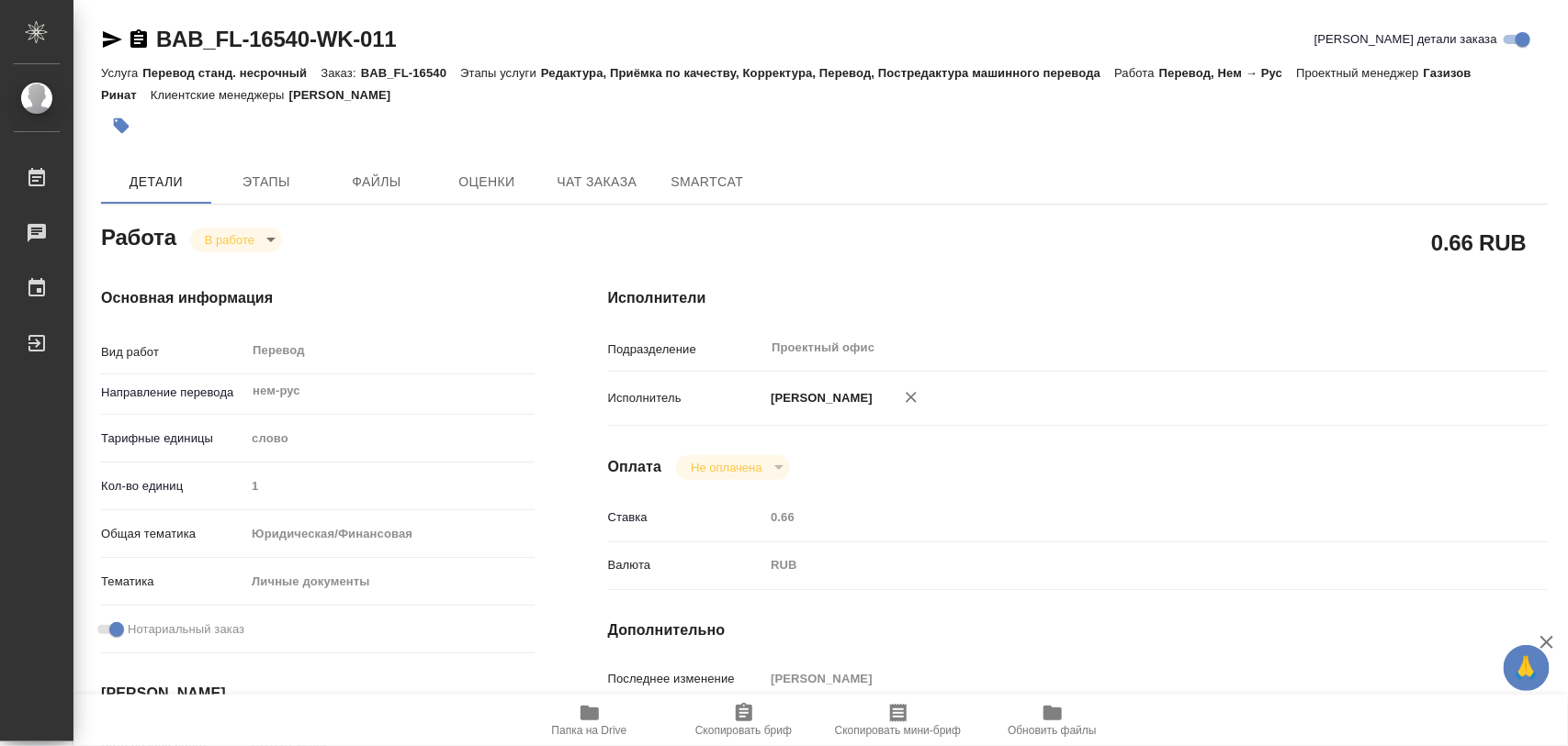
type textarea "x"
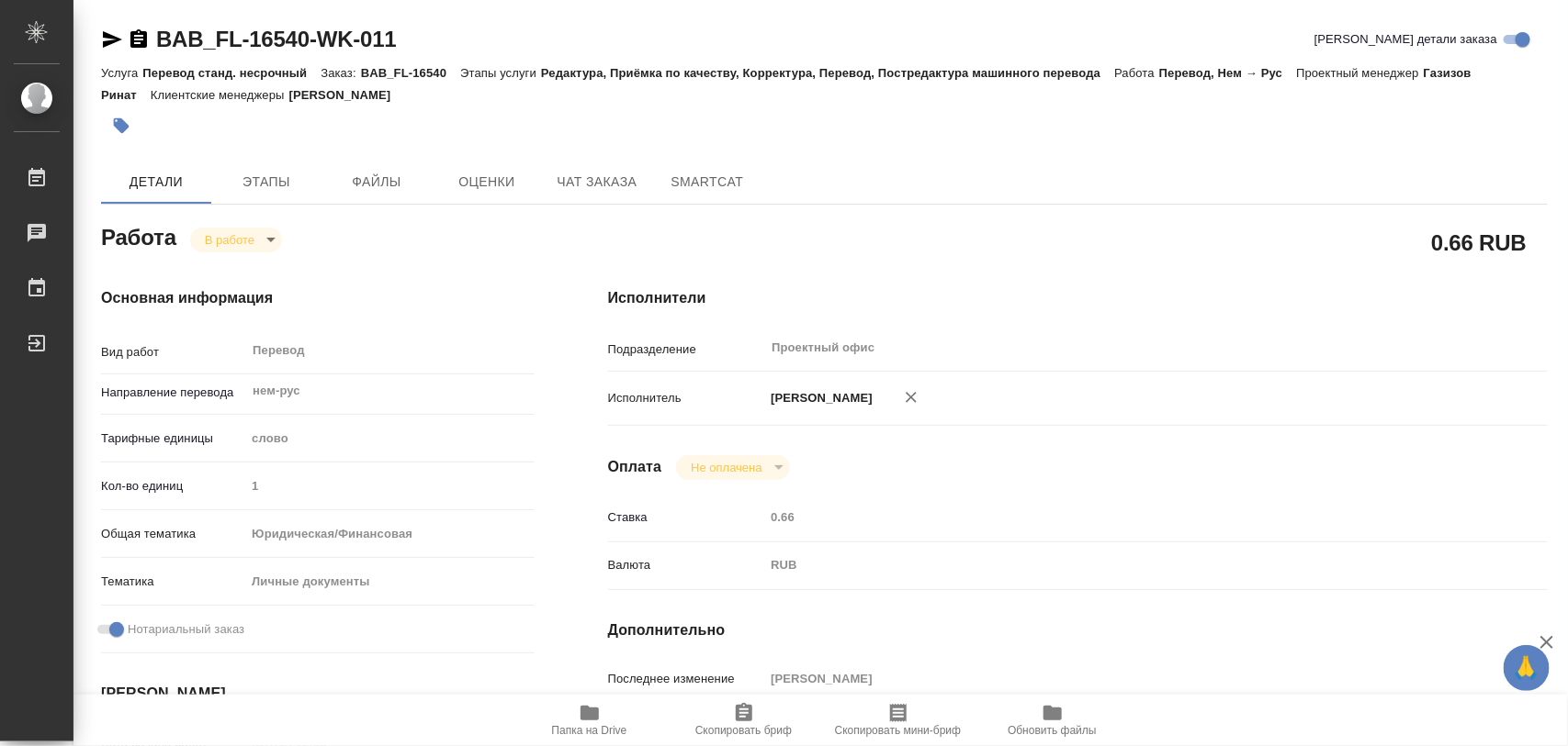
type textarea "x"
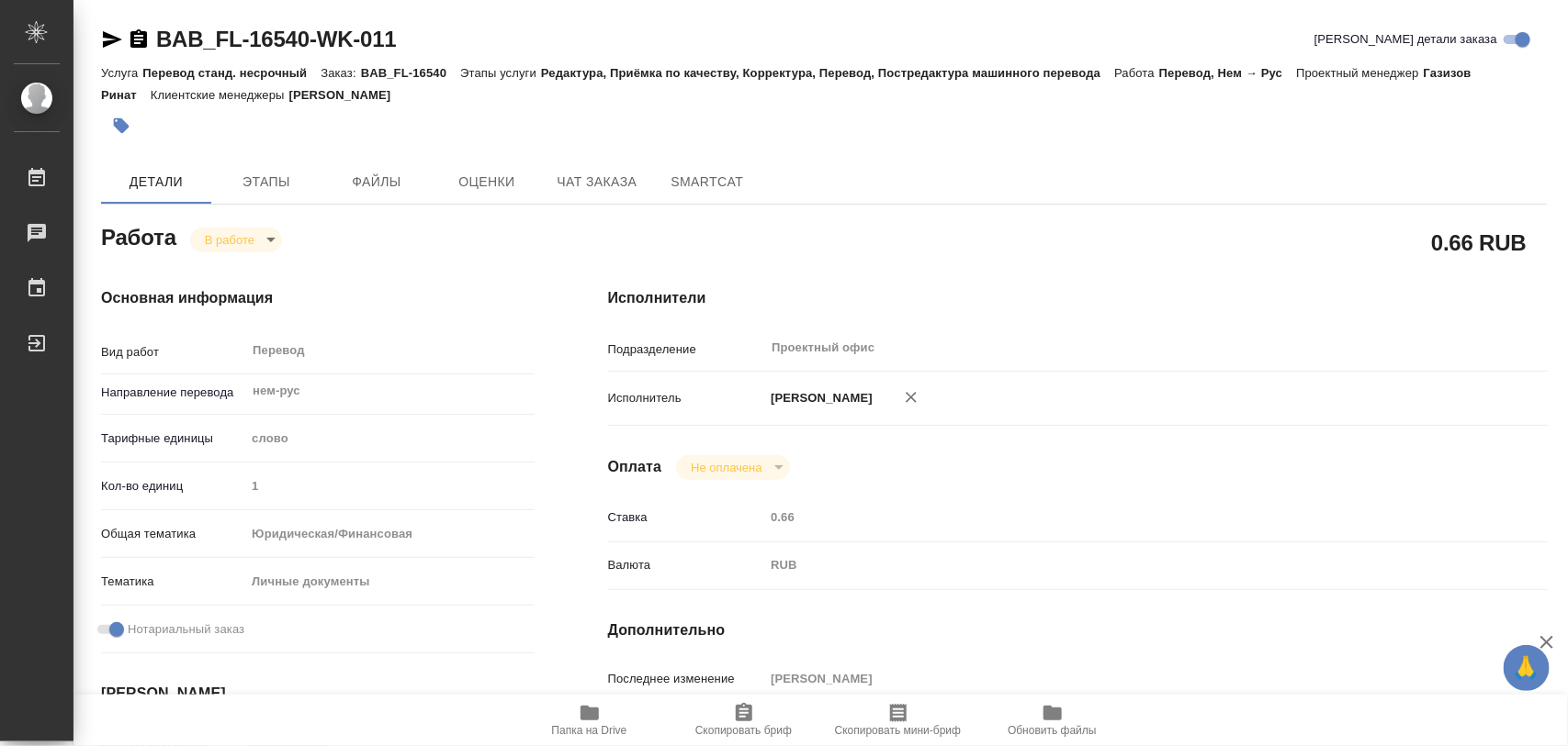
type textarea "x"
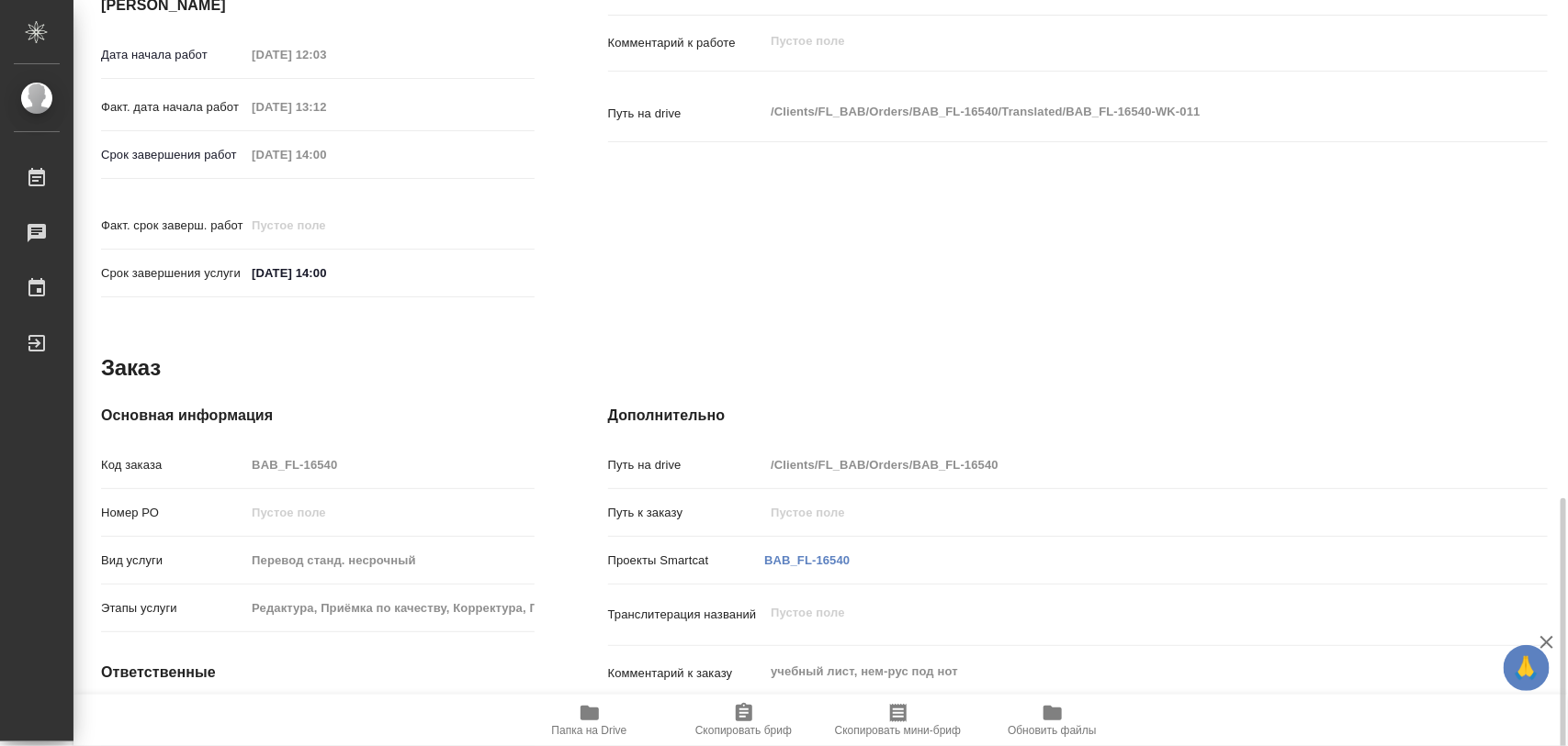
scroll to position [818, 0]
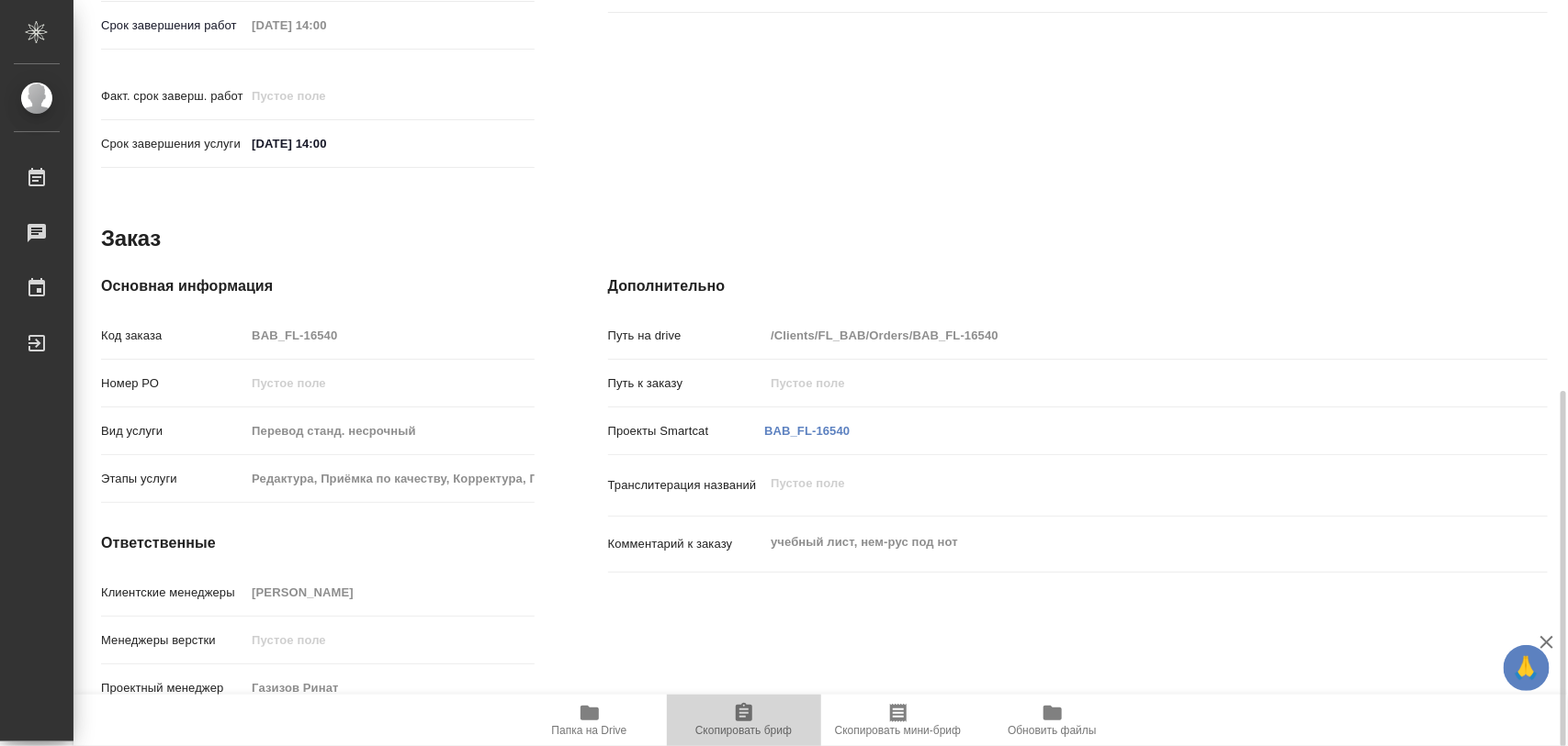
click at [731, 728] on span "Скопировать бриф" at bounding box center [743, 730] width 96 height 12
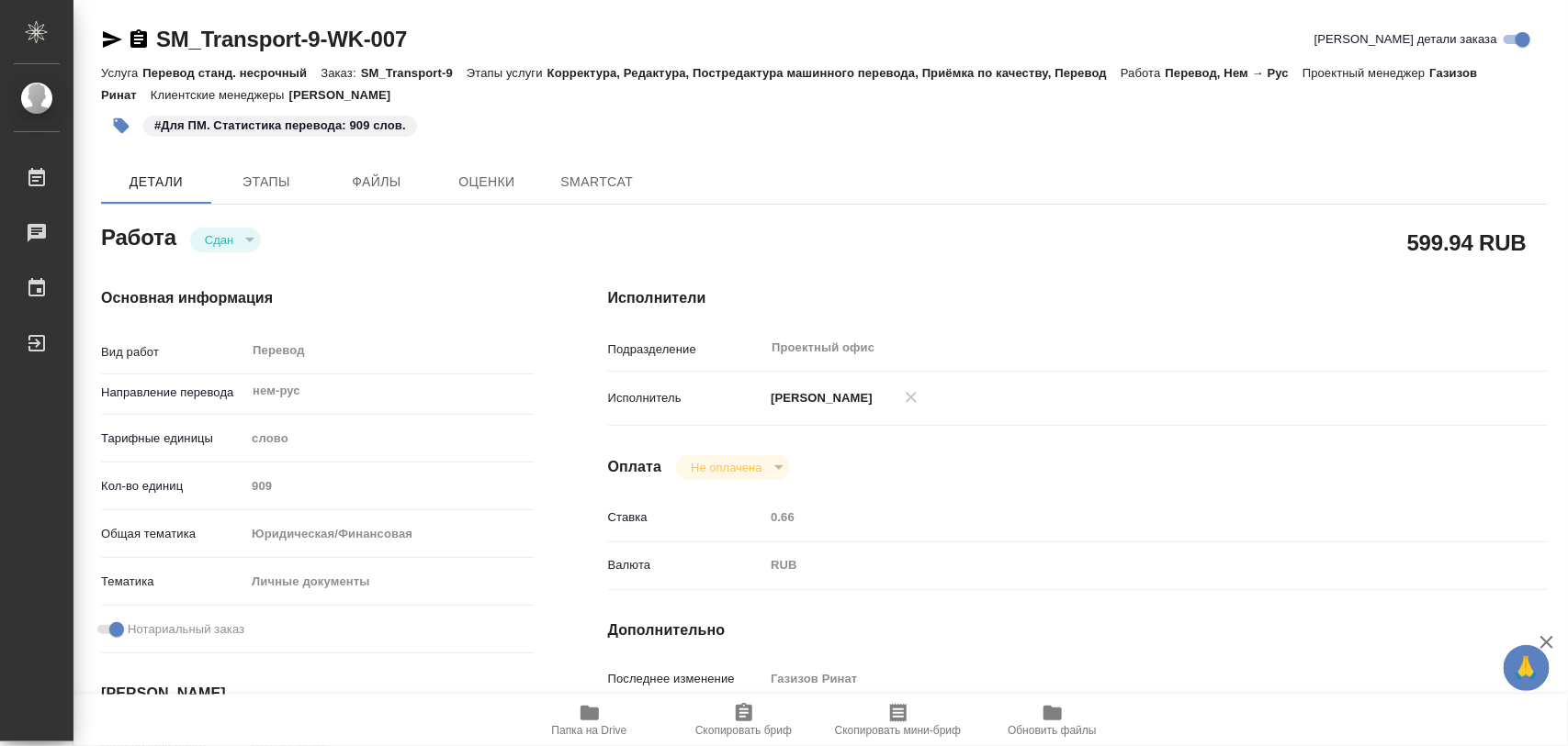
type textarea "x"
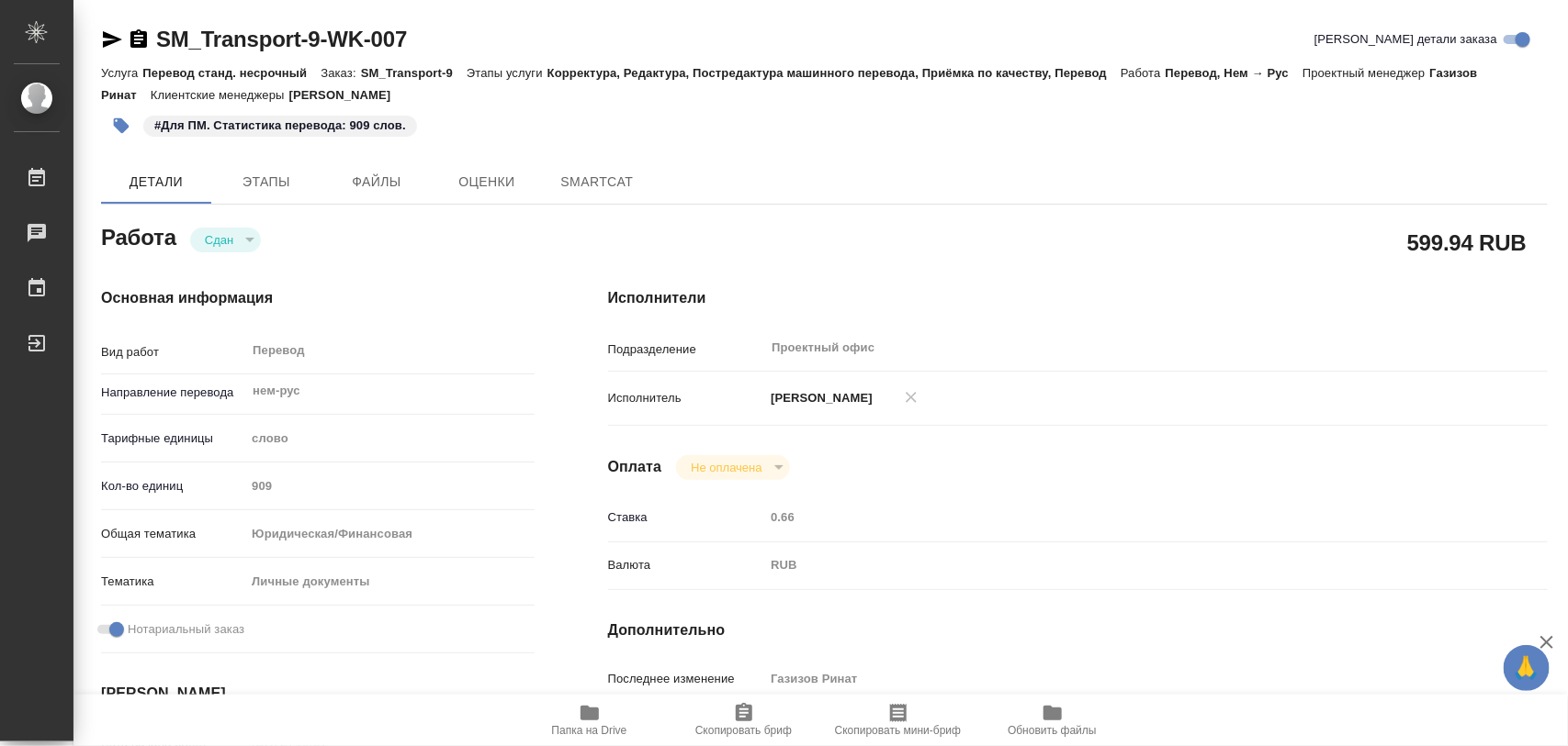
type textarea "x"
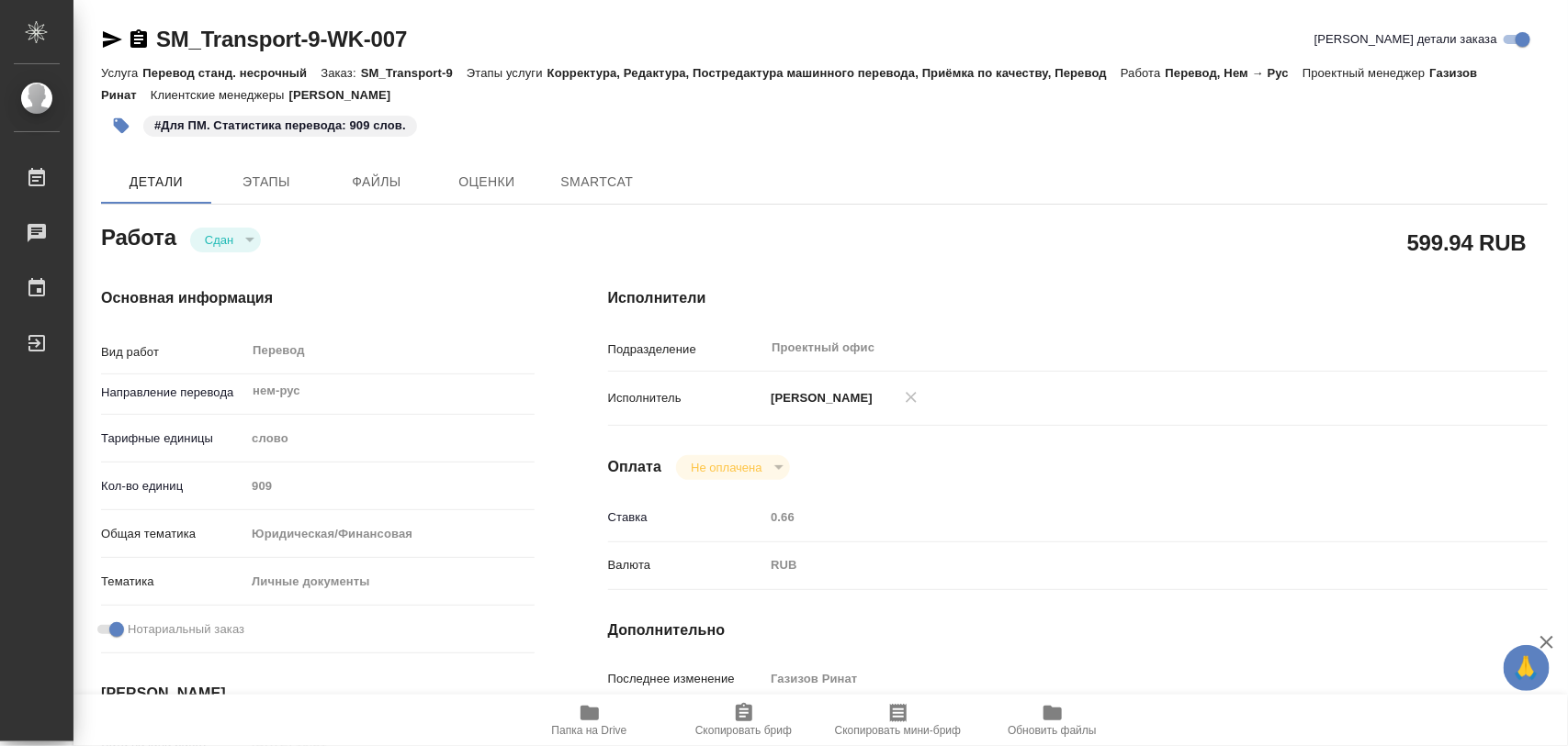
type textarea "x"
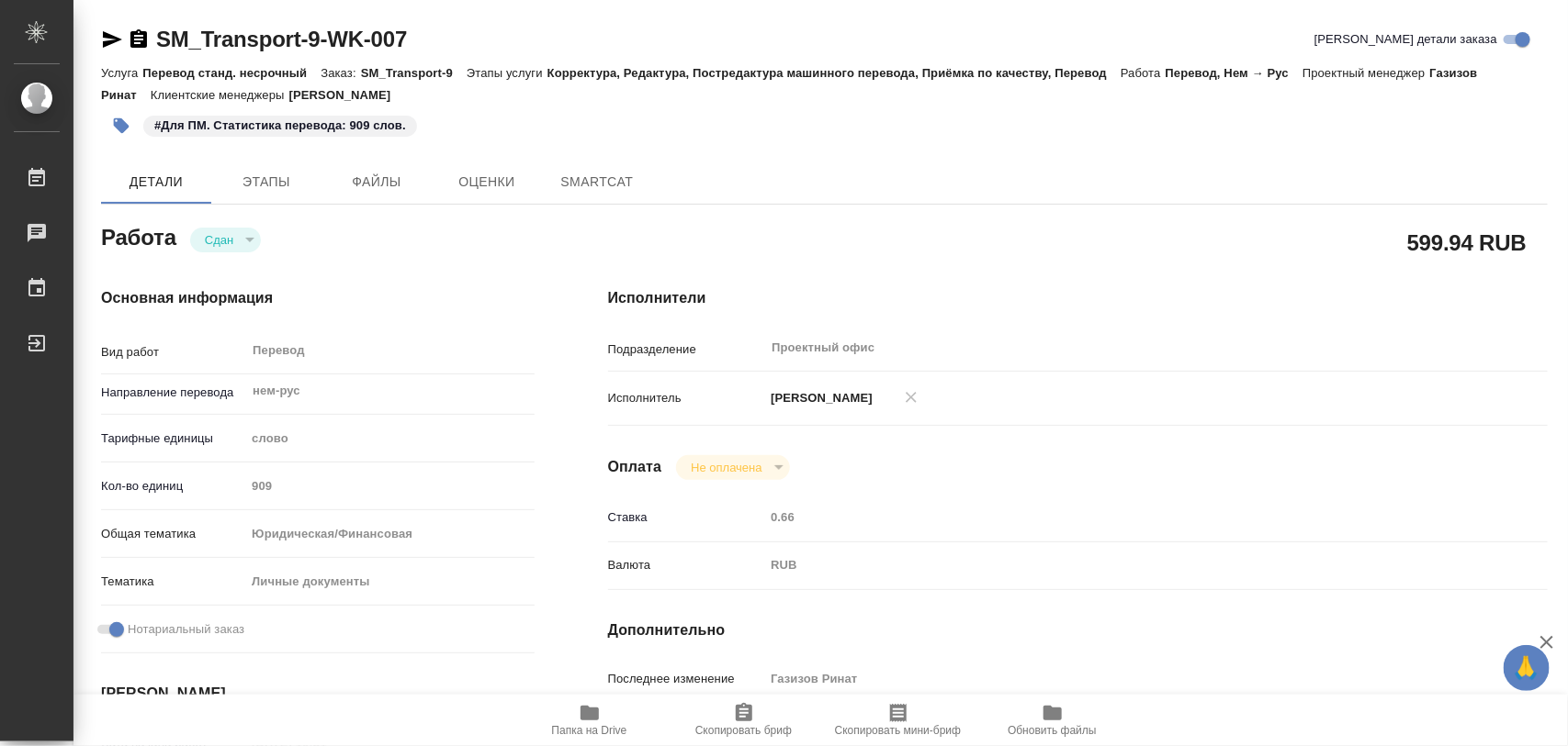
type textarea "x"
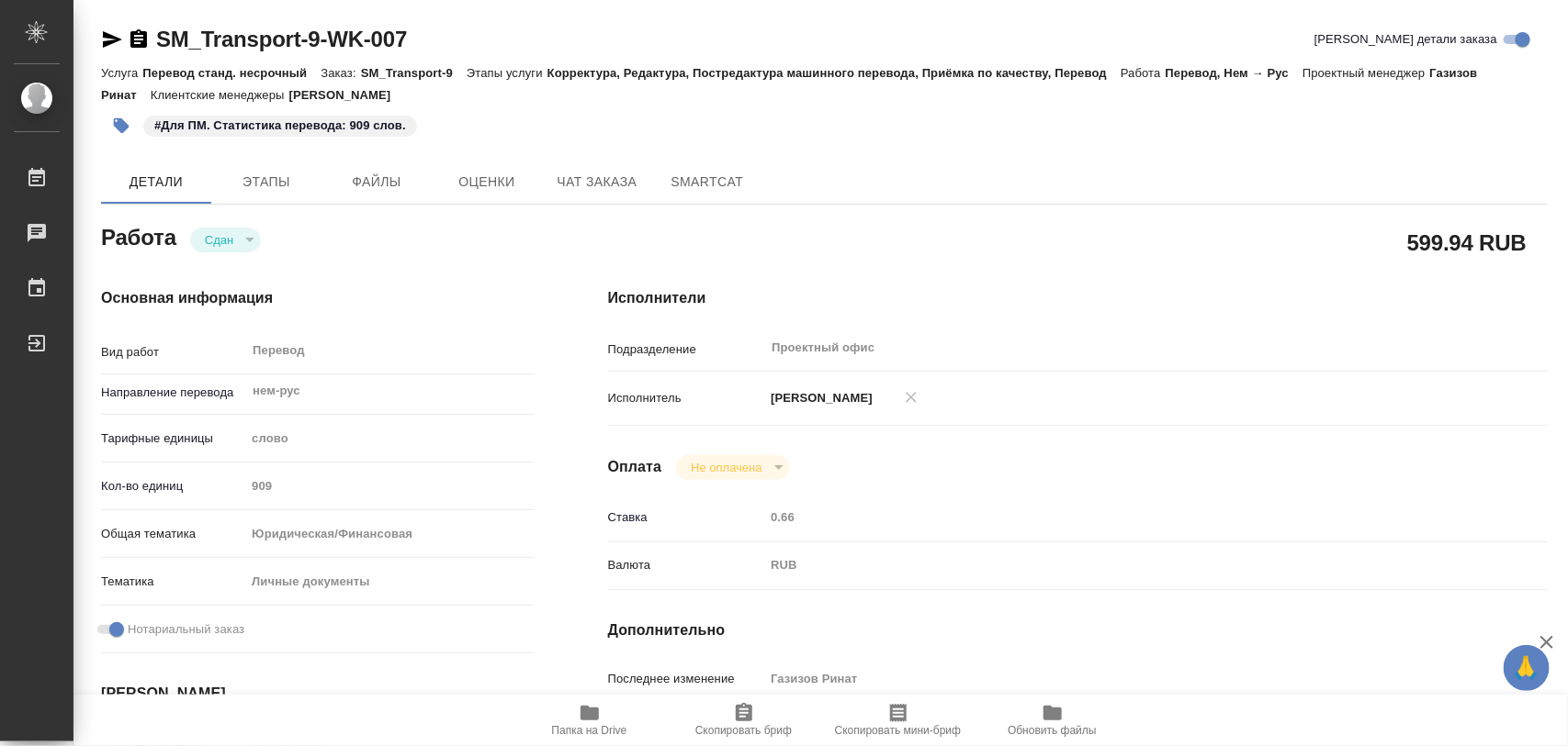
type textarea "x"
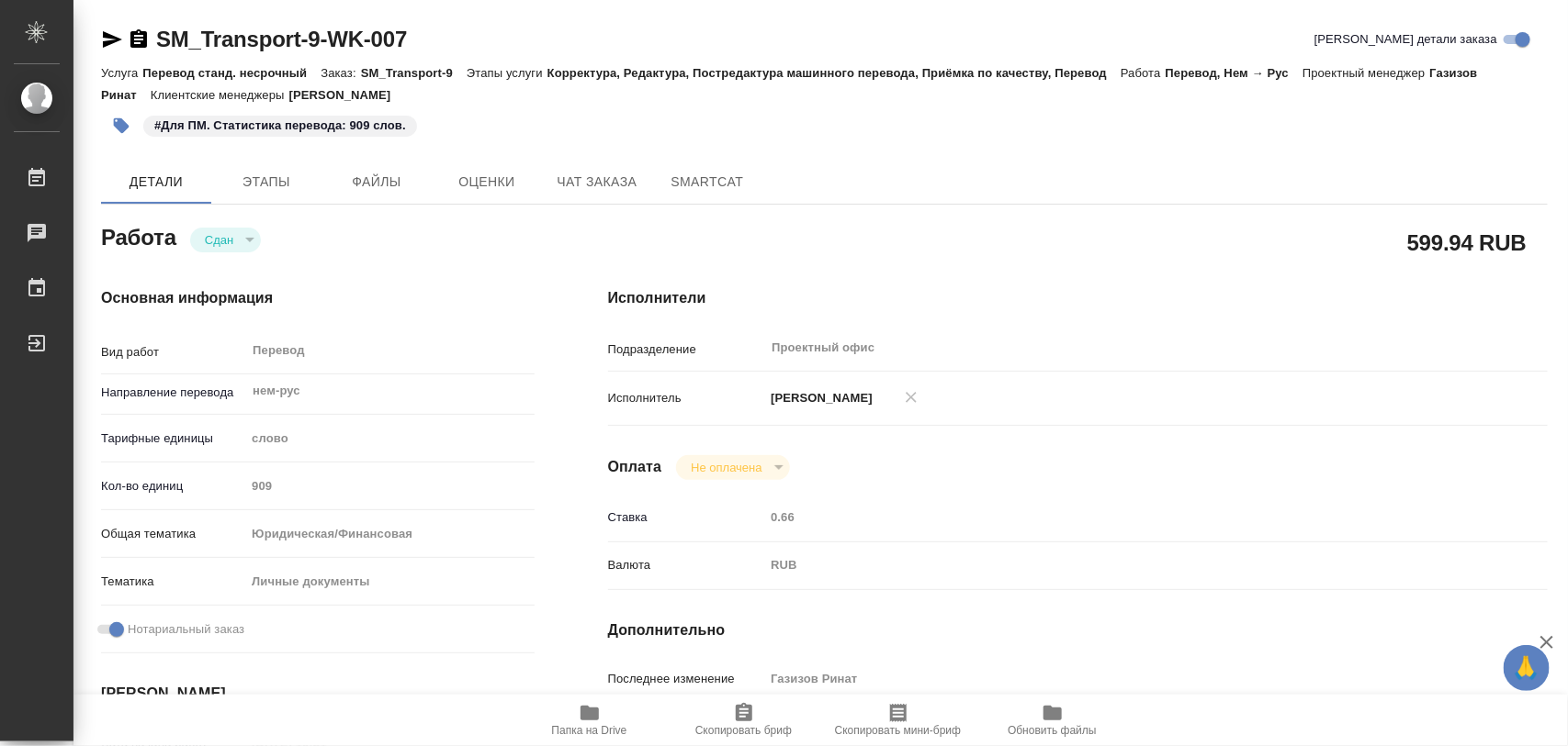
type textarea "x"
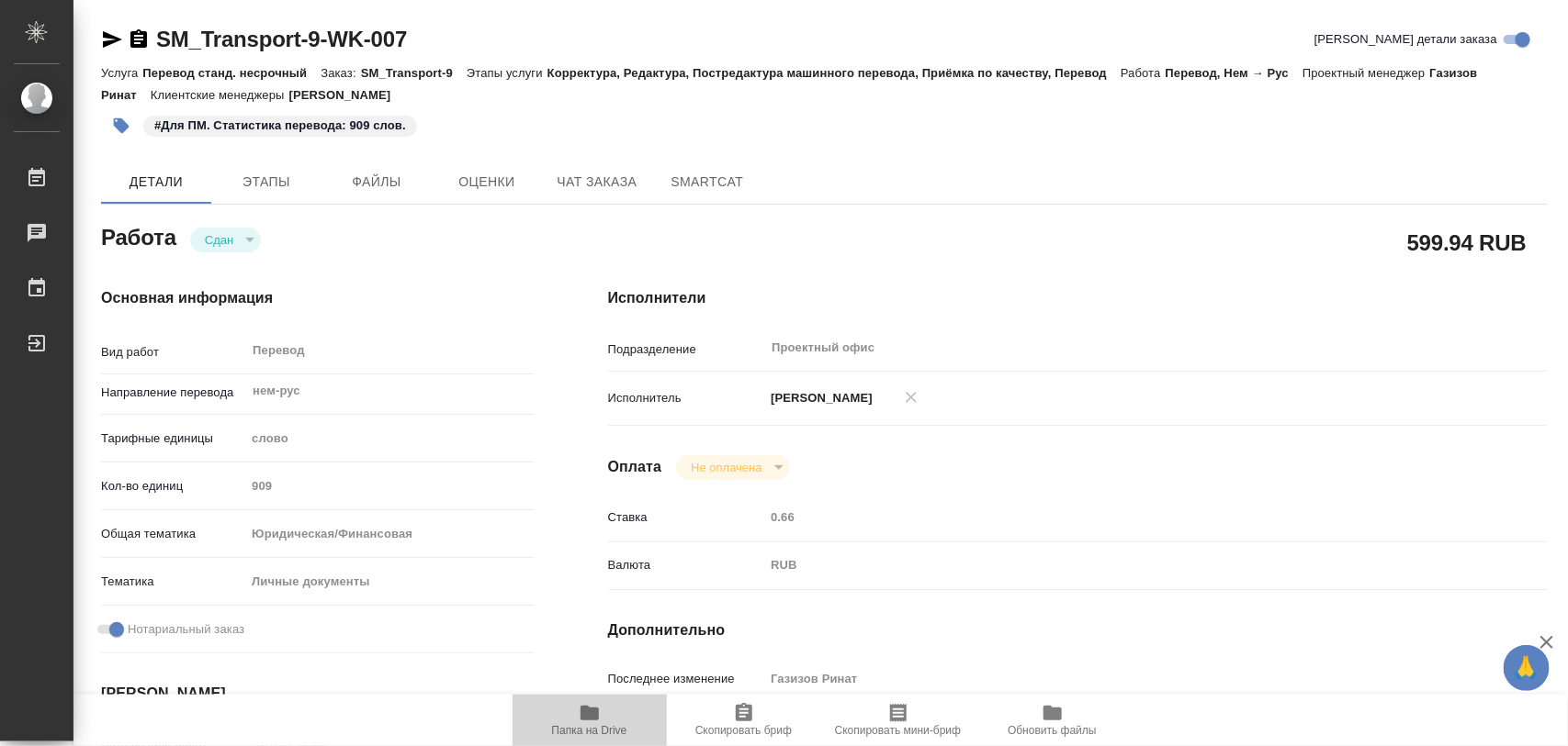
click at [579, 720] on icon "button" at bounding box center [589, 713] width 22 height 22
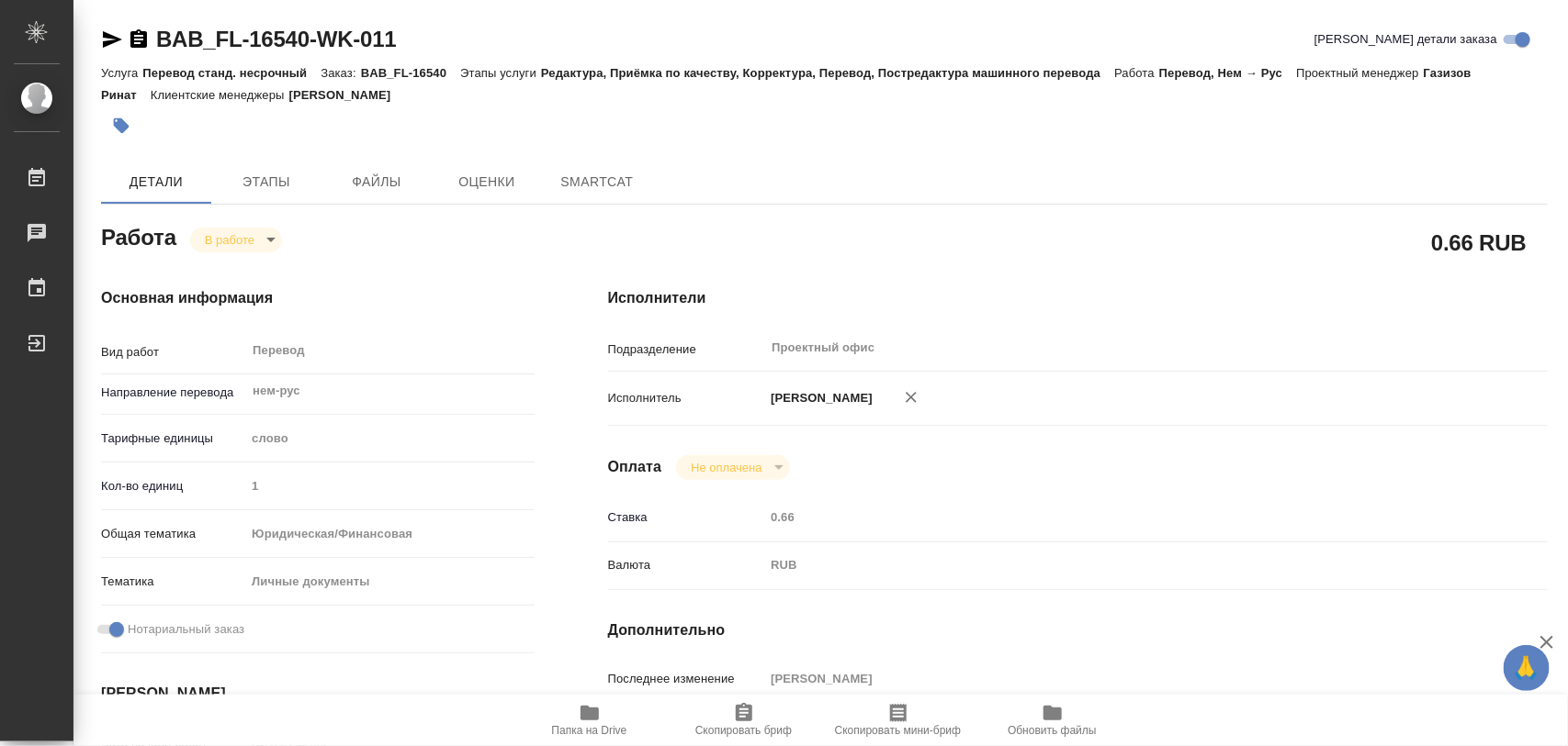
type textarea "x"
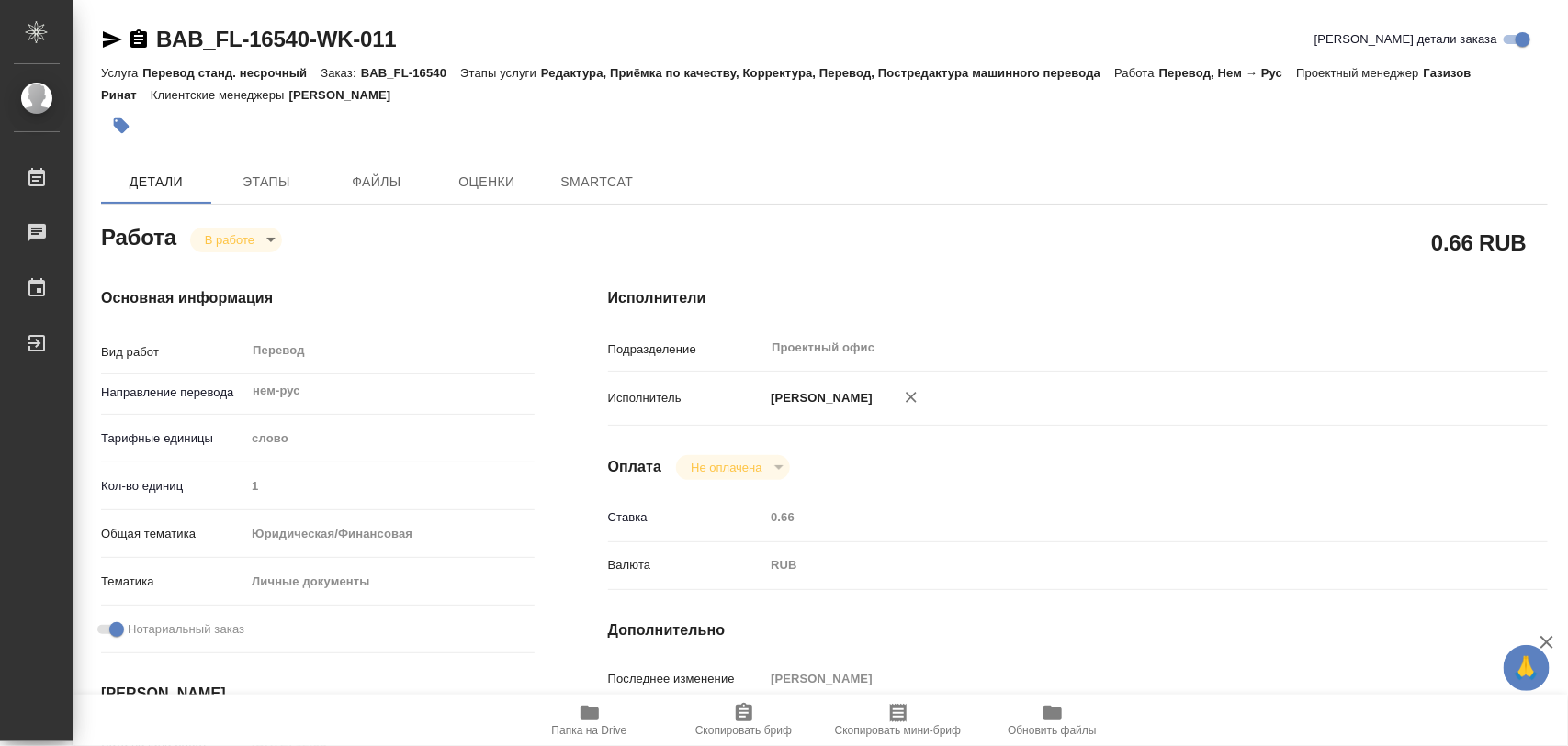
type textarea "x"
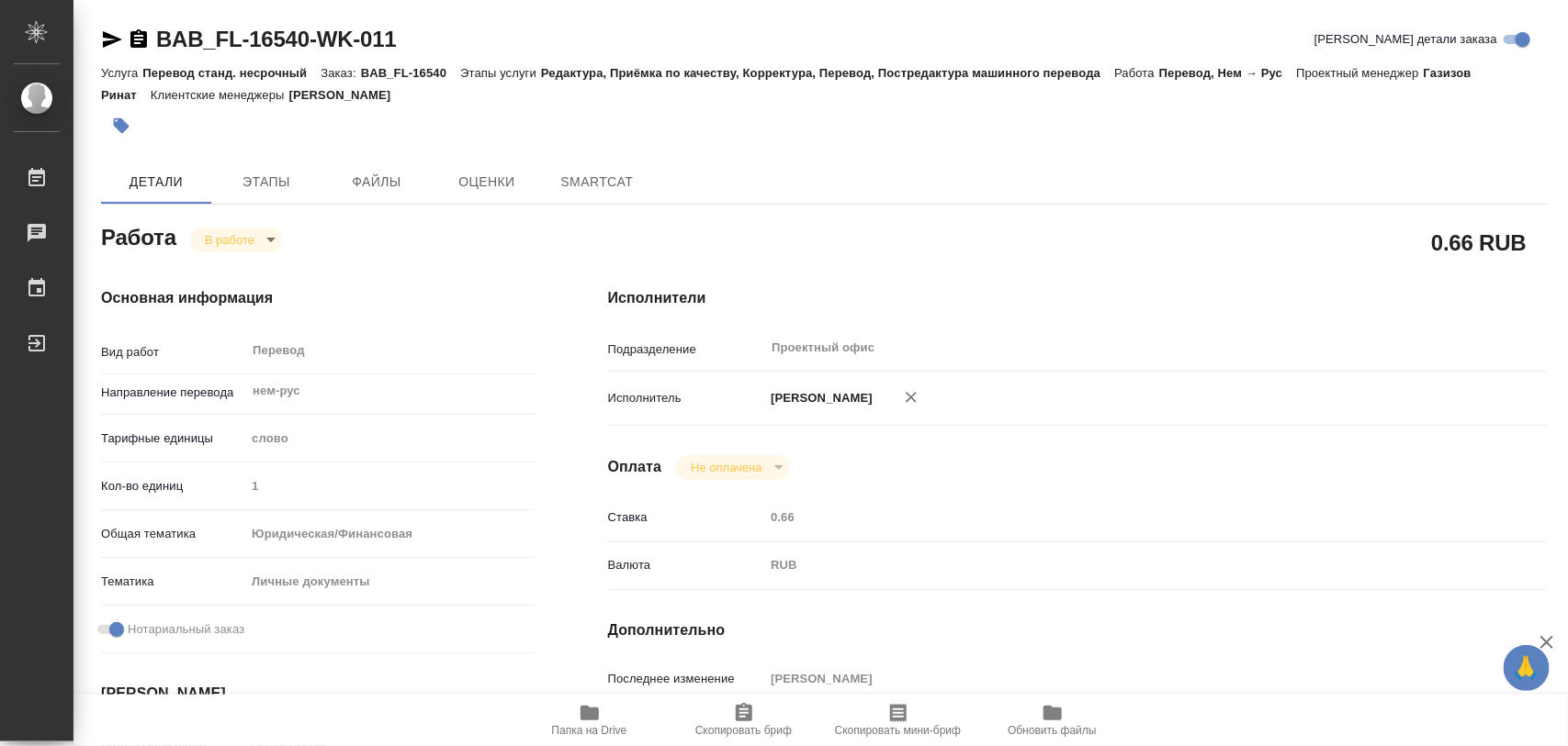
type textarea "x"
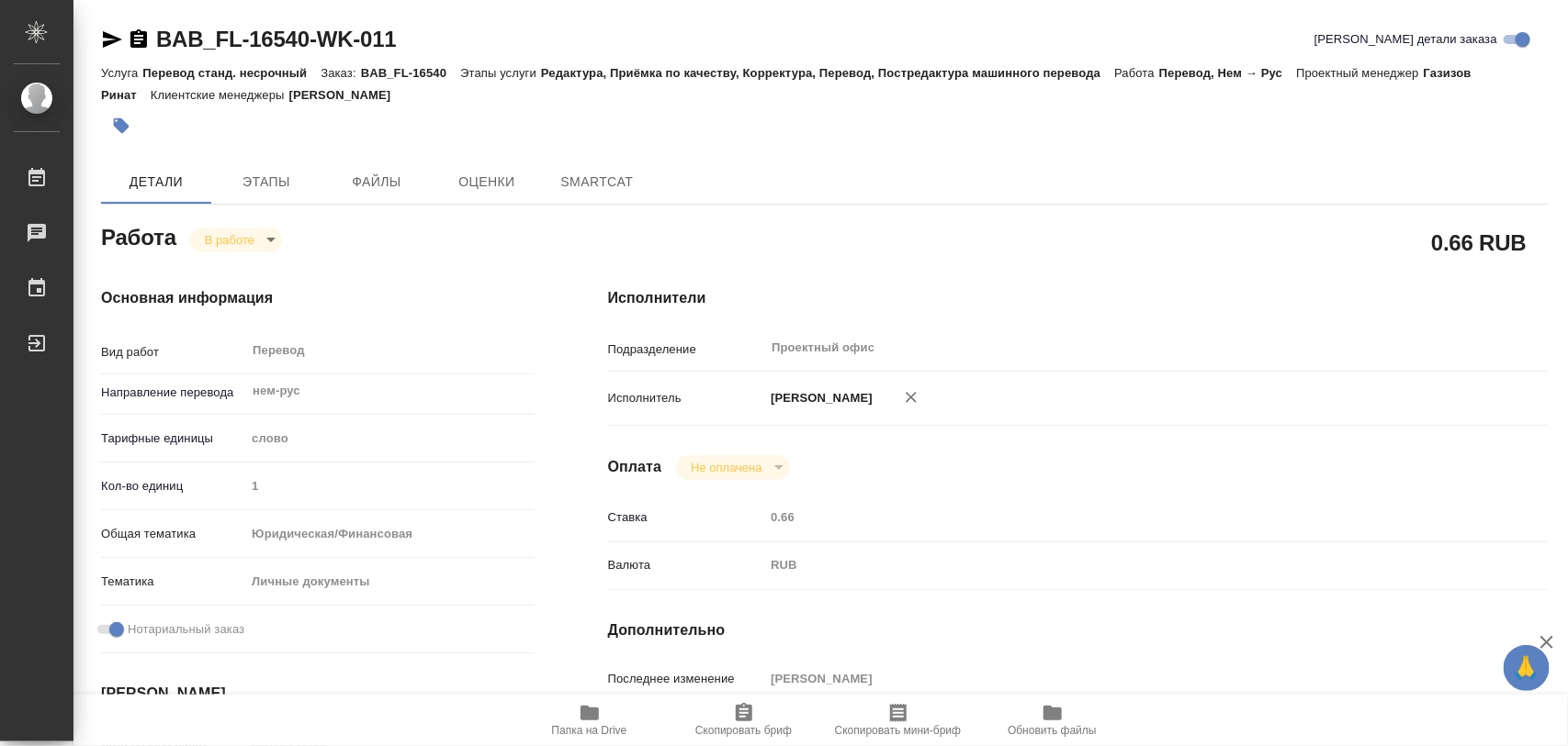
type textarea "x"
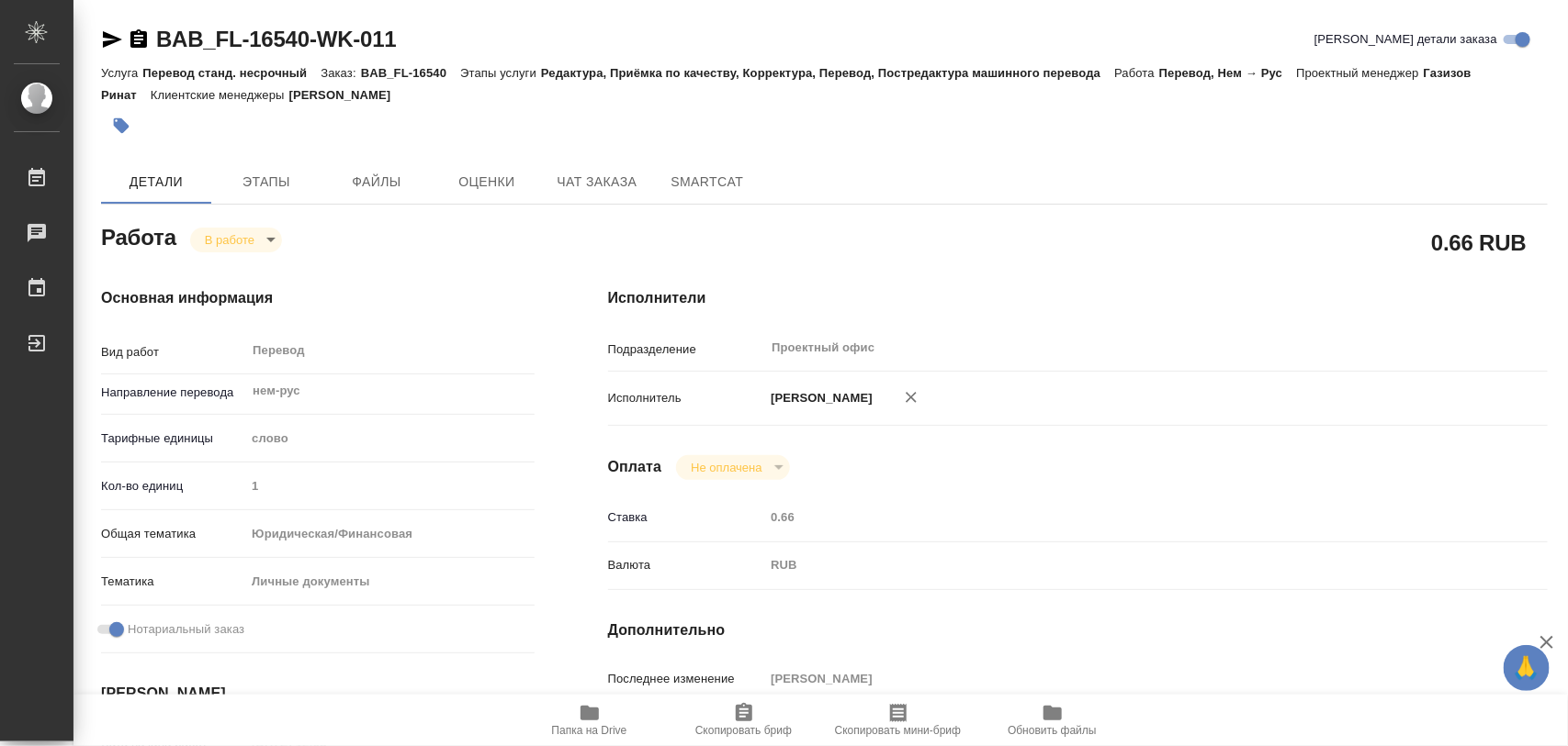
type textarea "x"
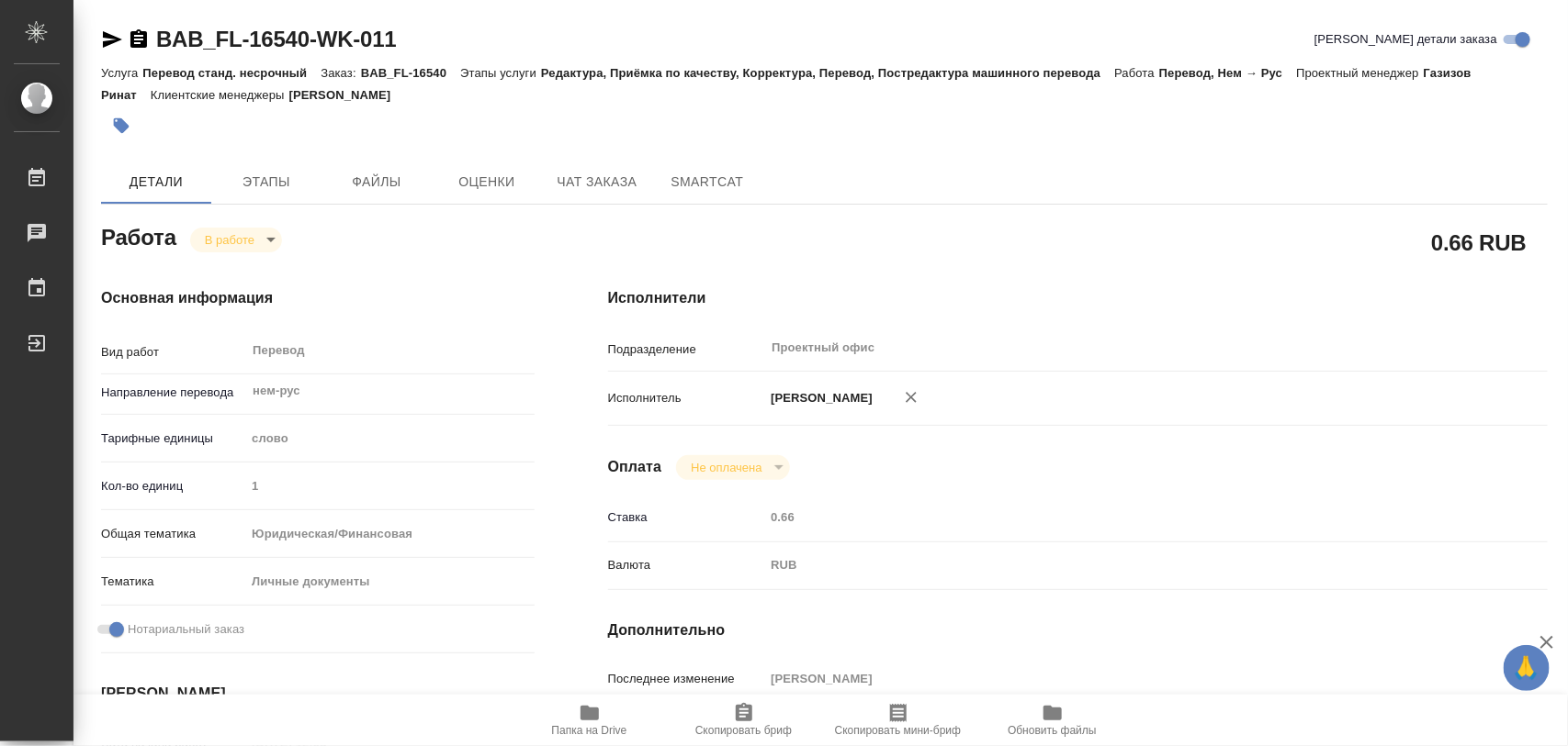
type textarea "x"
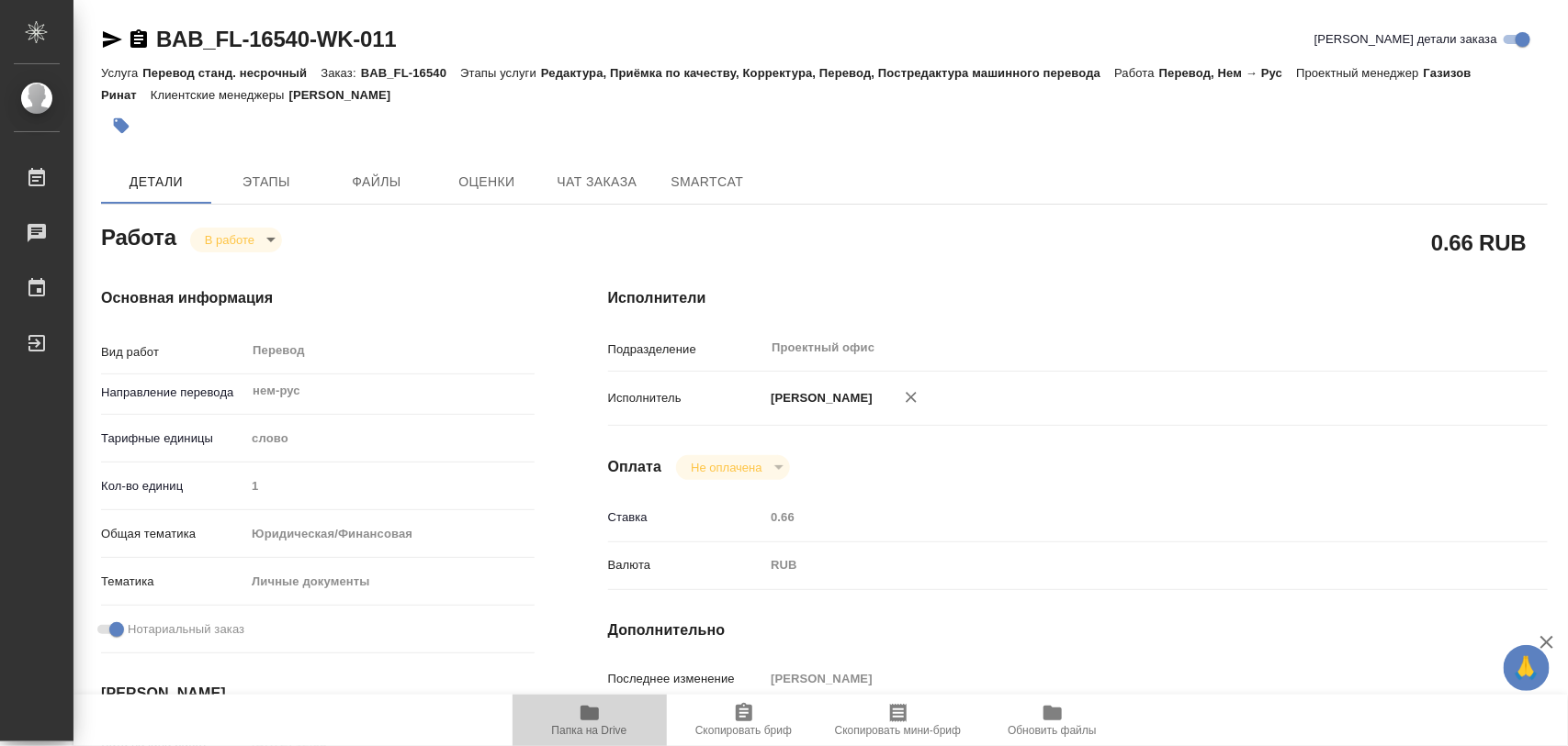
click at [593, 718] on icon "button" at bounding box center [589, 713] width 18 height 14
